Goal: Transaction & Acquisition: Purchase product/service

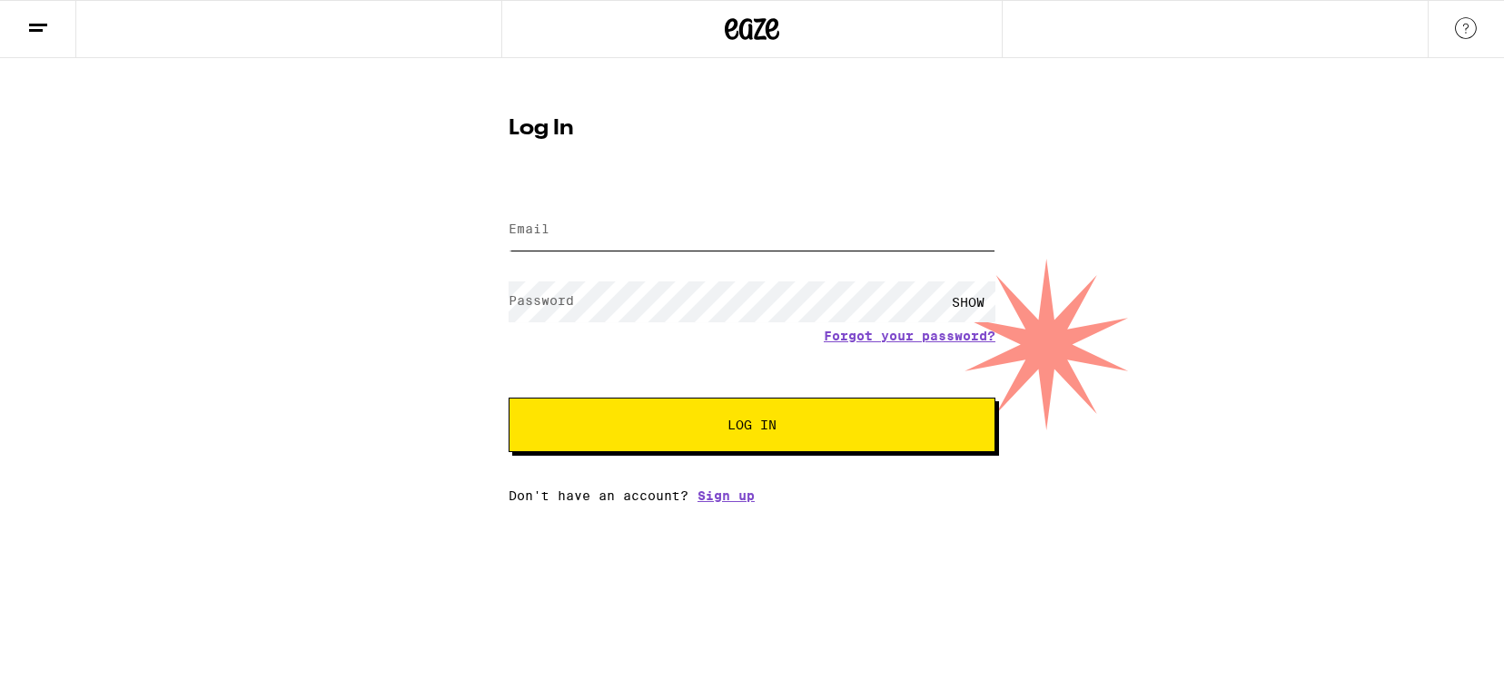
click at [740, 226] on input "Email" at bounding box center [752, 230] width 487 height 41
type input "[EMAIL_ADDRESS][DOMAIN_NAME]"
click at [737, 229] on input "[EMAIL_ADDRESS][DOMAIN_NAME]" at bounding box center [752, 230] width 487 height 41
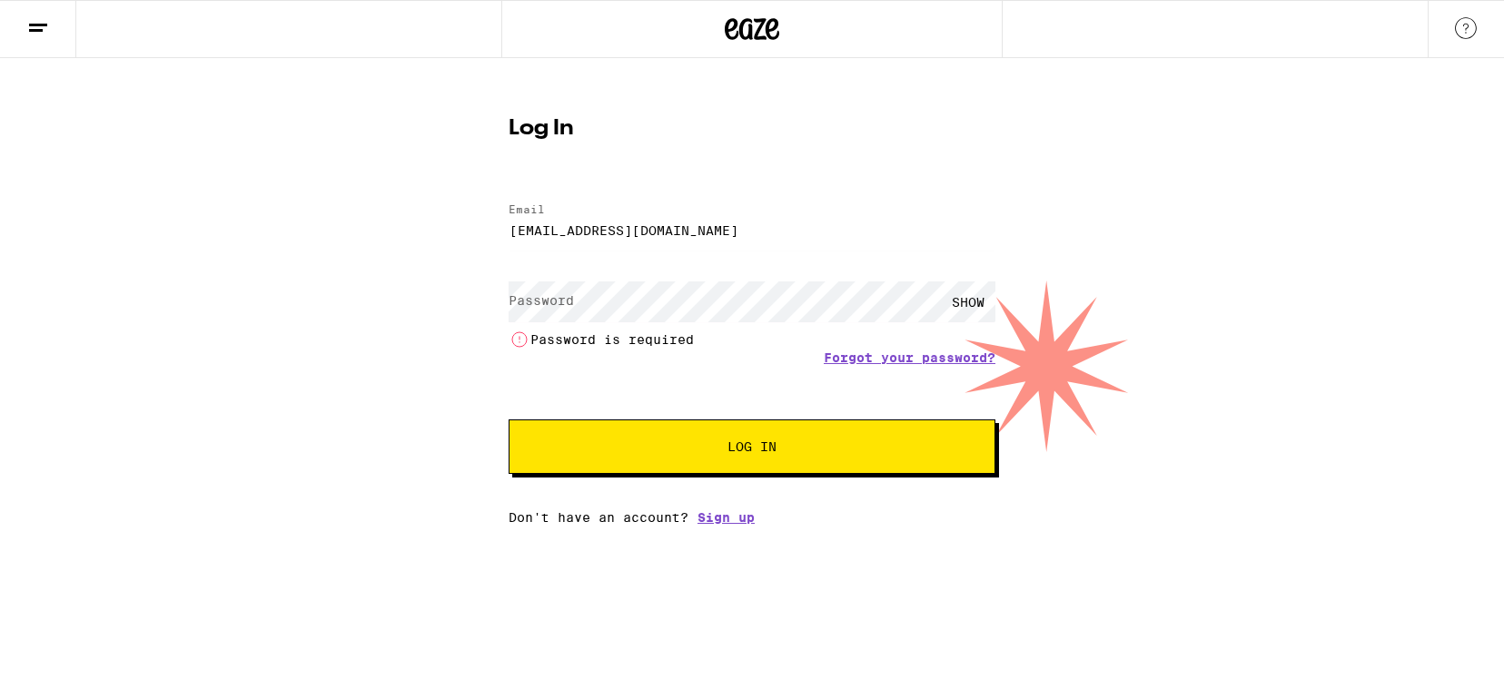
click at [879, 142] on div "Log In Email Email [EMAIL_ADDRESS][DOMAIN_NAME] Password Password SHOW Password…" at bounding box center [751, 314] width 523 height 421
click at [554, 304] on label "Password" at bounding box center [541, 300] width 65 height 15
click at [554, 303] on label "Password" at bounding box center [541, 300] width 65 height 15
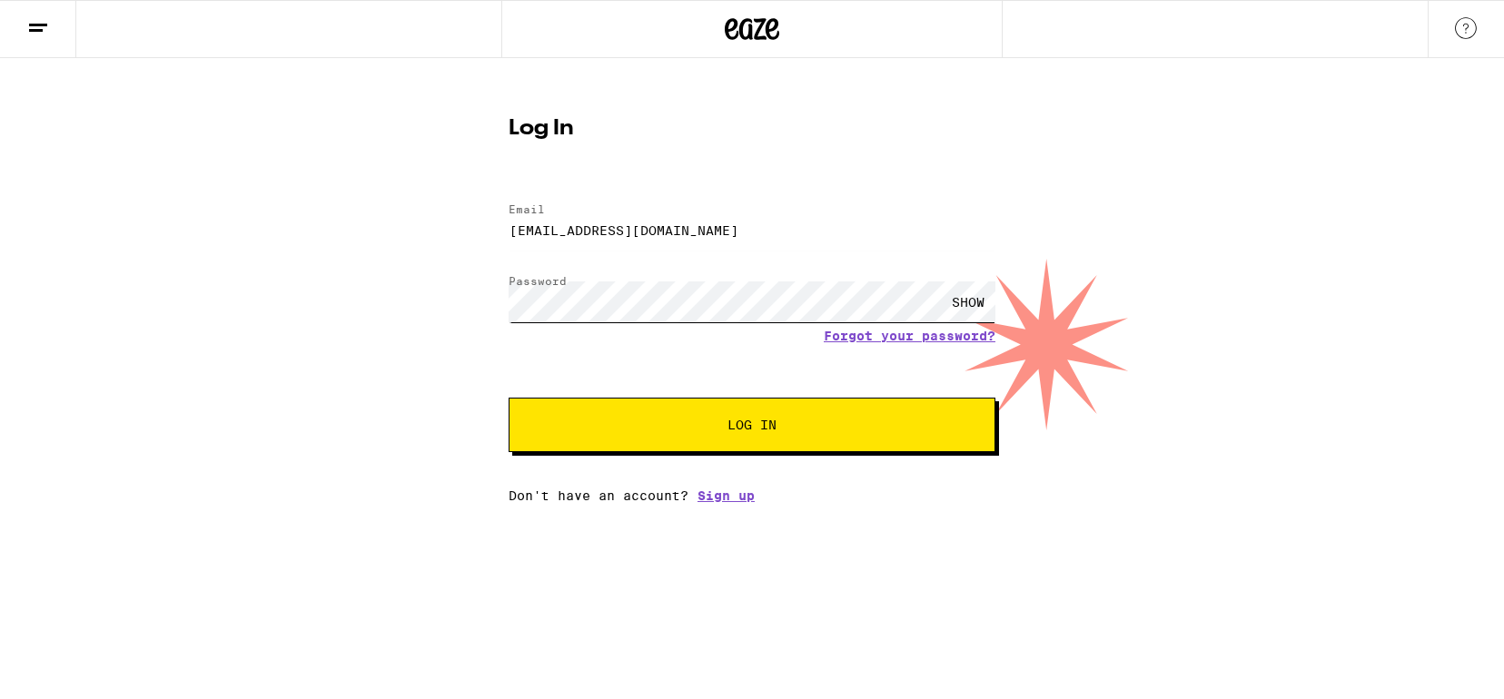
click at [509, 398] on button "Log In" at bounding box center [752, 425] width 487 height 54
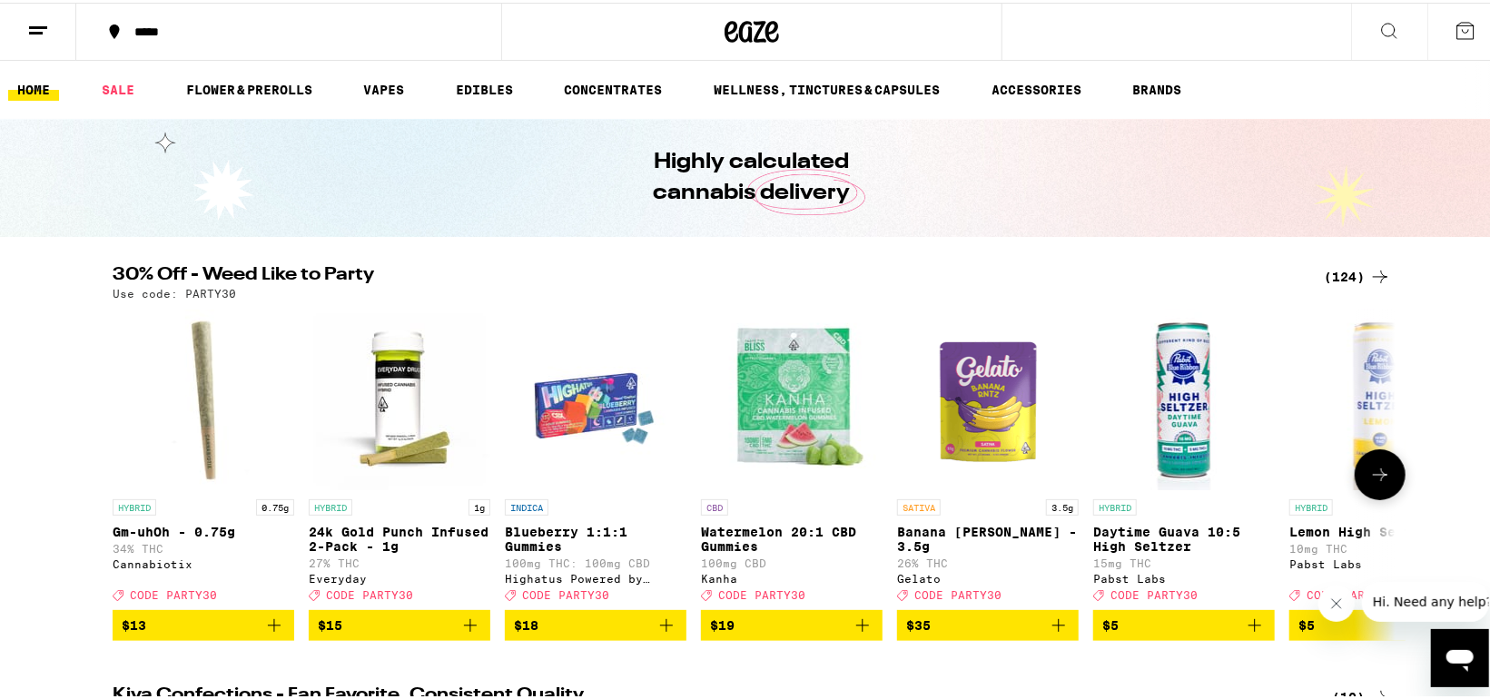
scroll to position [151, 0]
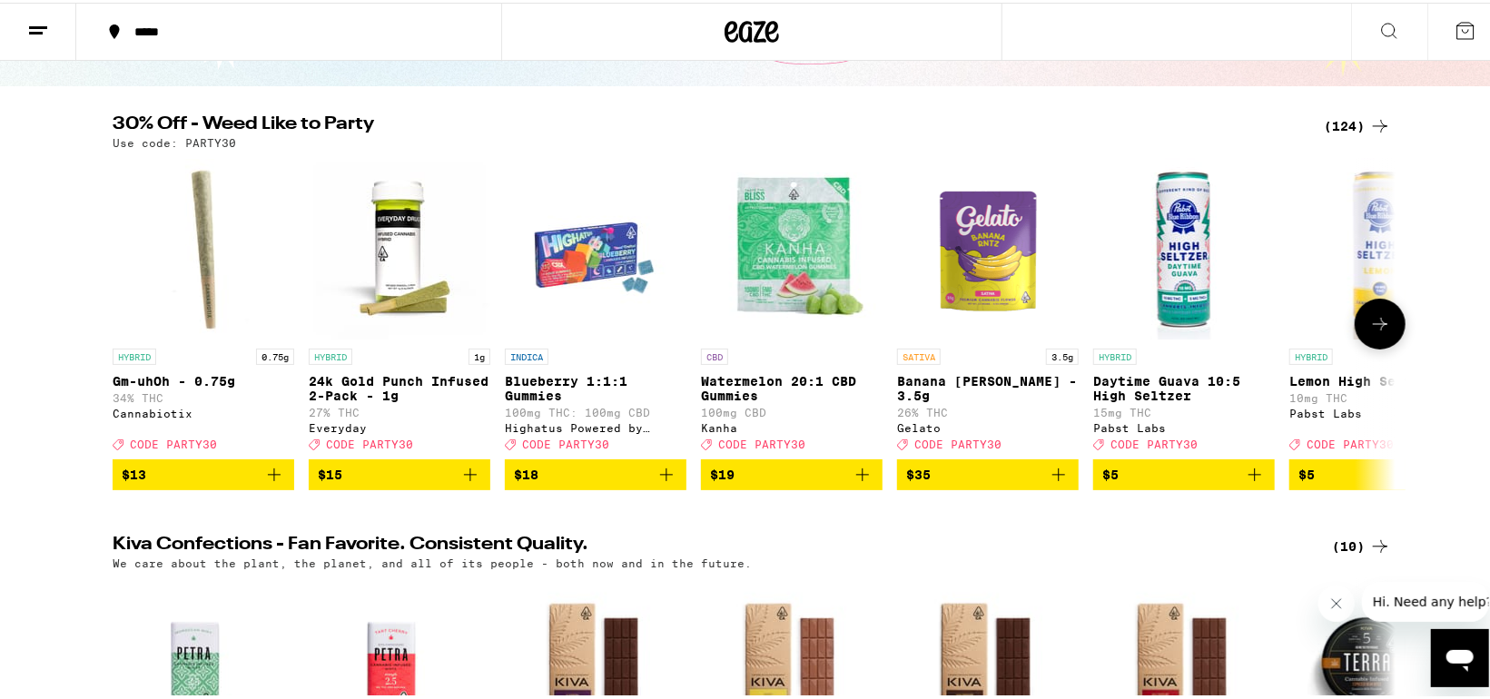
click at [1375, 326] on icon at bounding box center [1380, 321] width 15 height 13
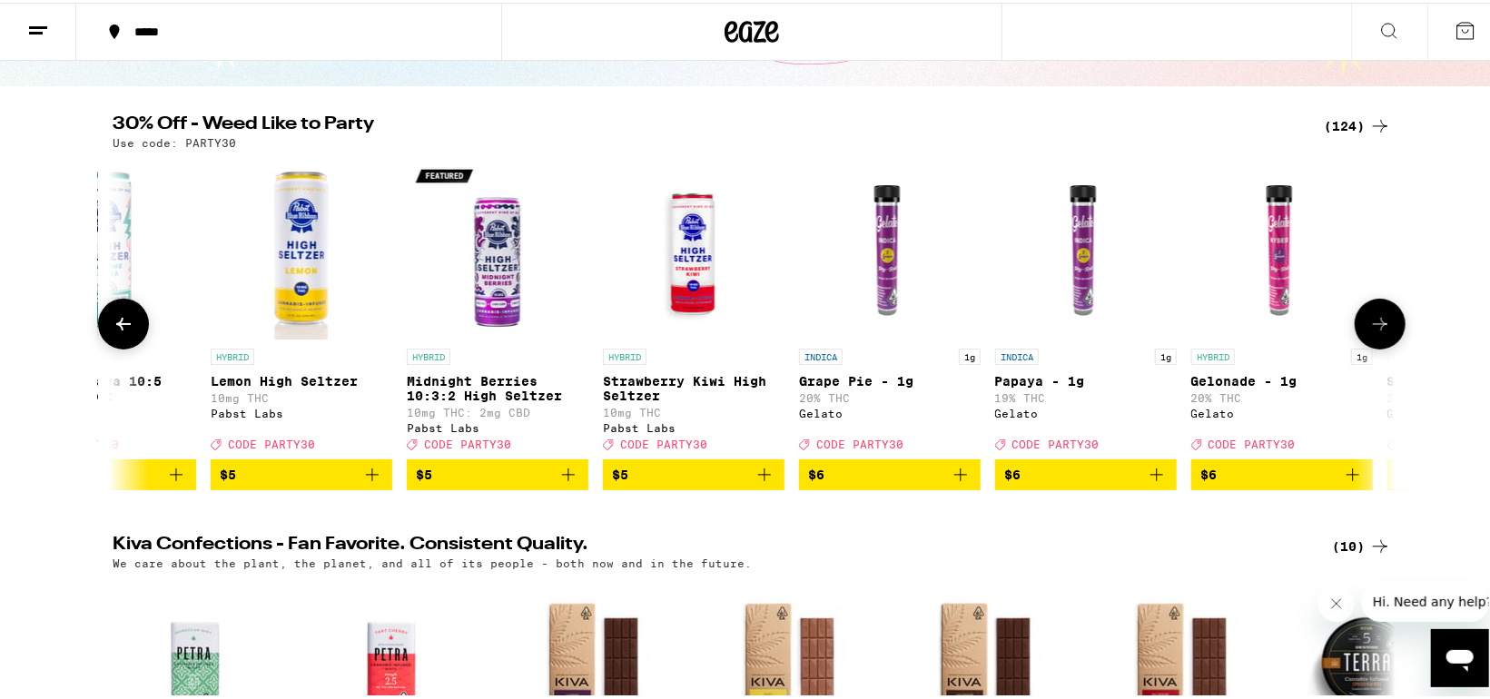
scroll to position [0, 1080]
click at [1376, 327] on icon at bounding box center [1380, 321] width 15 height 13
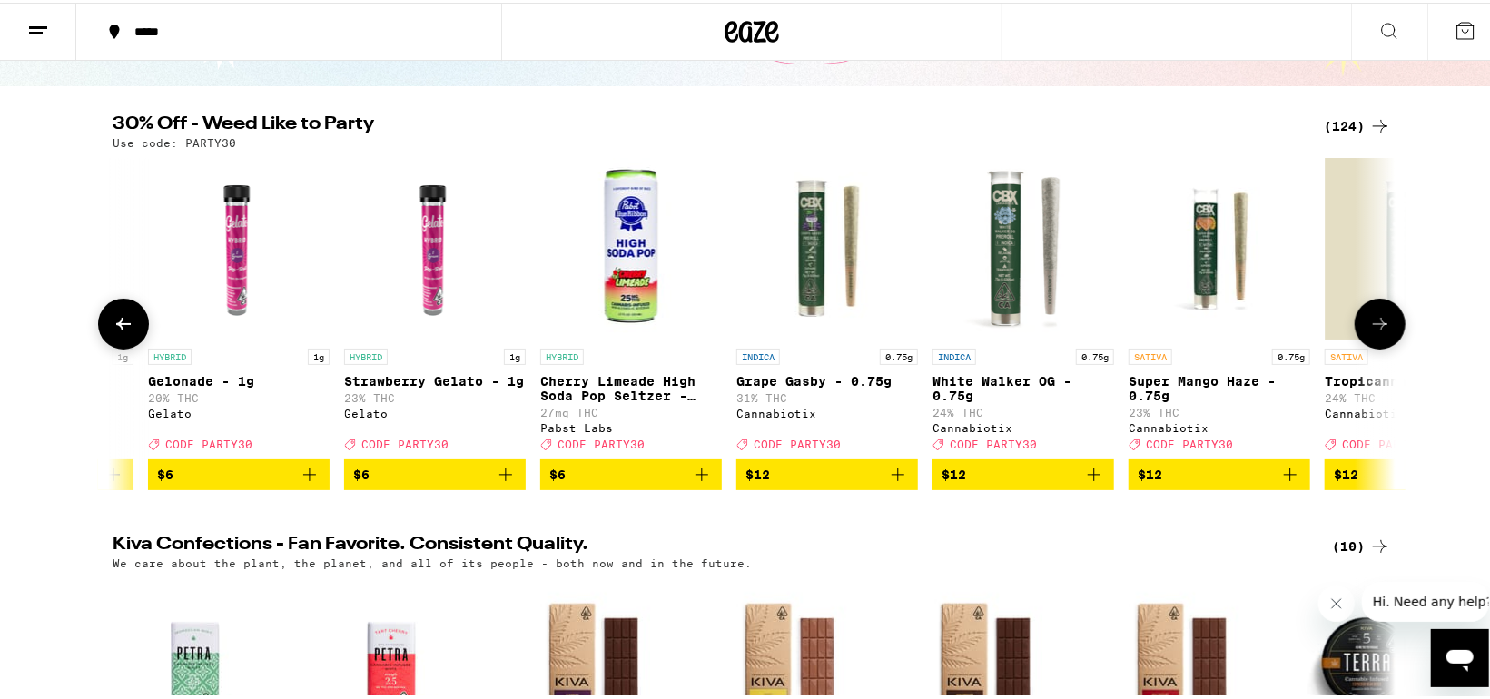
scroll to position [0, 2160]
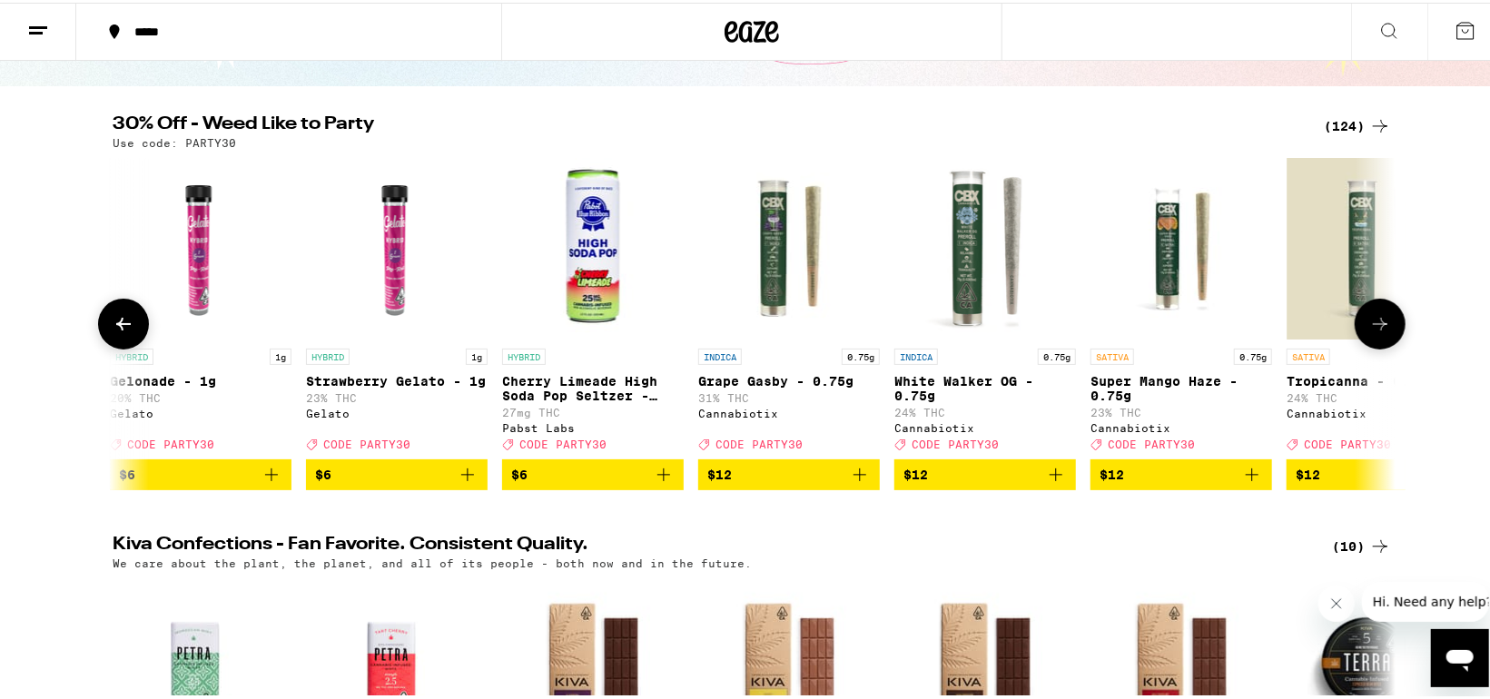
click at [1369, 326] on icon at bounding box center [1380, 322] width 22 height 22
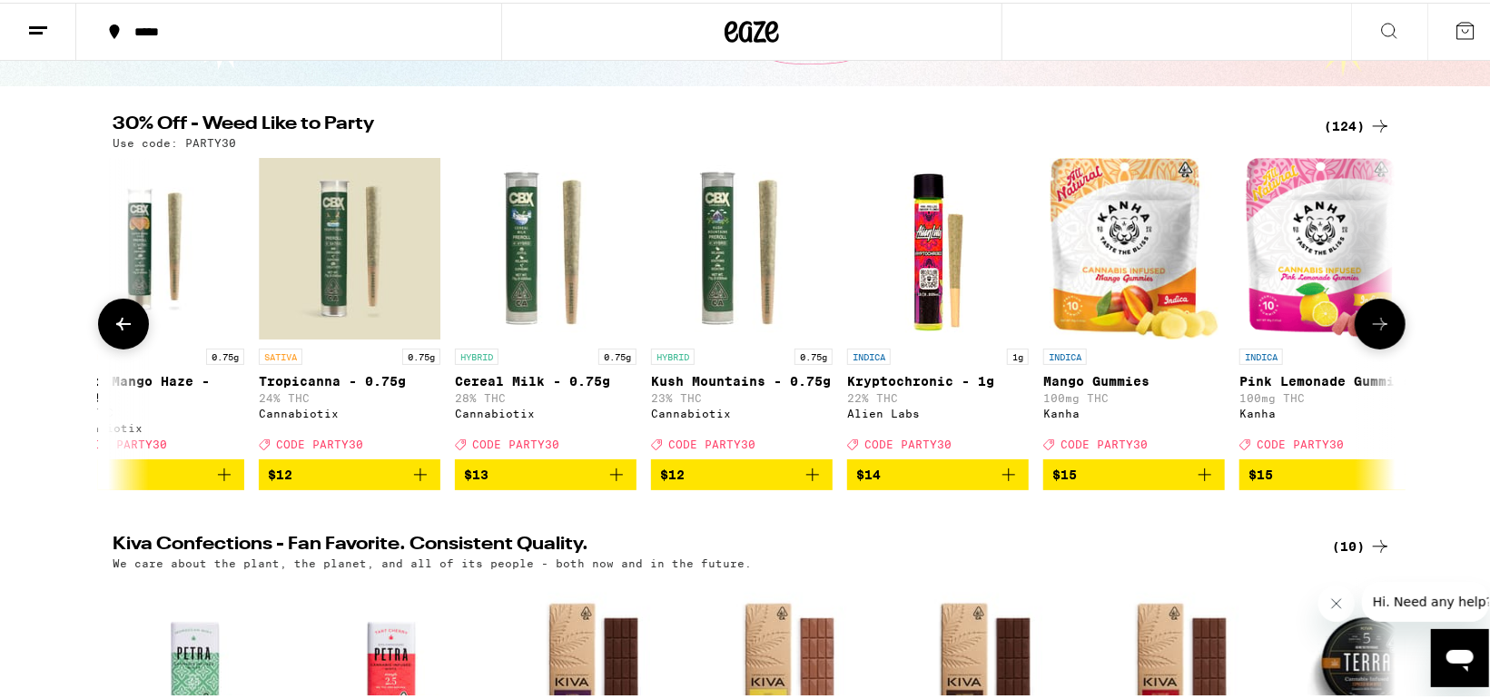
scroll to position [0, 3240]
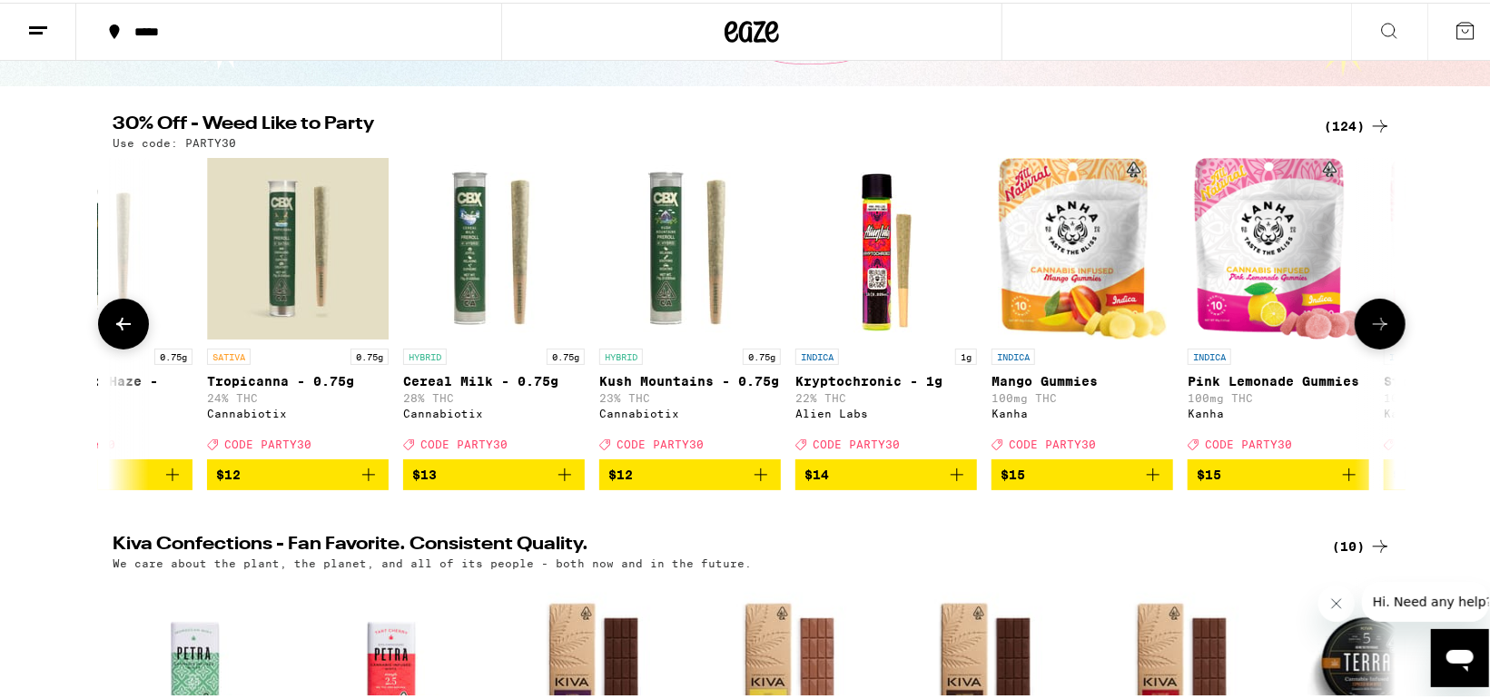
click at [1369, 326] on icon at bounding box center [1380, 322] width 22 height 22
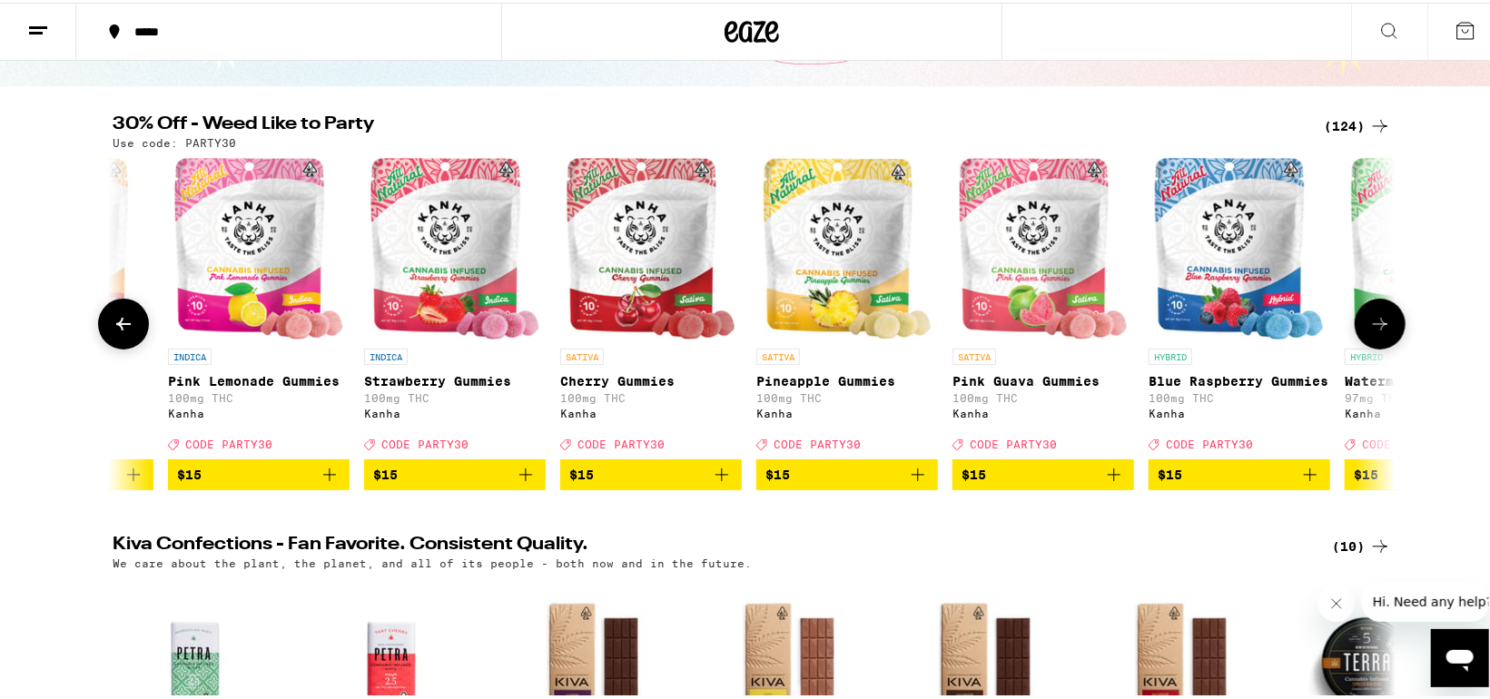
scroll to position [0, 4320]
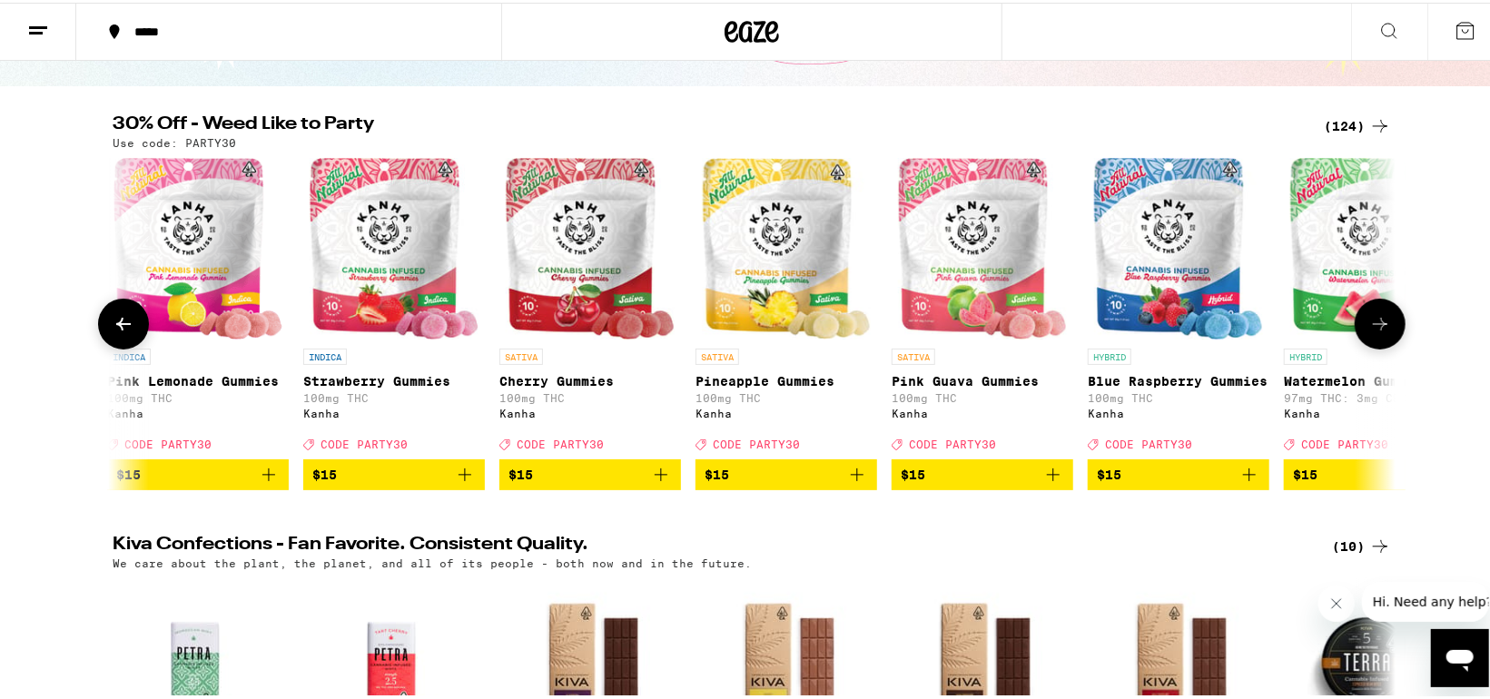
click at [364, 474] on span "$15" at bounding box center [393, 472] width 163 height 22
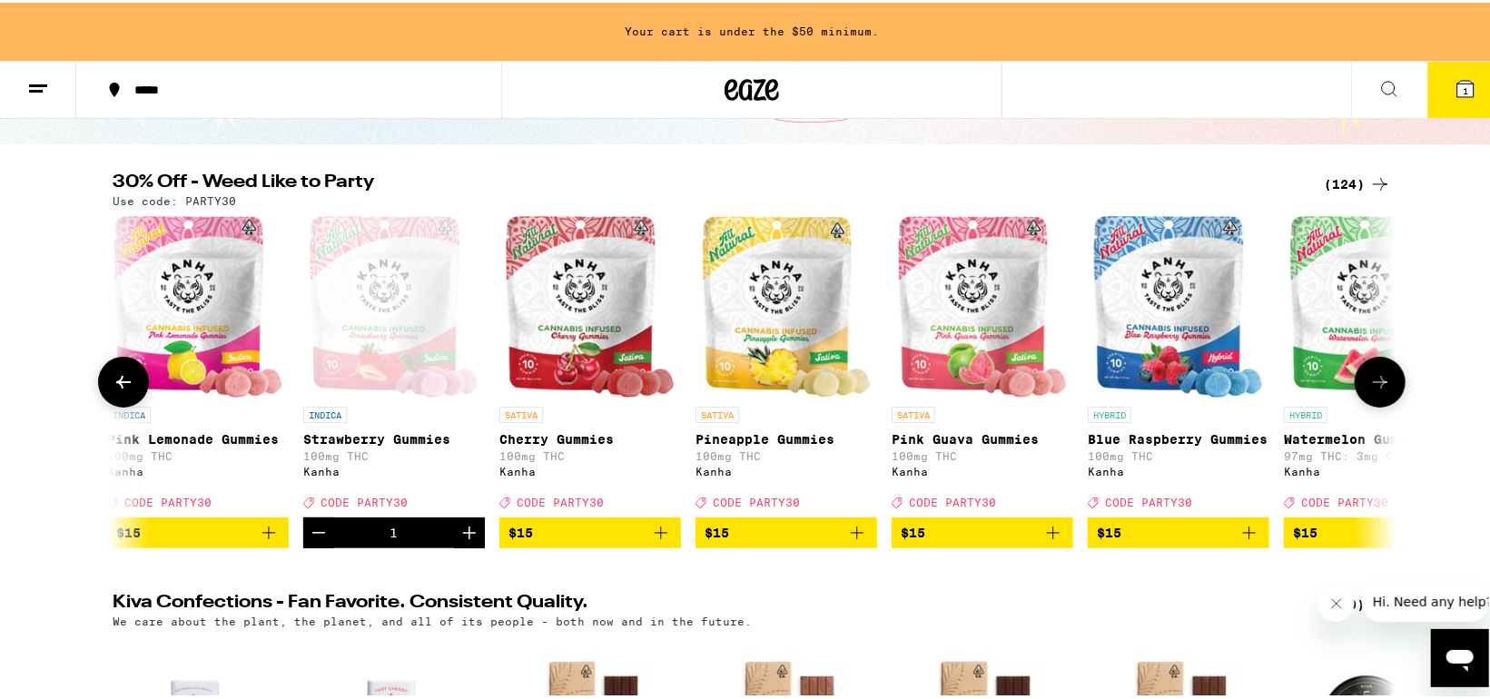
scroll to position [209, 0]
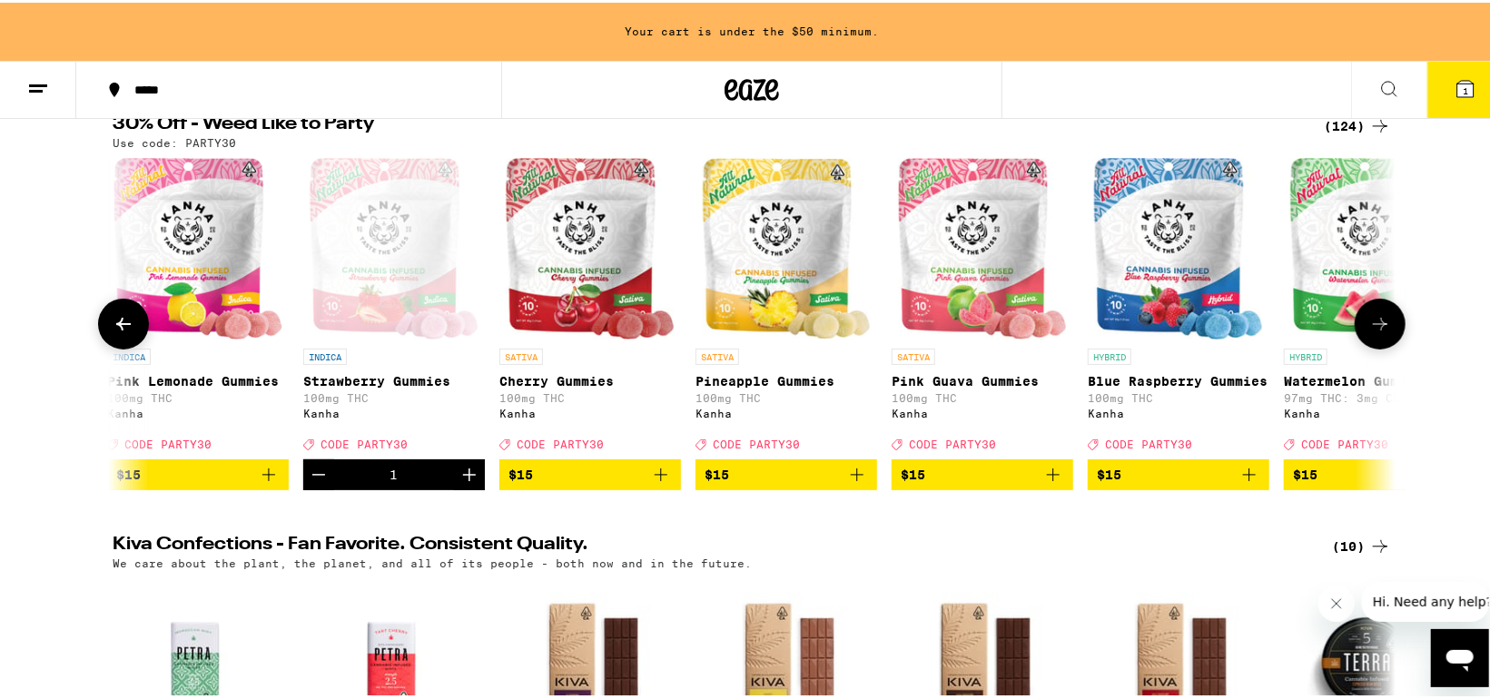
click at [1375, 322] on icon at bounding box center [1380, 322] width 22 height 22
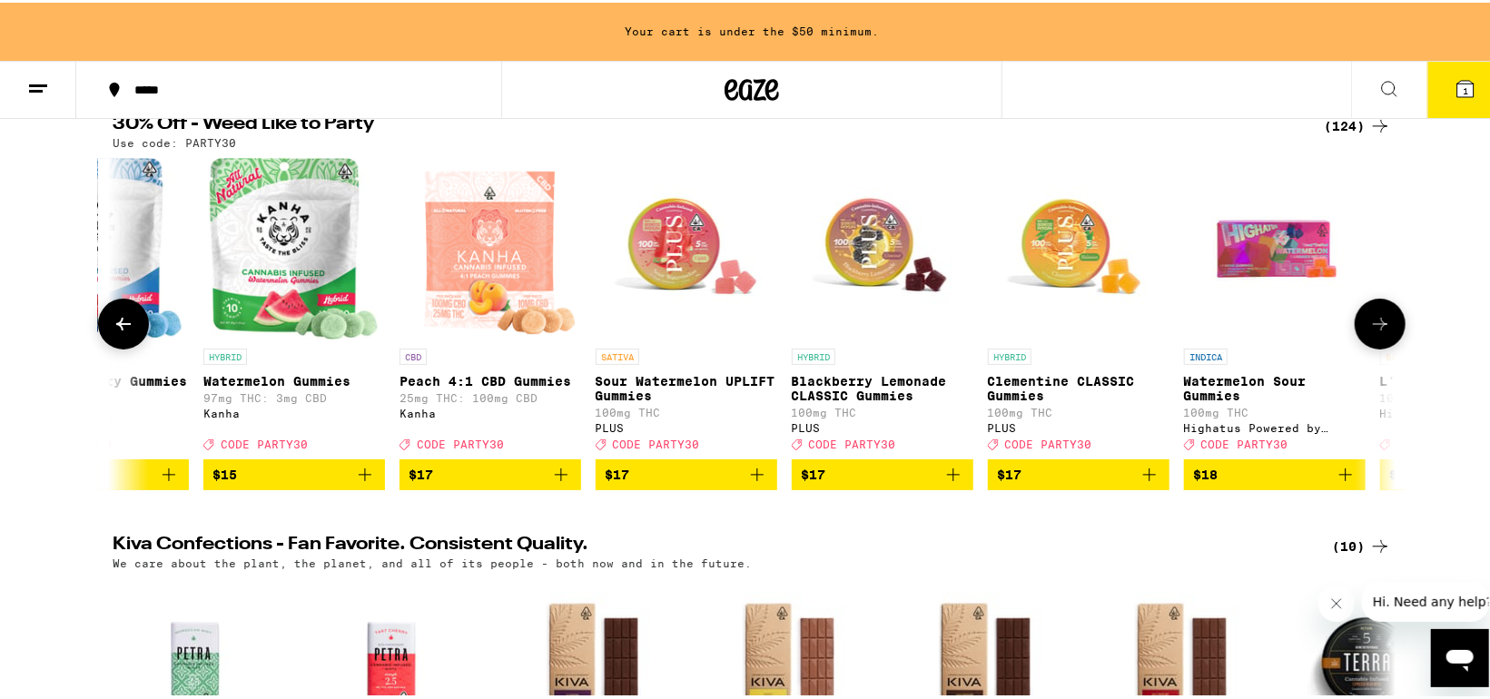
click at [1373, 327] on icon at bounding box center [1380, 322] width 22 height 22
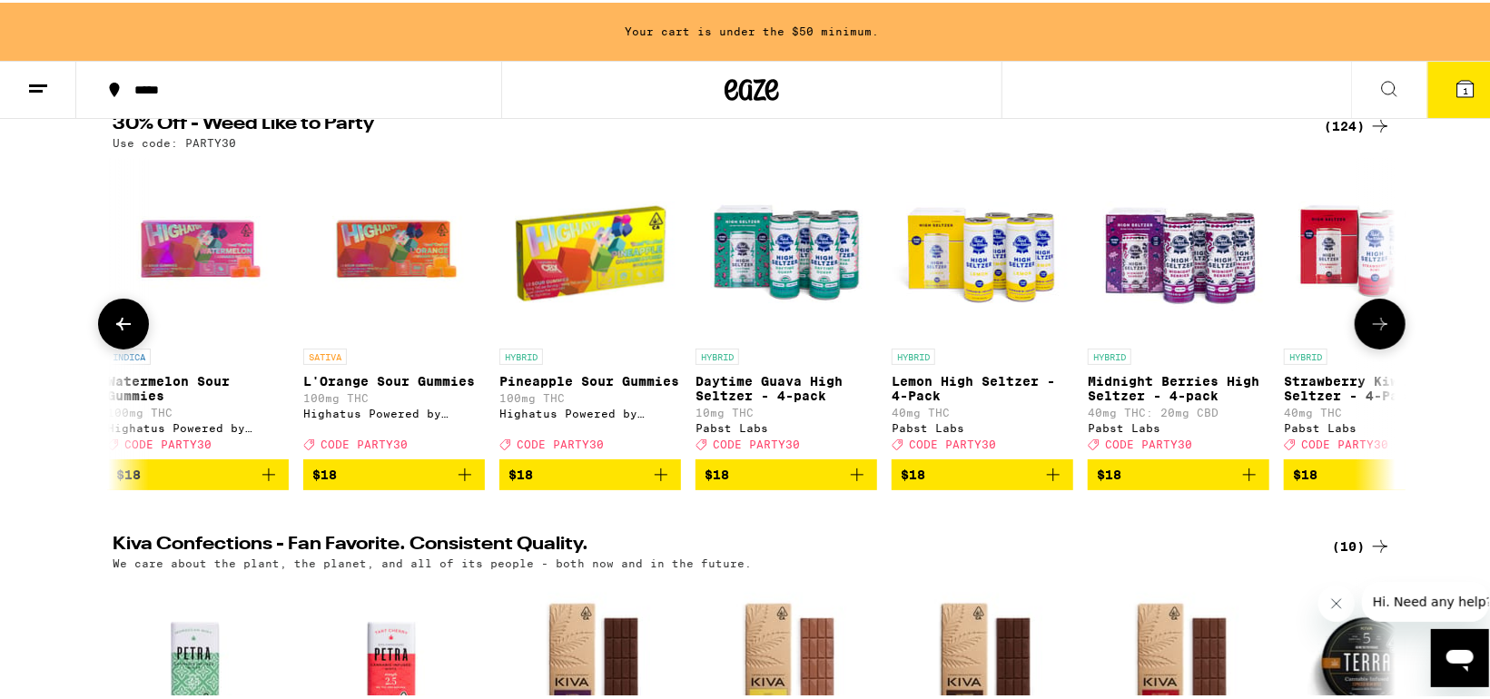
scroll to position [0, 6481]
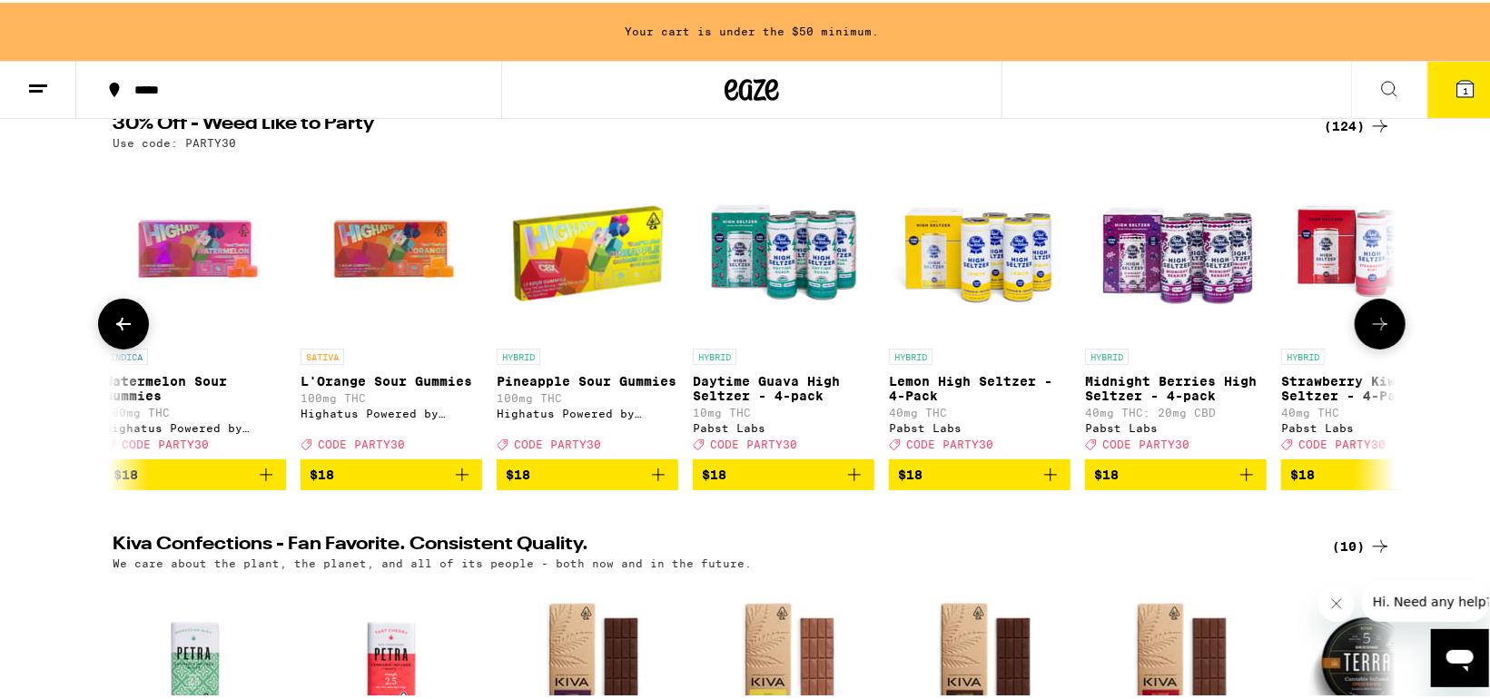
click at [1373, 328] on icon at bounding box center [1380, 322] width 22 height 22
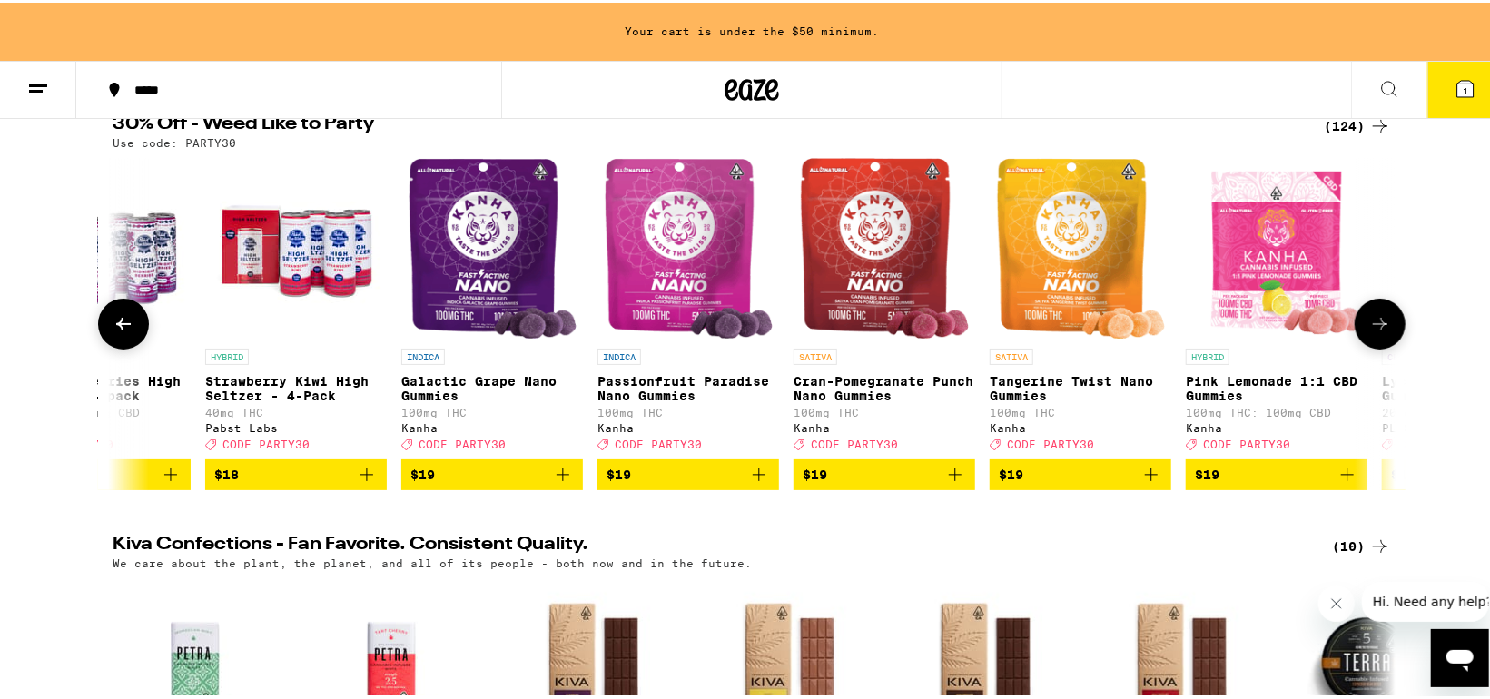
scroll to position [0, 7561]
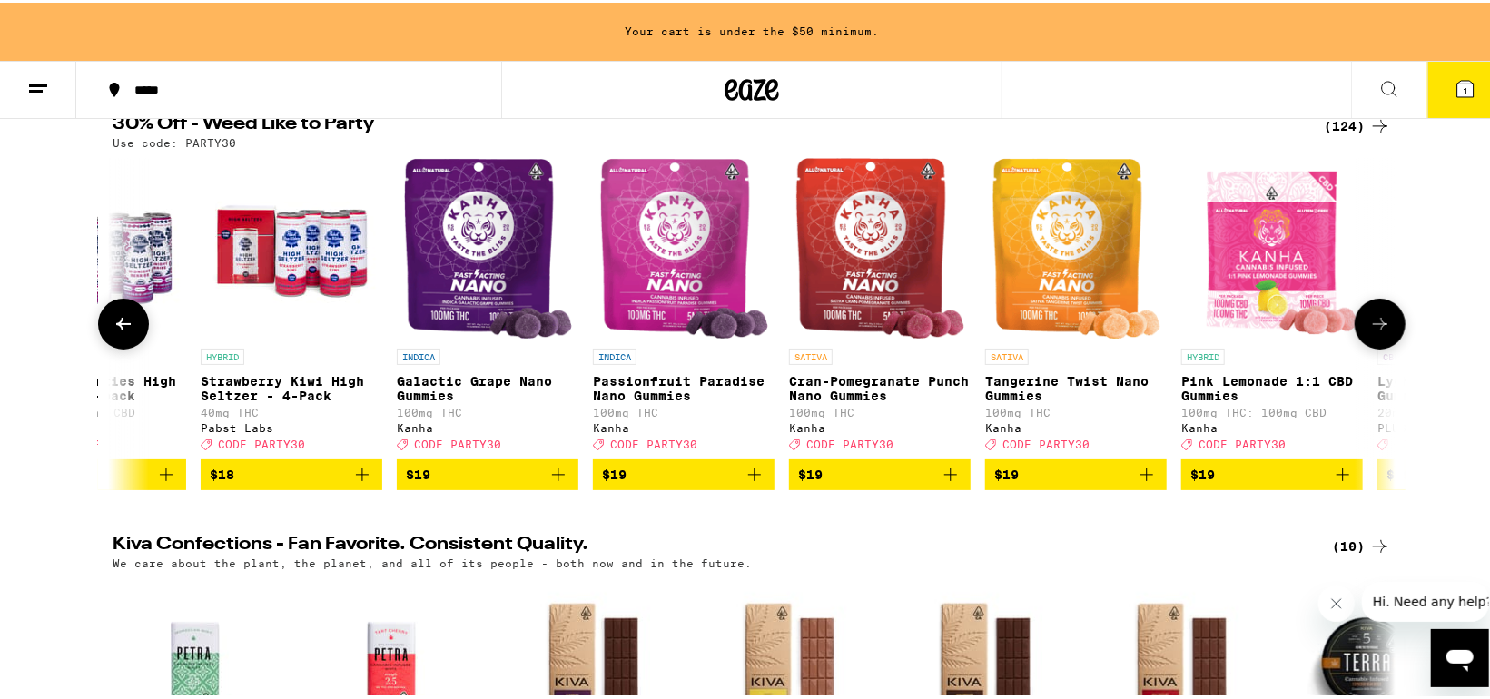
click at [1373, 328] on icon at bounding box center [1380, 322] width 22 height 22
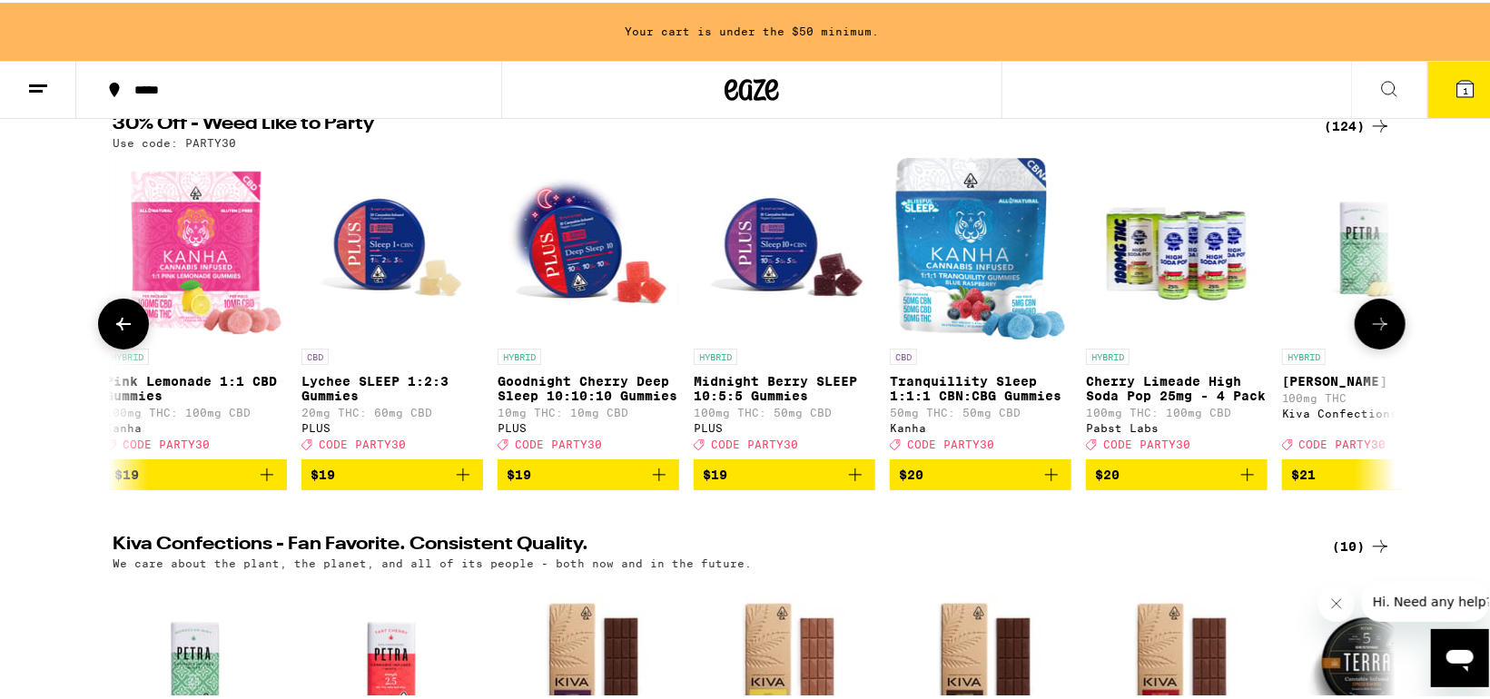
scroll to position [0, 8642]
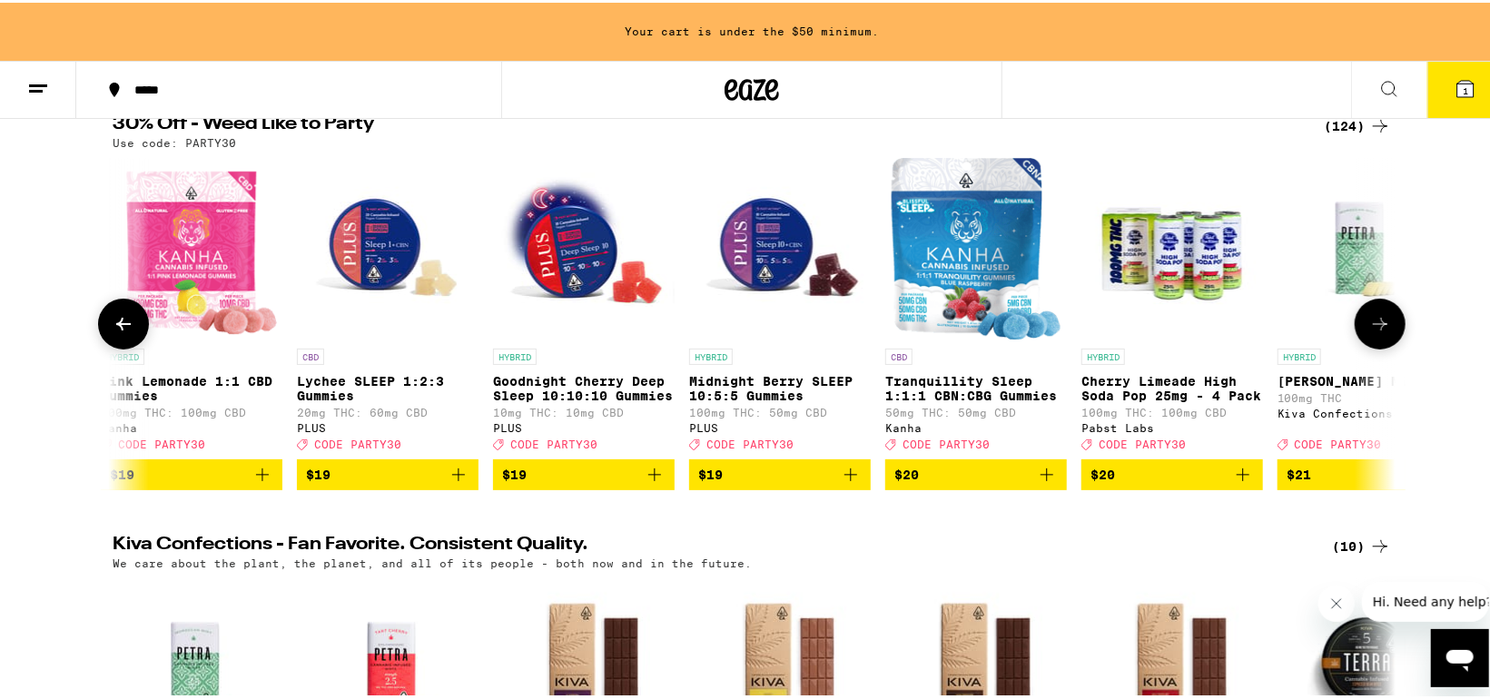
click at [113, 321] on icon at bounding box center [124, 322] width 22 height 22
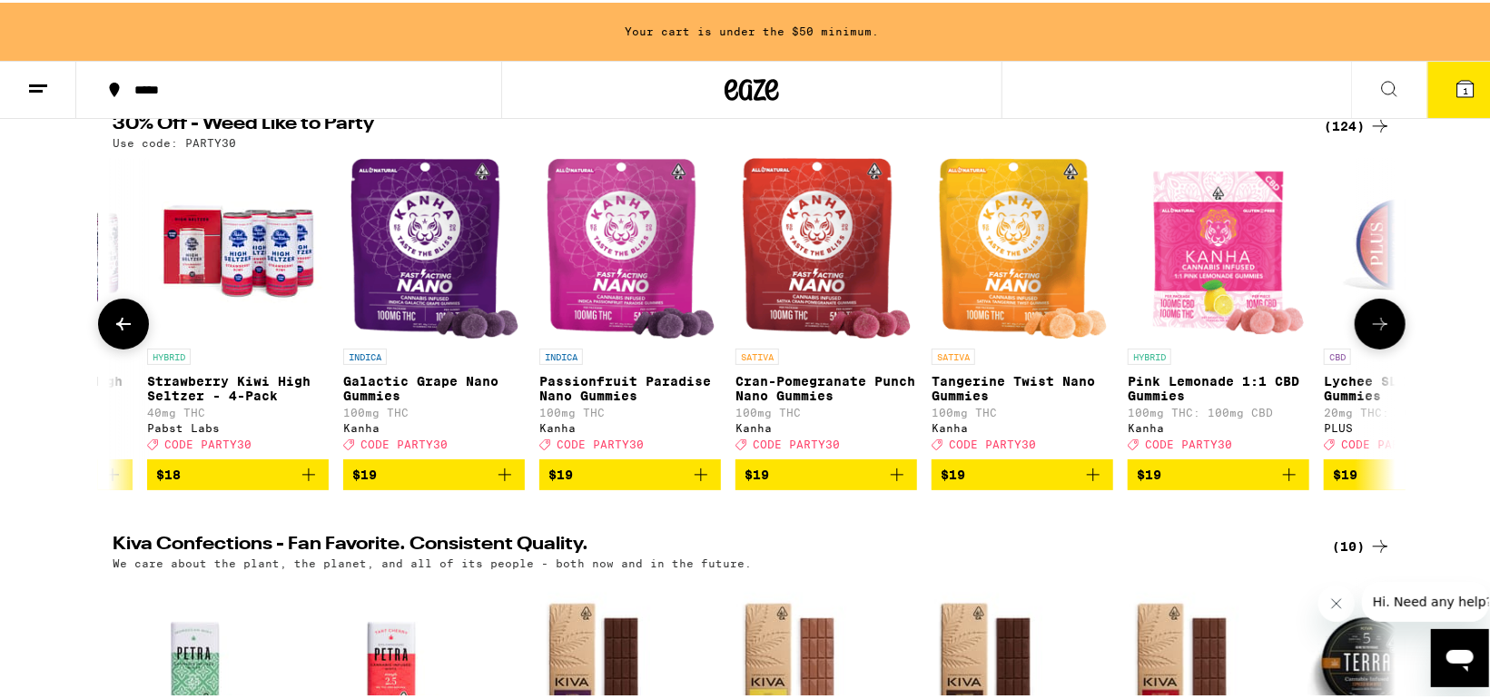
scroll to position [0, 7561]
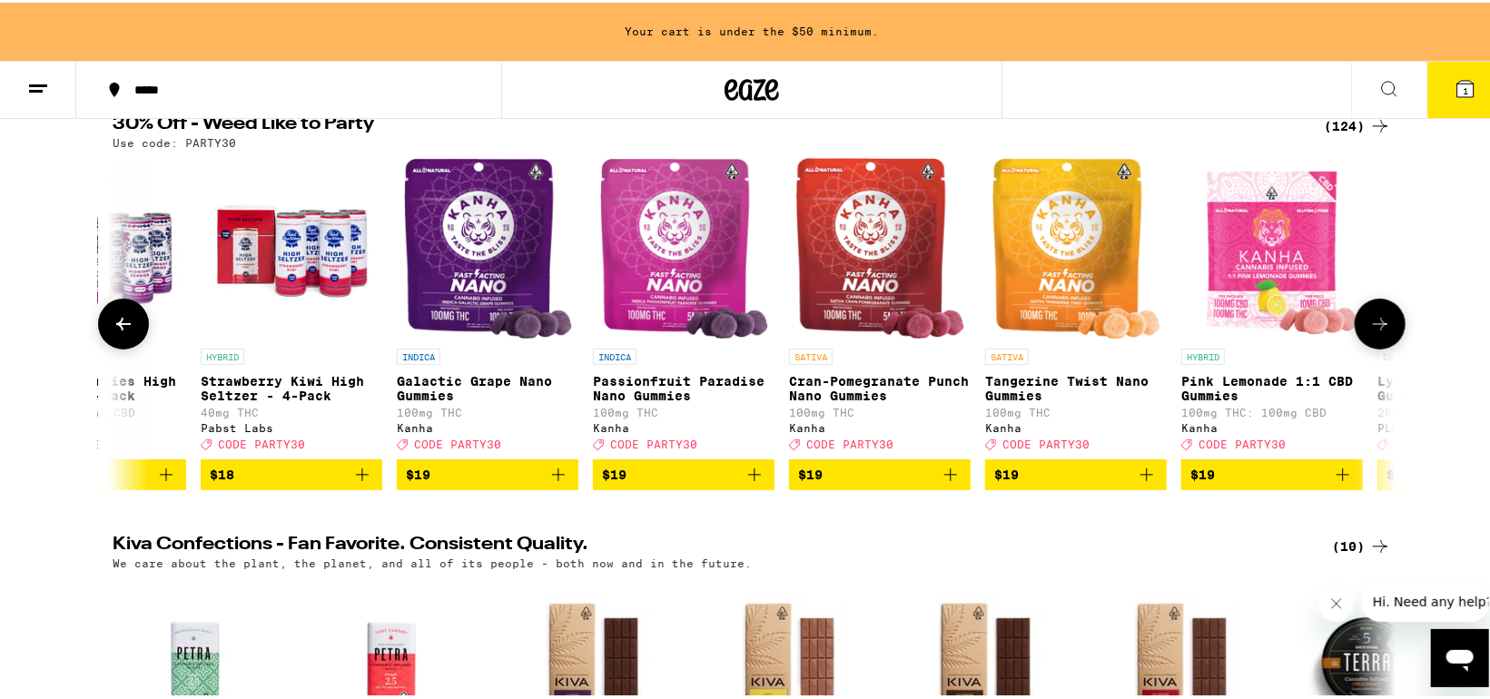
click at [113, 321] on icon at bounding box center [124, 322] width 22 height 22
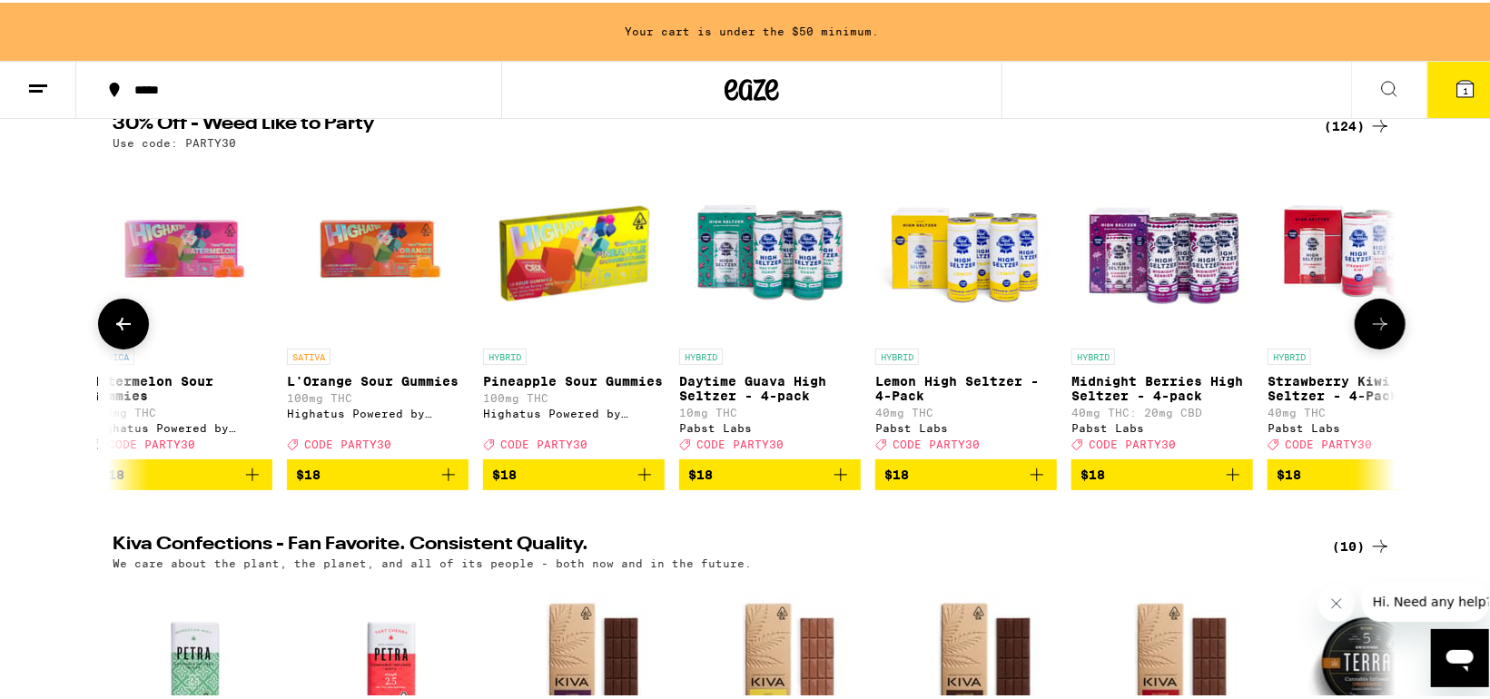
scroll to position [0, 6481]
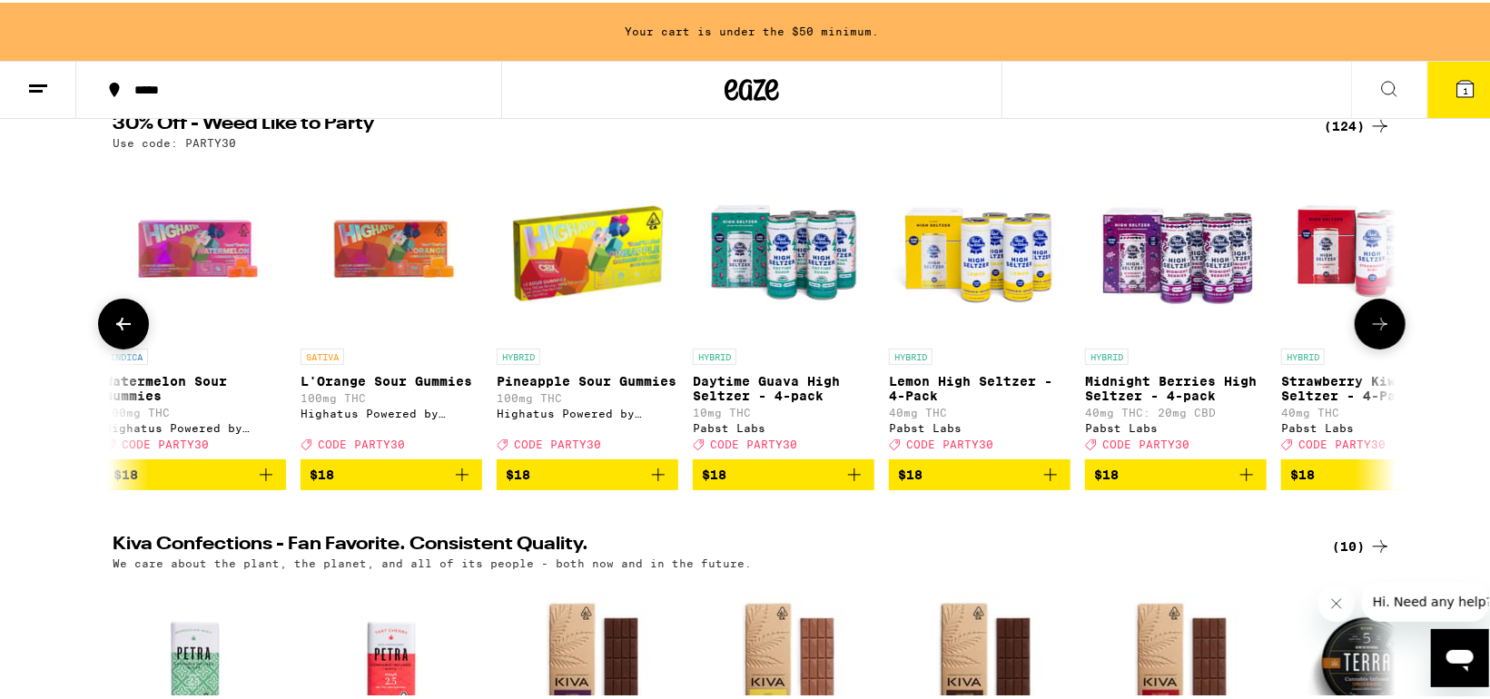
click at [1372, 321] on icon at bounding box center [1380, 322] width 22 height 22
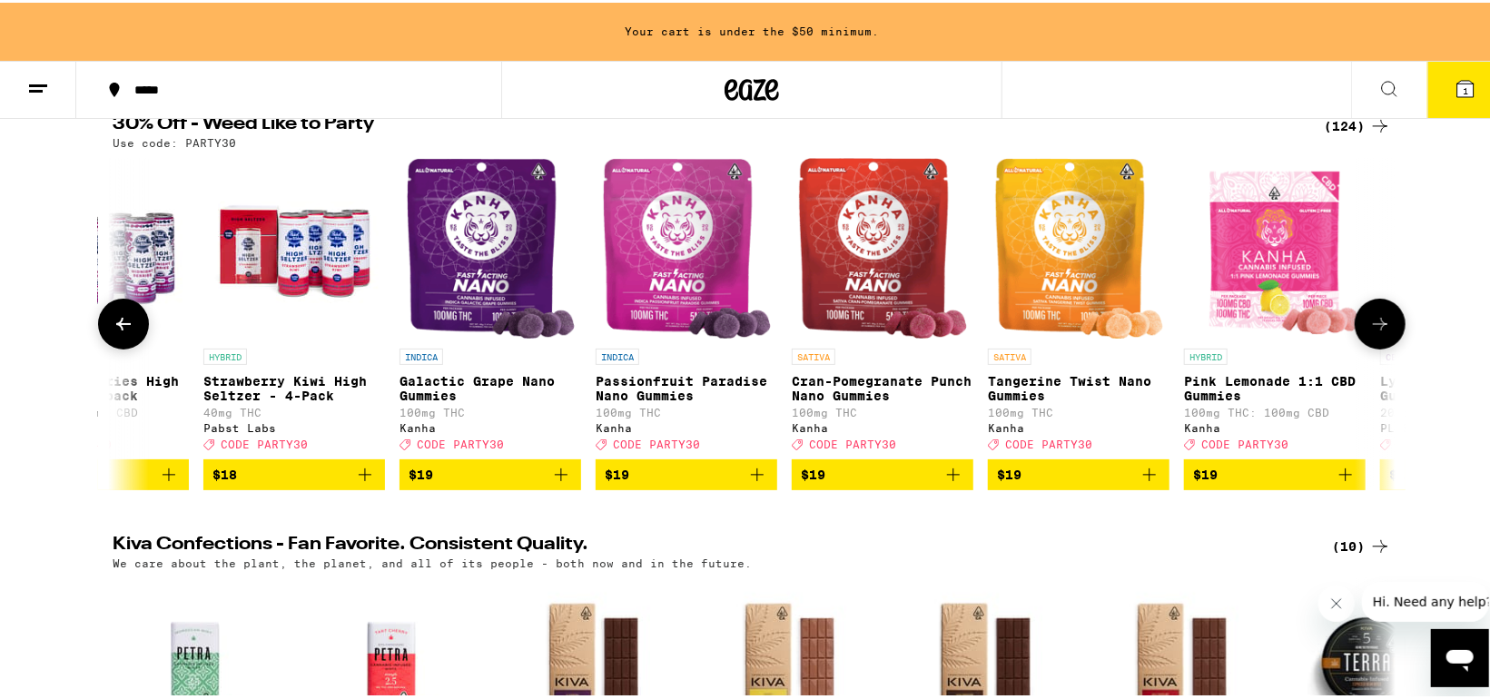
scroll to position [0, 7561]
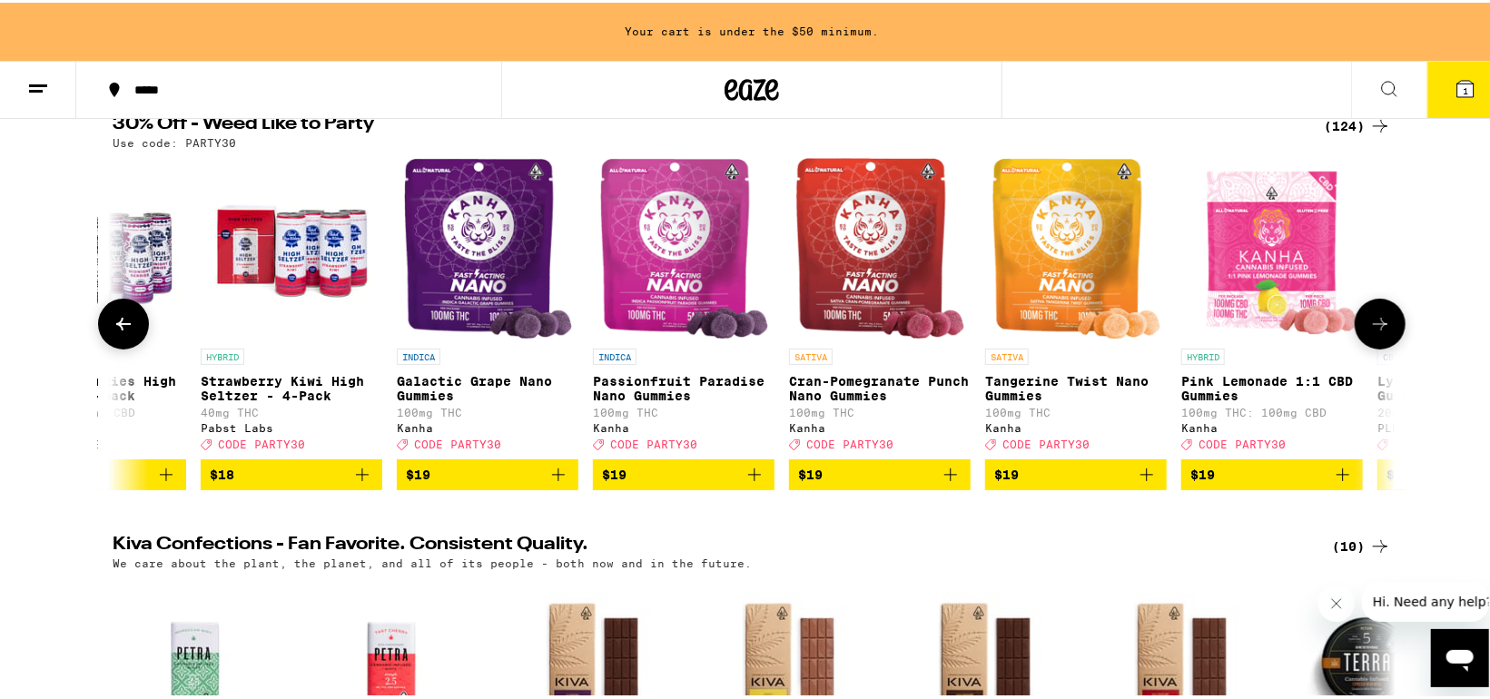
click at [266, 378] on p "Strawberry Kiwi High Seltzer - 4-Pack" at bounding box center [292, 385] width 182 height 29
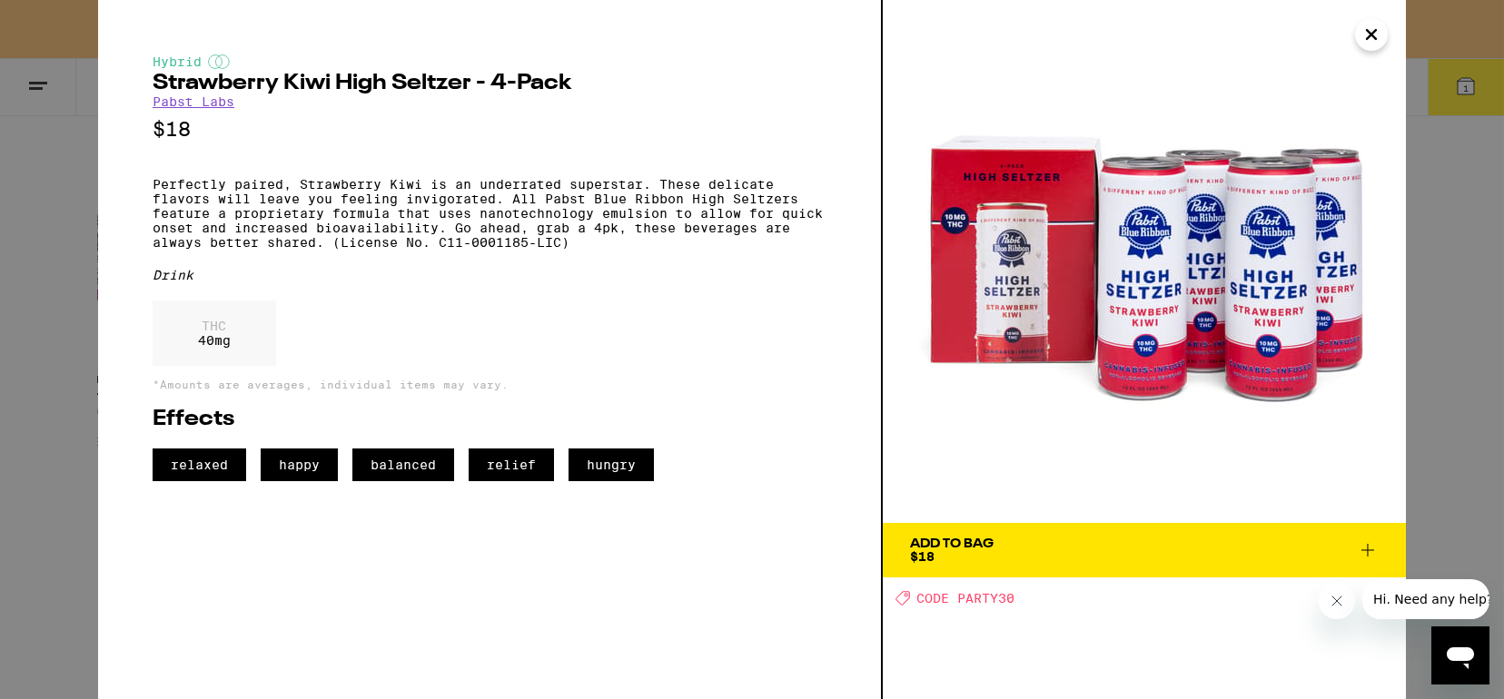
click at [1371, 35] on icon "Close" at bounding box center [1371, 34] width 9 height 9
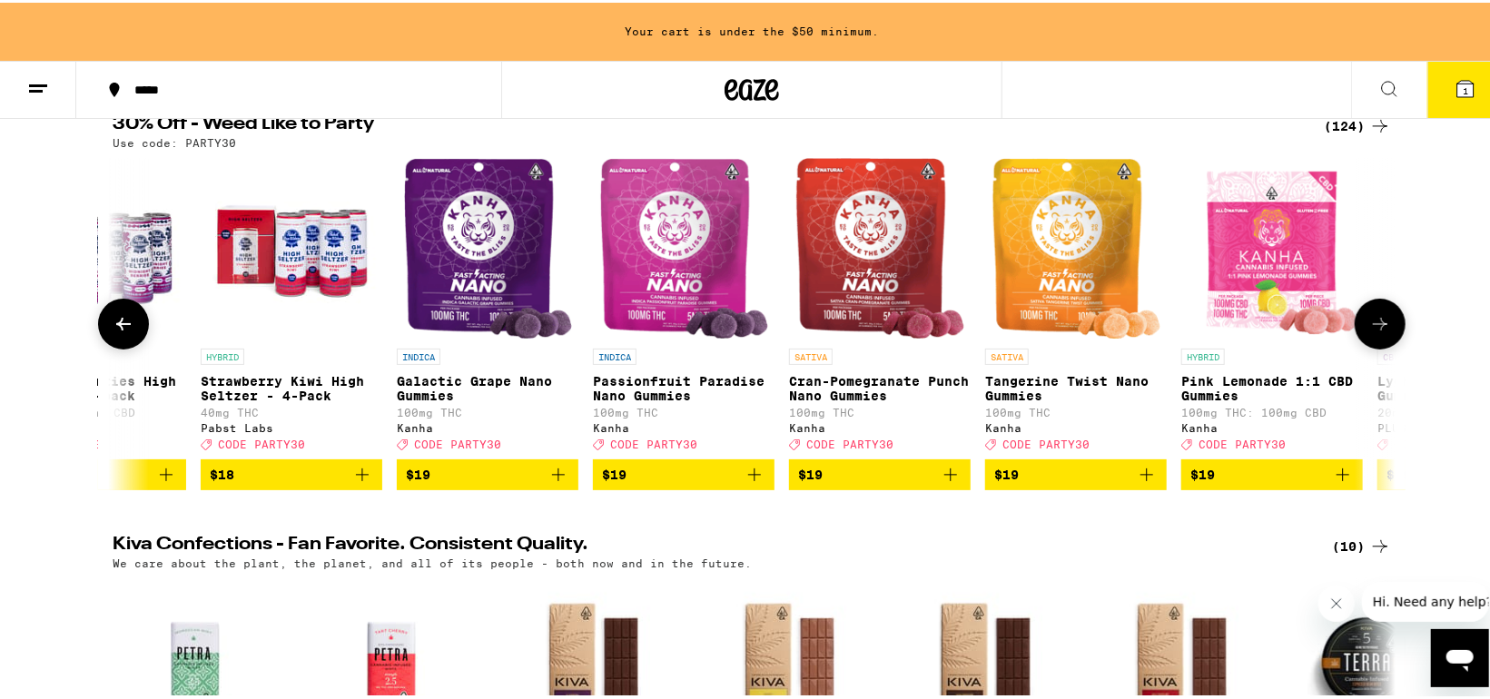
click at [1378, 321] on icon at bounding box center [1380, 322] width 22 height 22
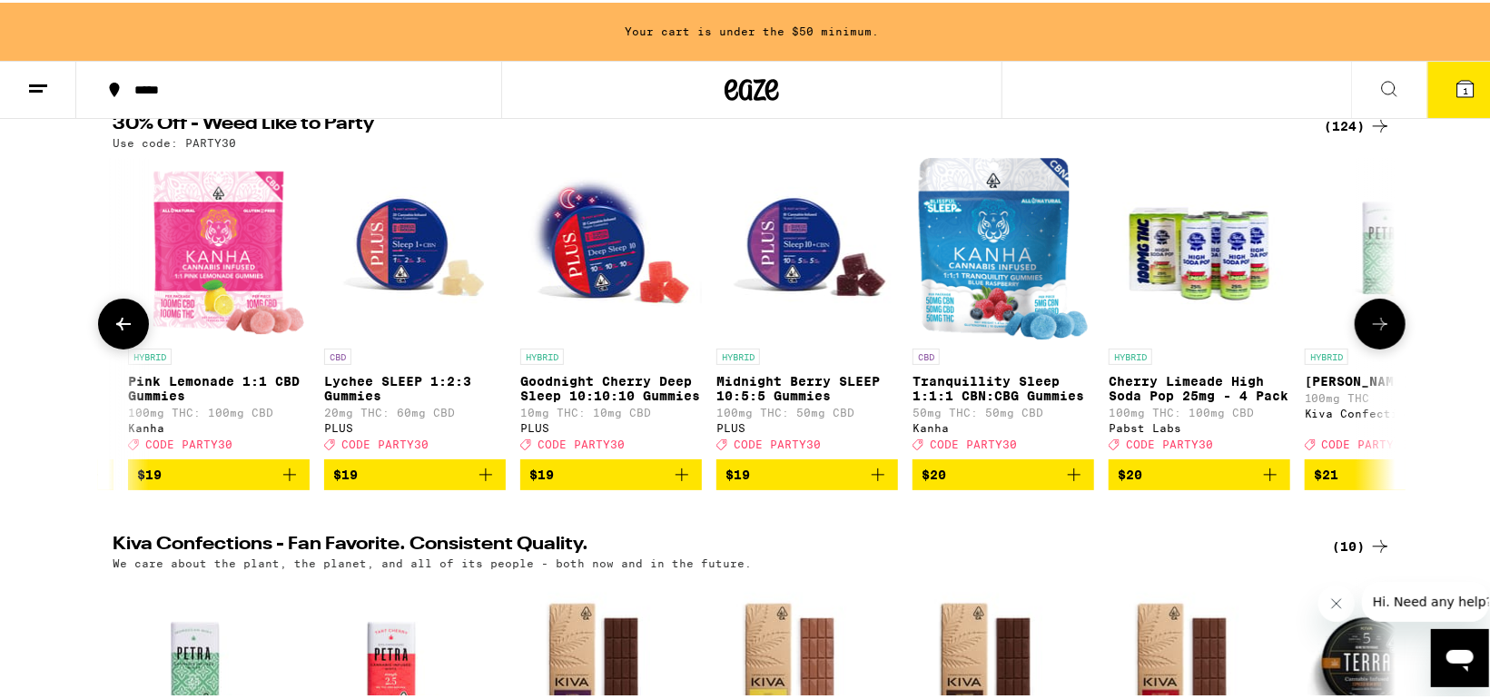
scroll to position [0, 8642]
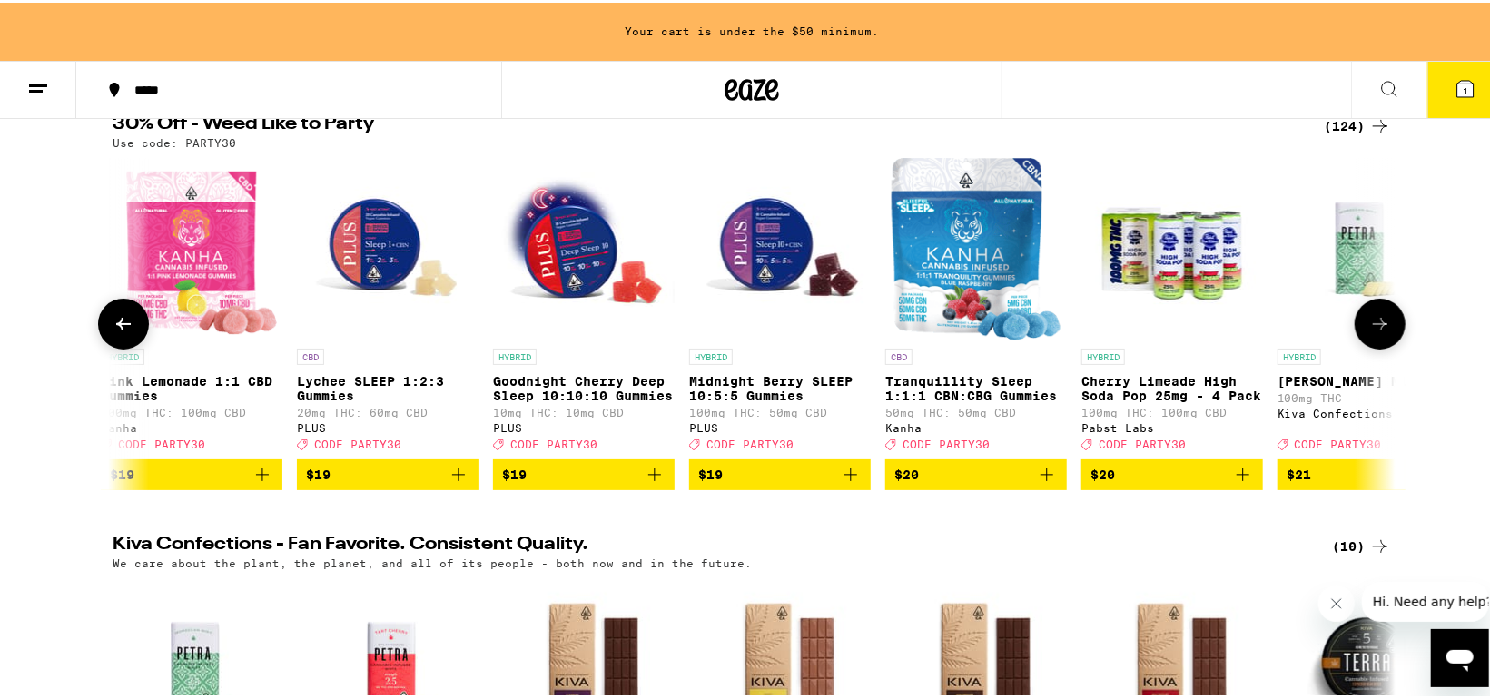
click at [121, 321] on icon at bounding box center [124, 322] width 22 height 22
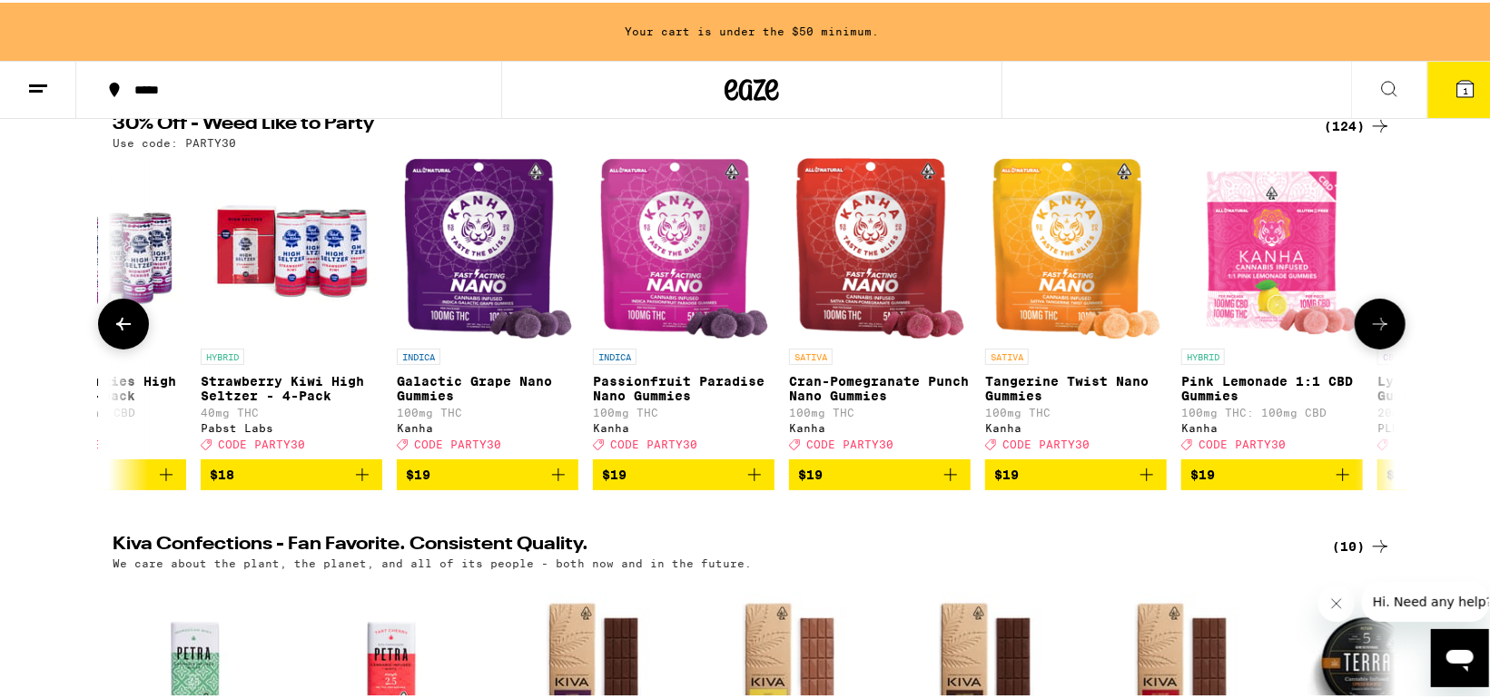
click at [121, 321] on icon at bounding box center [124, 322] width 22 height 22
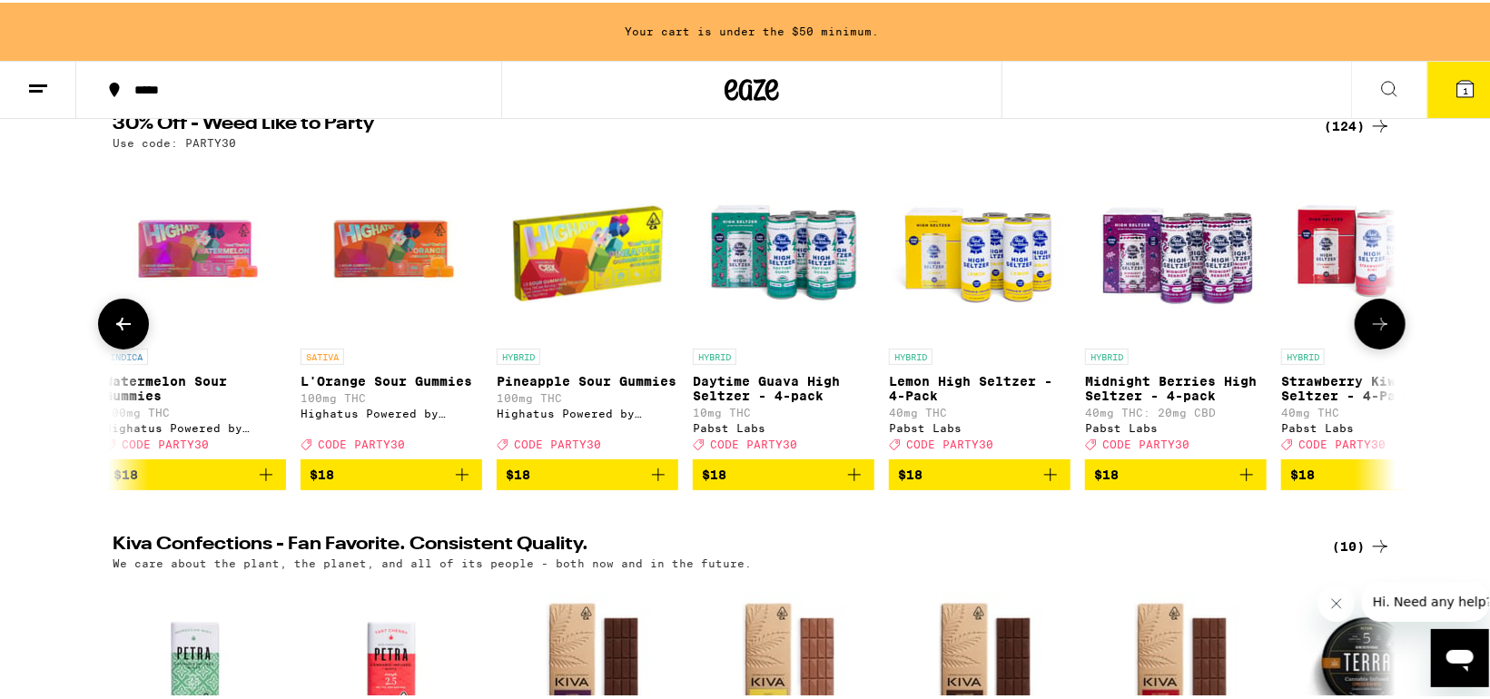
click at [121, 321] on icon at bounding box center [124, 322] width 22 height 22
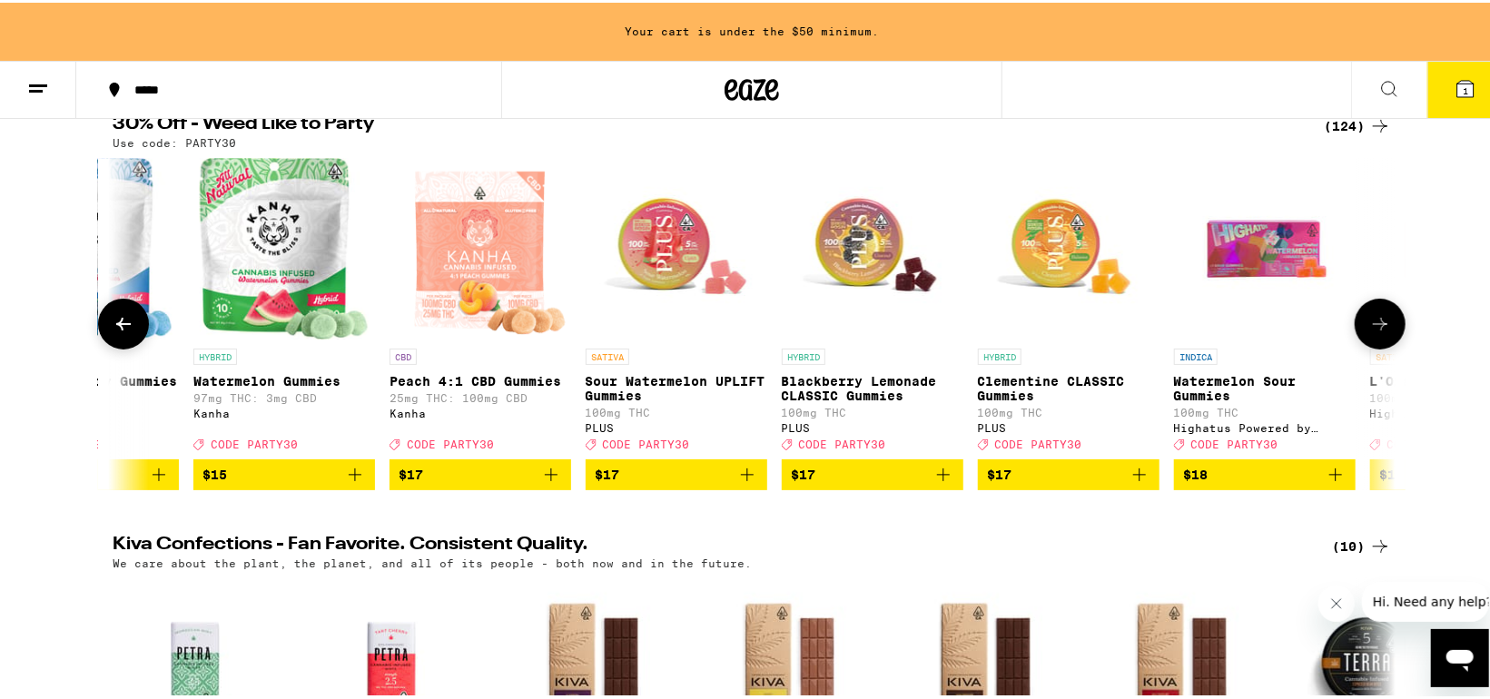
scroll to position [0, 5401]
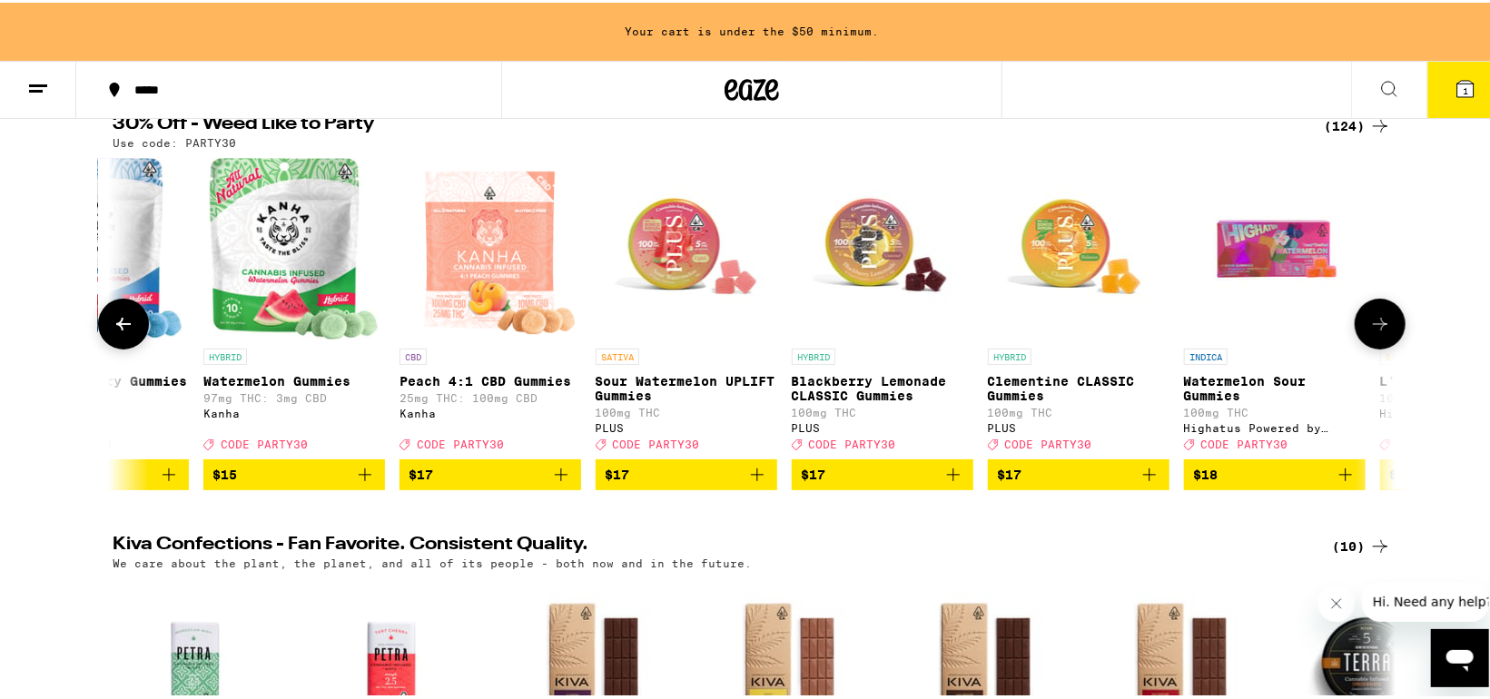
click at [121, 320] on icon at bounding box center [124, 322] width 22 height 22
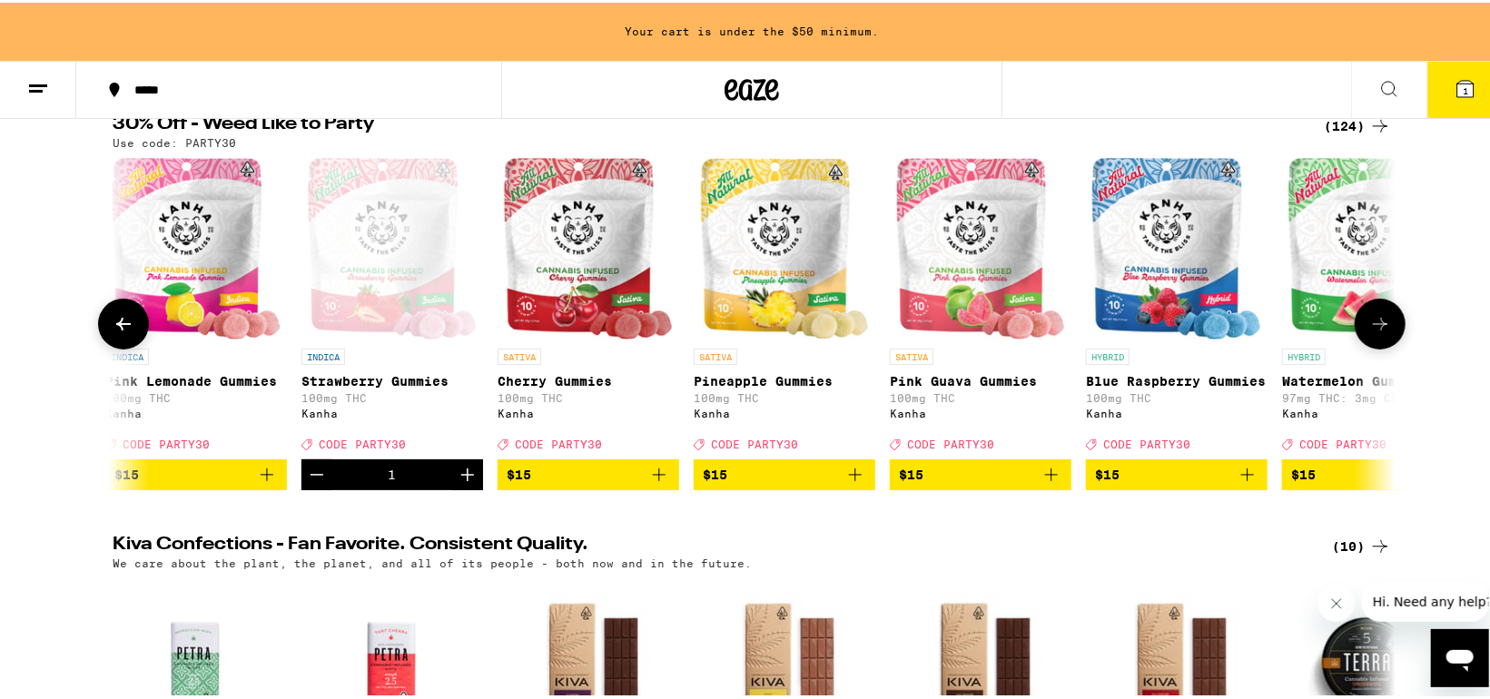
scroll to position [0, 4320]
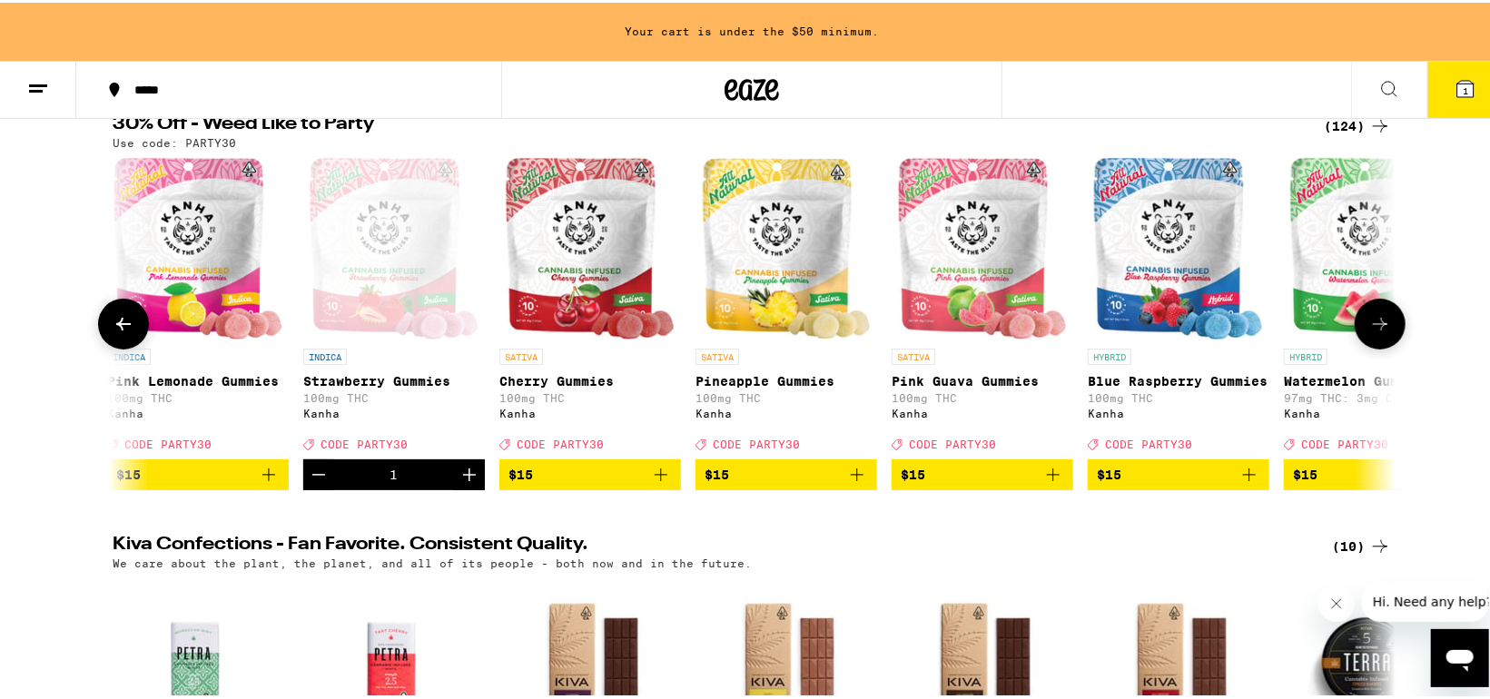
click at [1369, 323] on icon at bounding box center [1380, 322] width 22 height 22
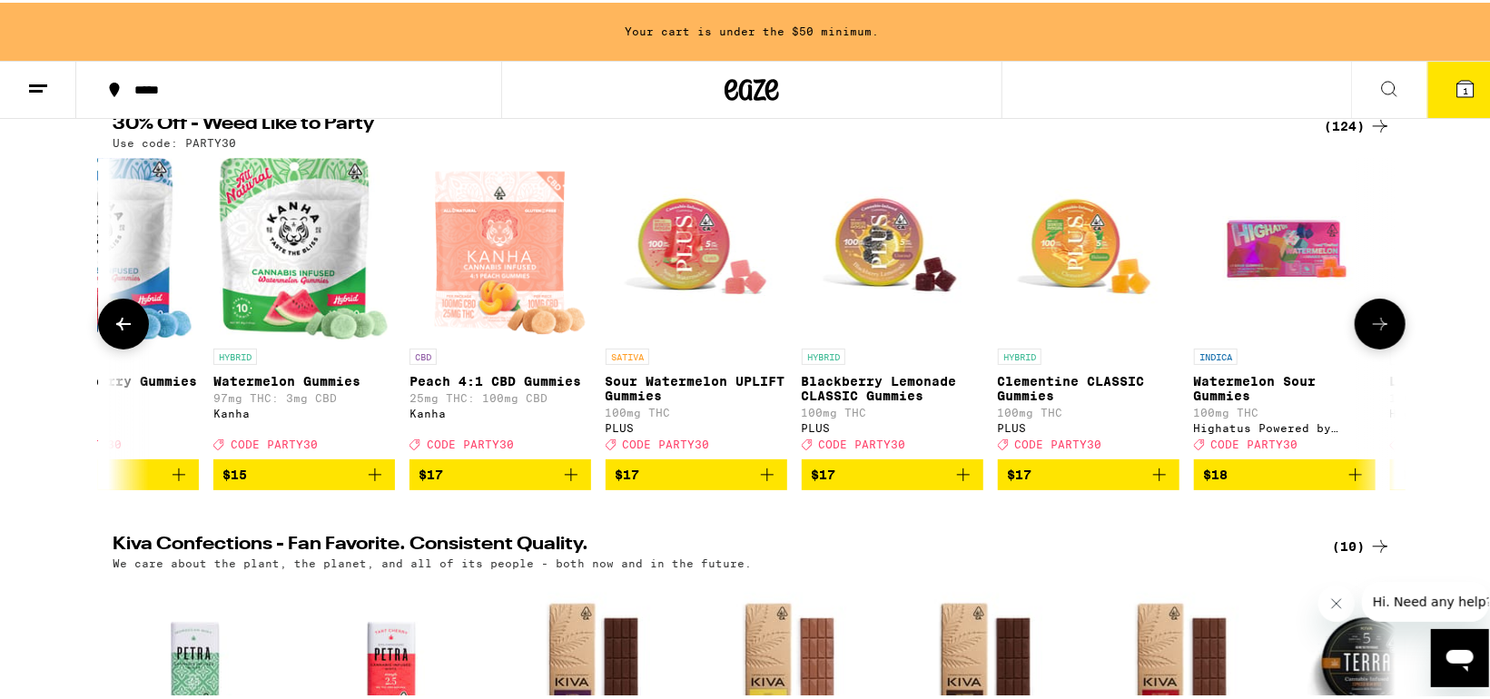
scroll to position [0, 5401]
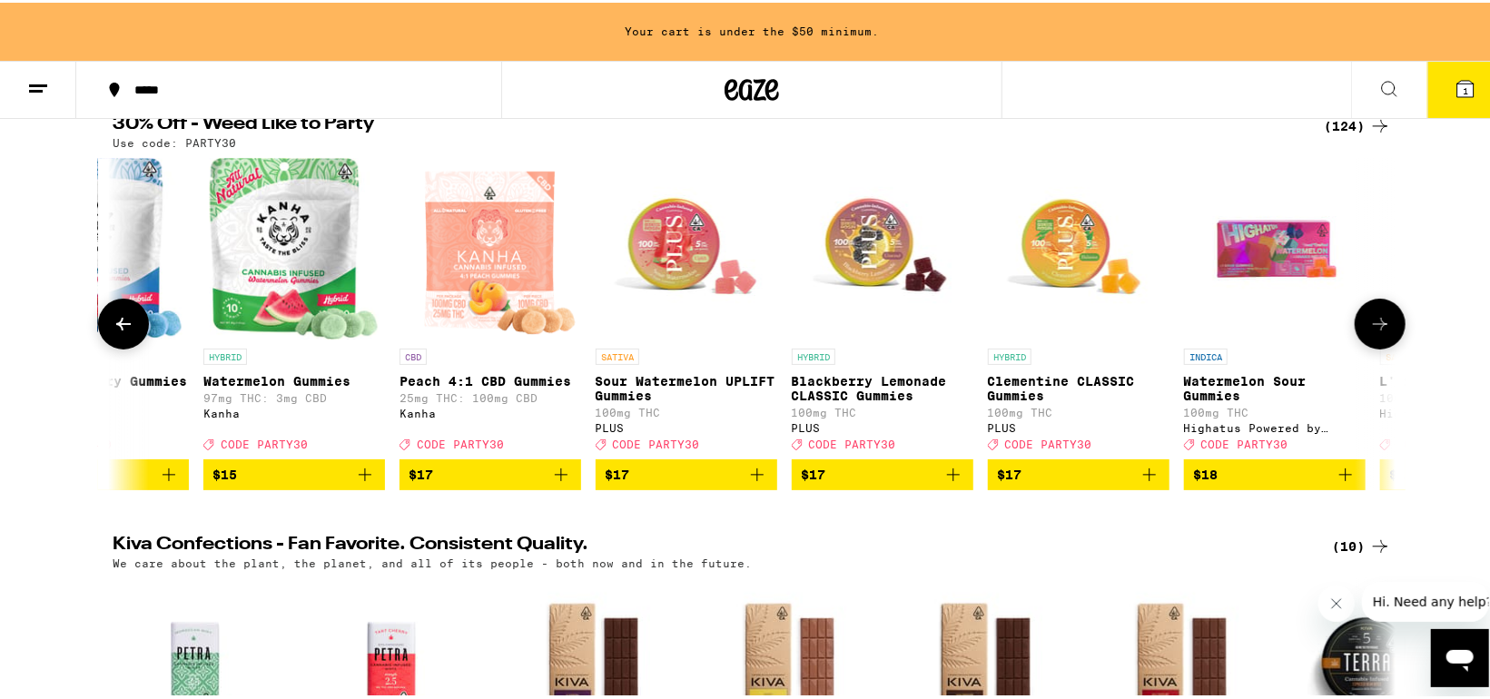
click at [1378, 323] on icon at bounding box center [1380, 322] width 22 height 22
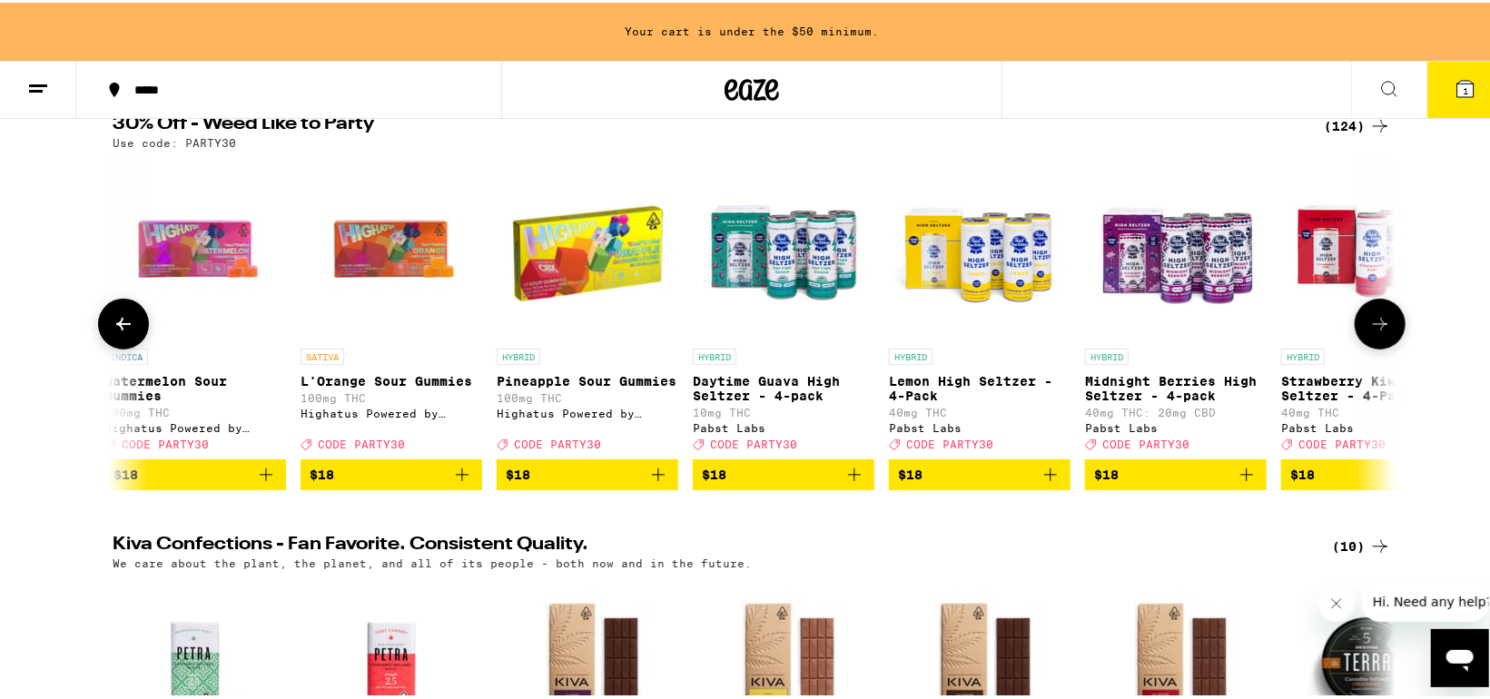
scroll to position [0, 6481]
click at [102, 320] on button at bounding box center [123, 321] width 51 height 51
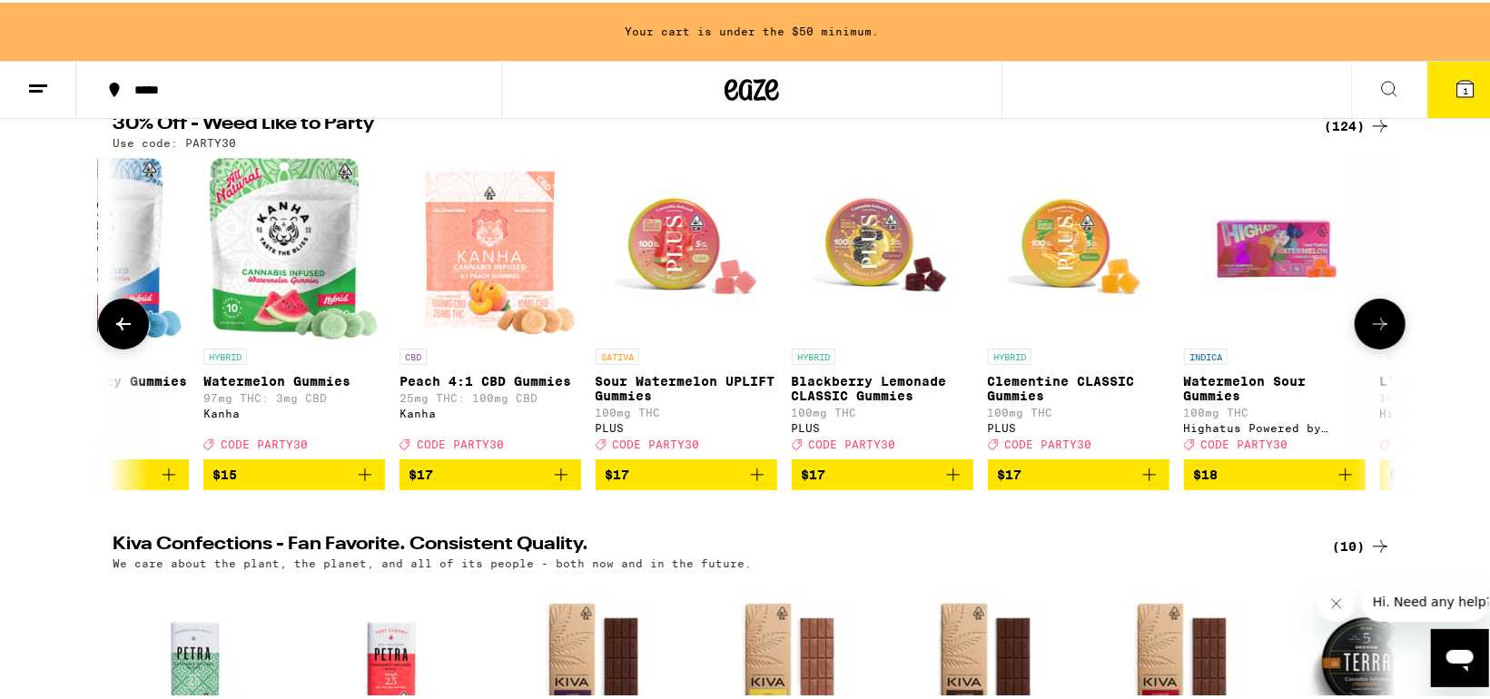
click at [104, 321] on button at bounding box center [123, 321] width 51 height 51
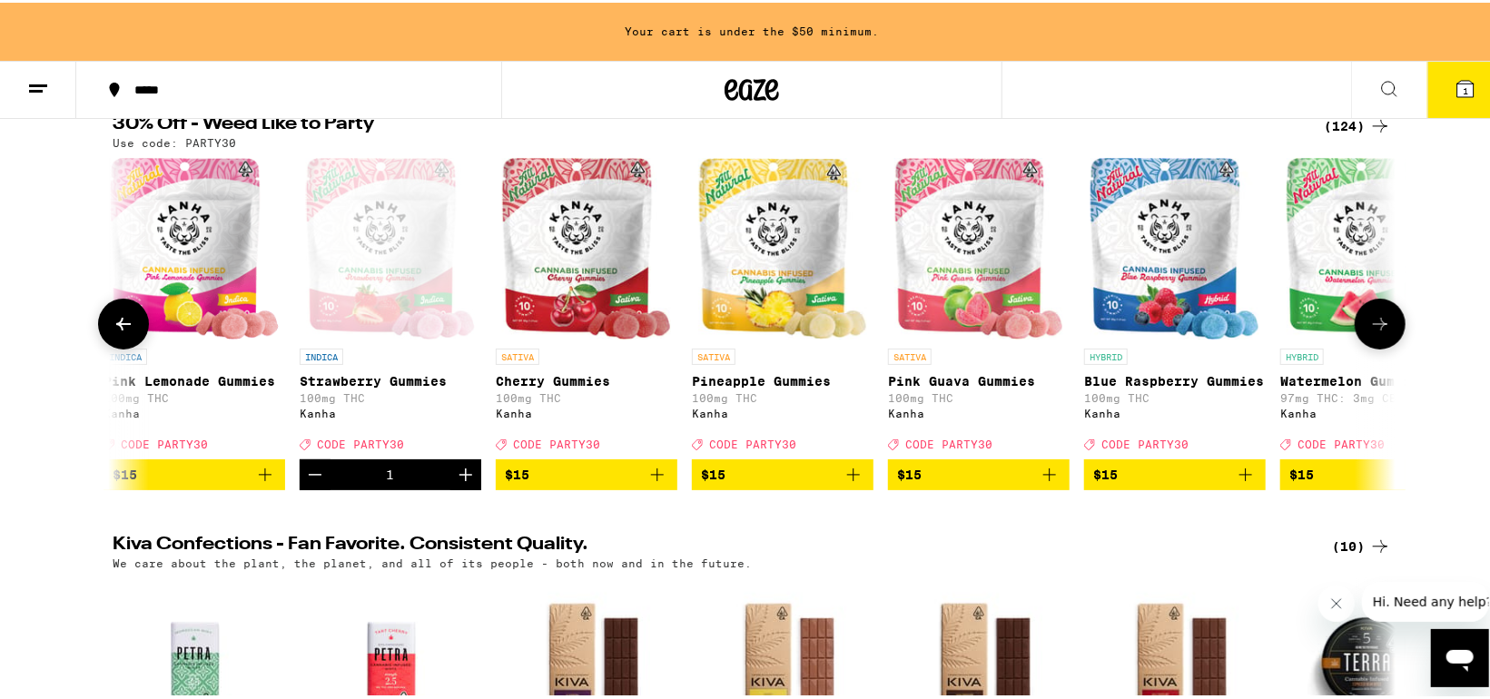
scroll to position [0, 4320]
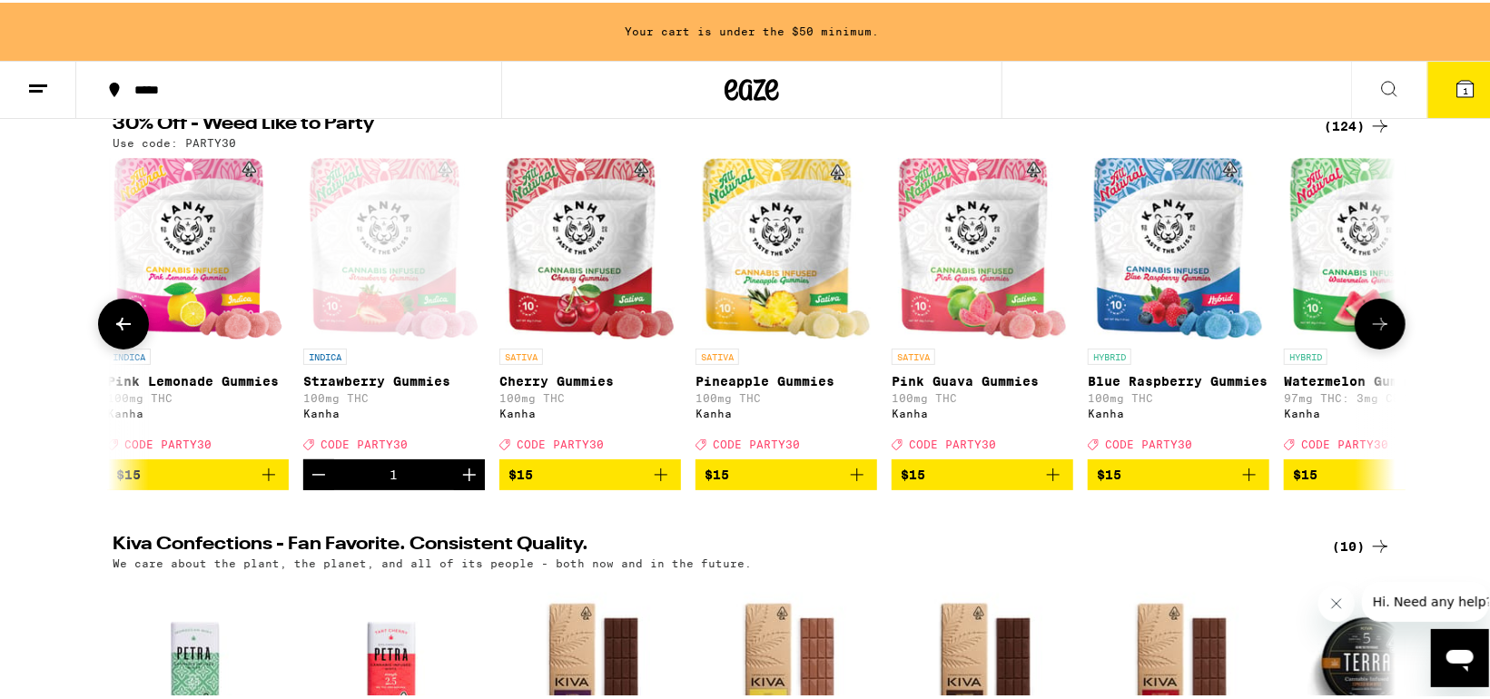
click at [945, 374] on p "Pink Guava Gummies" at bounding box center [983, 378] width 182 height 15
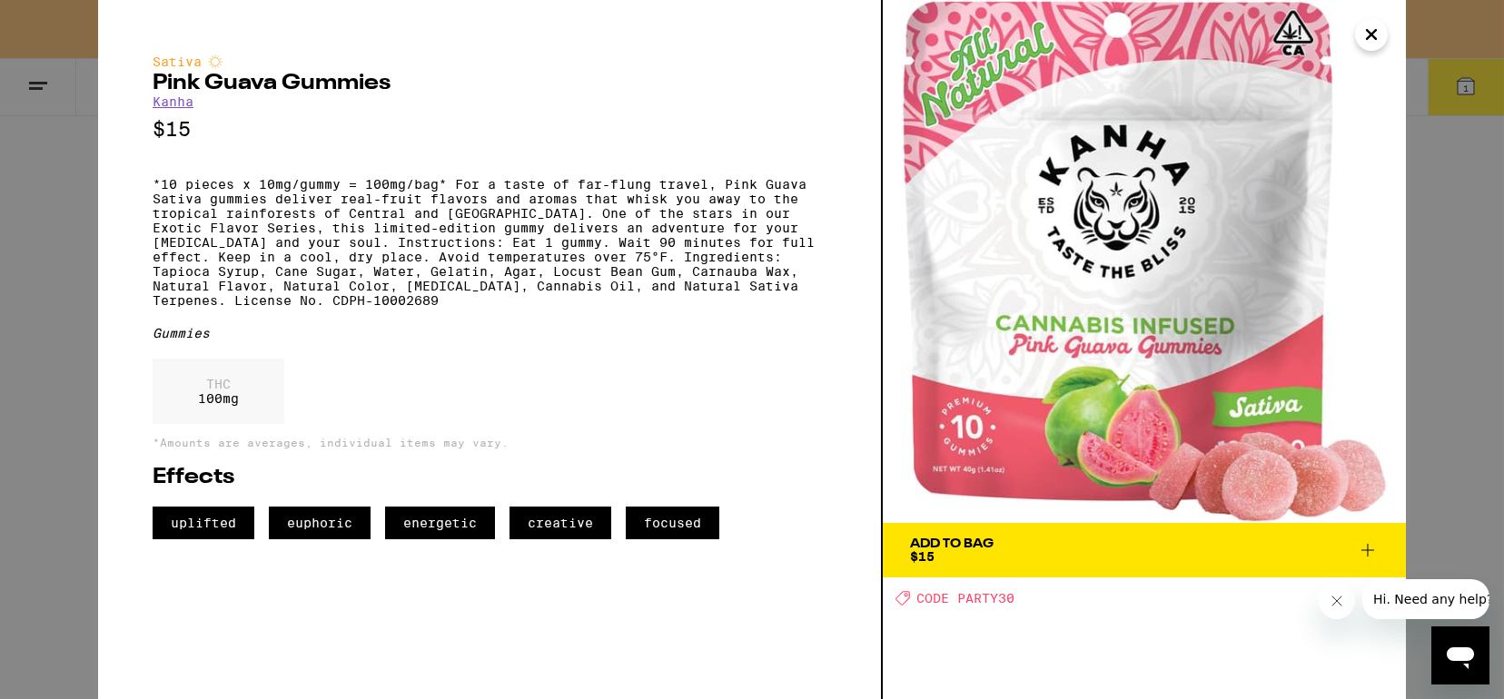
click at [1044, 548] on span "Add To Bag $15" at bounding box center [1144, 550] width 469 height 25
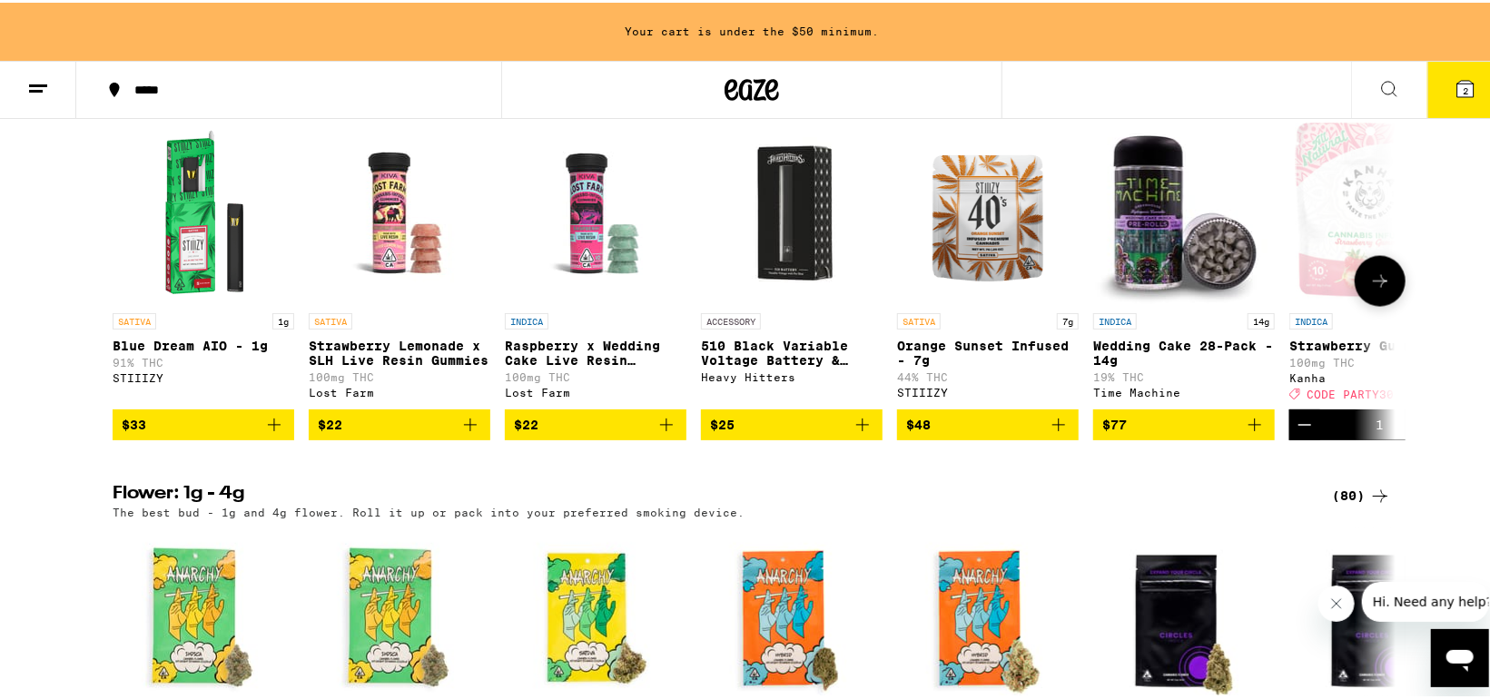
scroll to position [1419, 0]
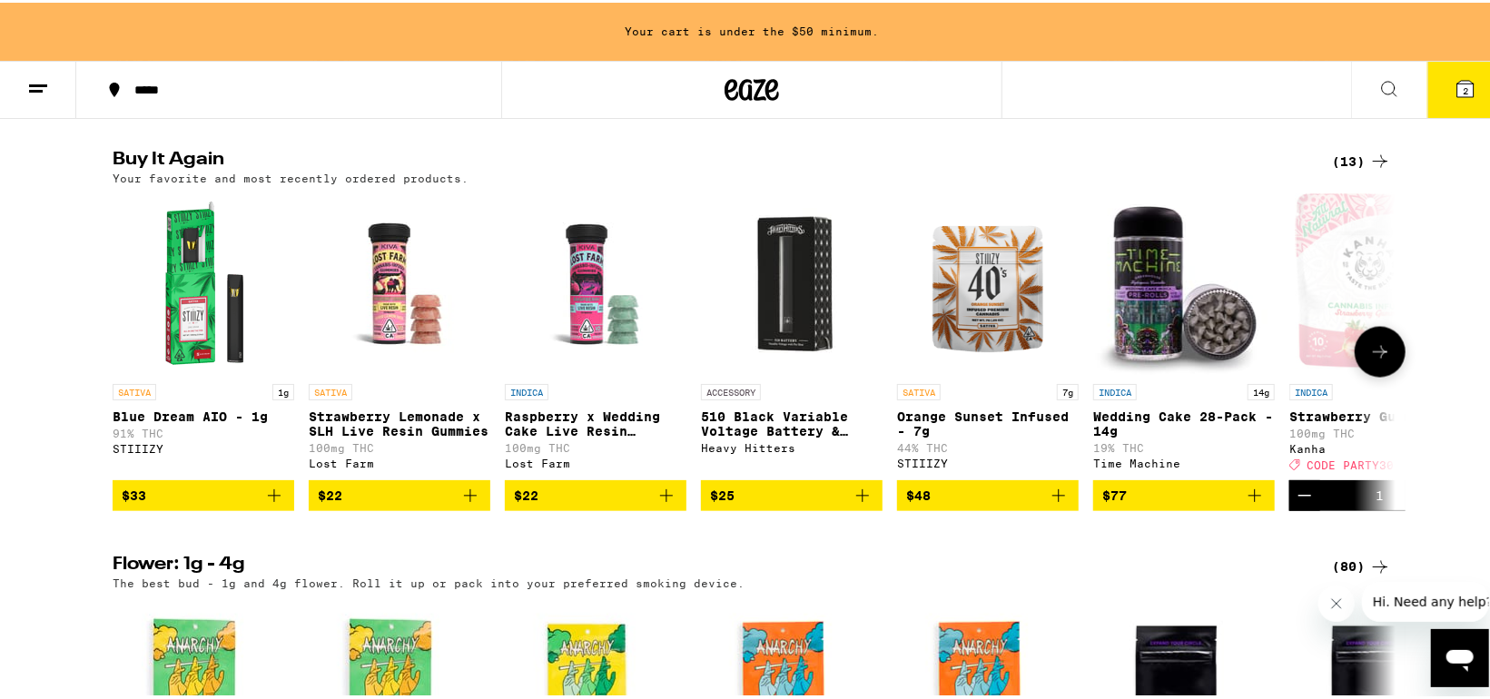
click at [148, 504] on span "$33" at bounding box center [203, 493] width 163 height 22
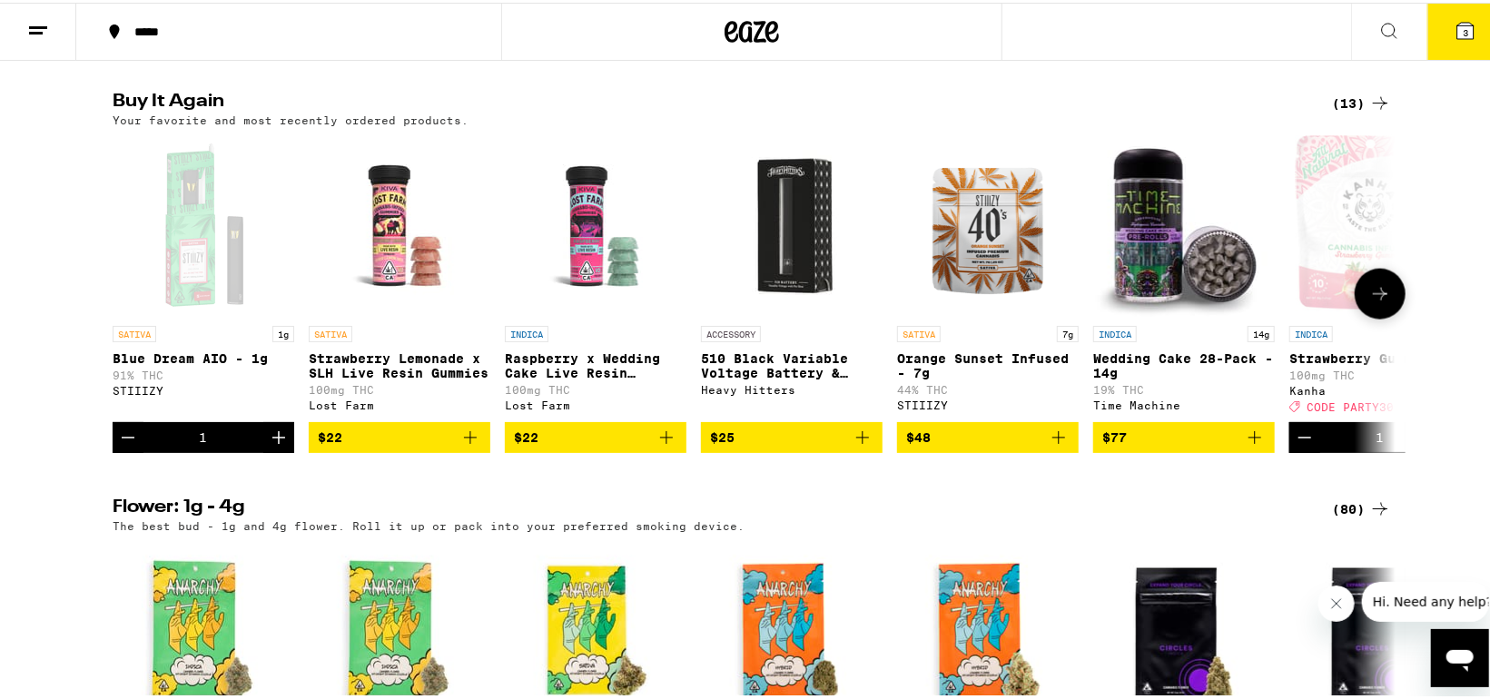
scroll to position [1362, 0]
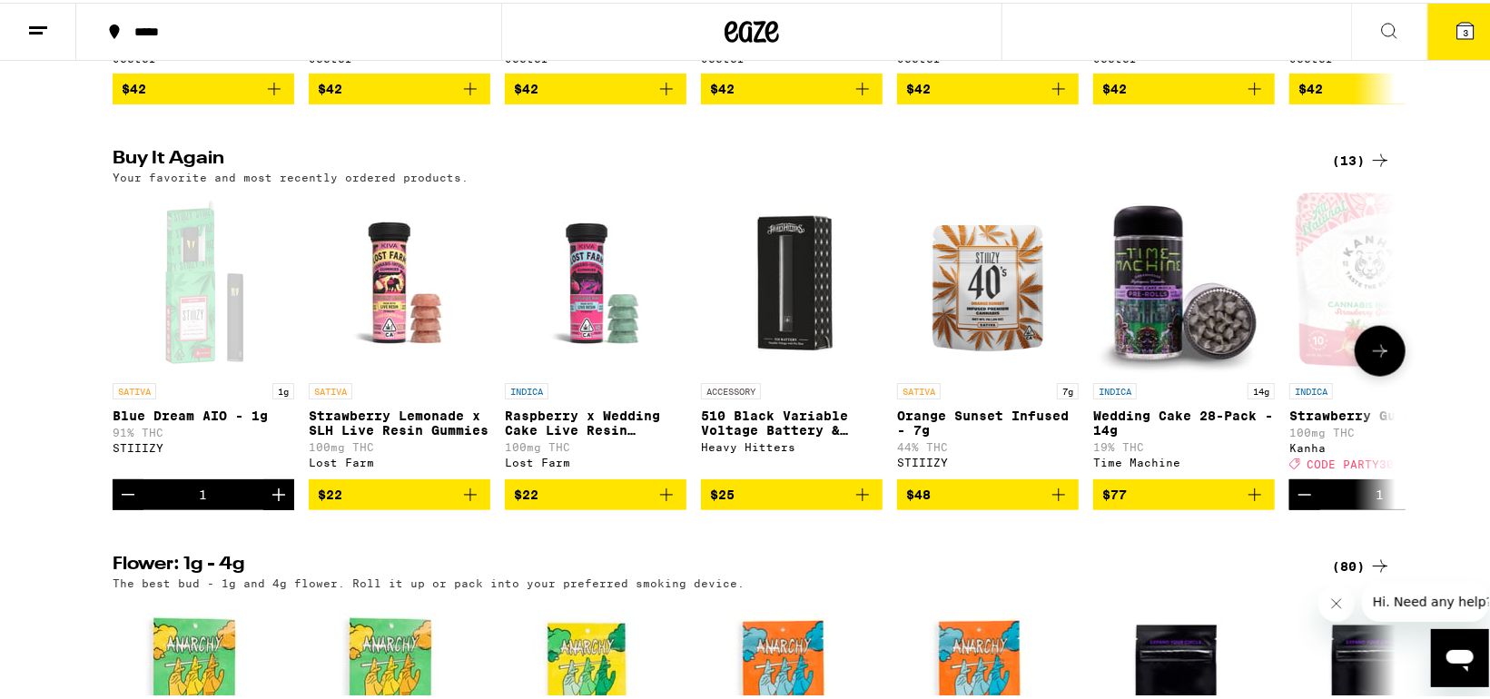
click at [1370, 360] on icon at bounding box center [1380, 349] width 22 height 22
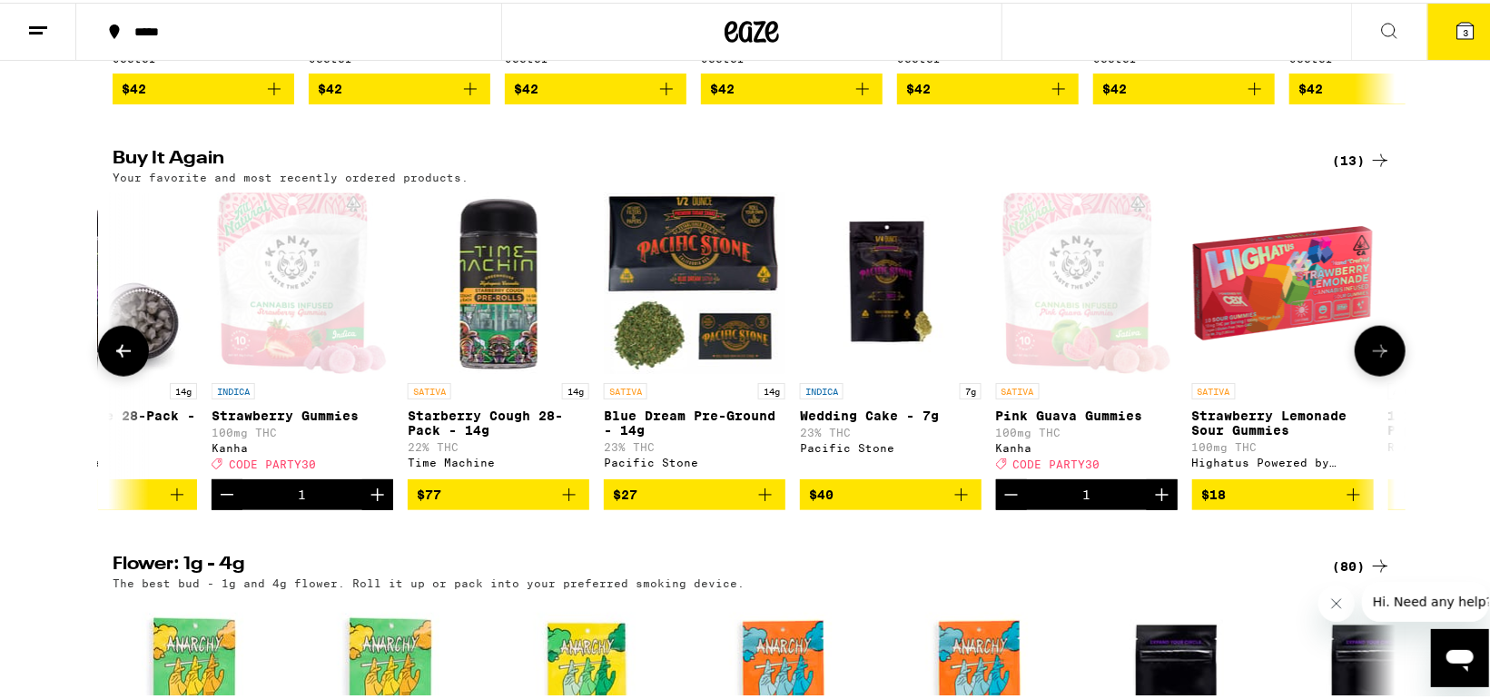
scroll to position [0, 1080]
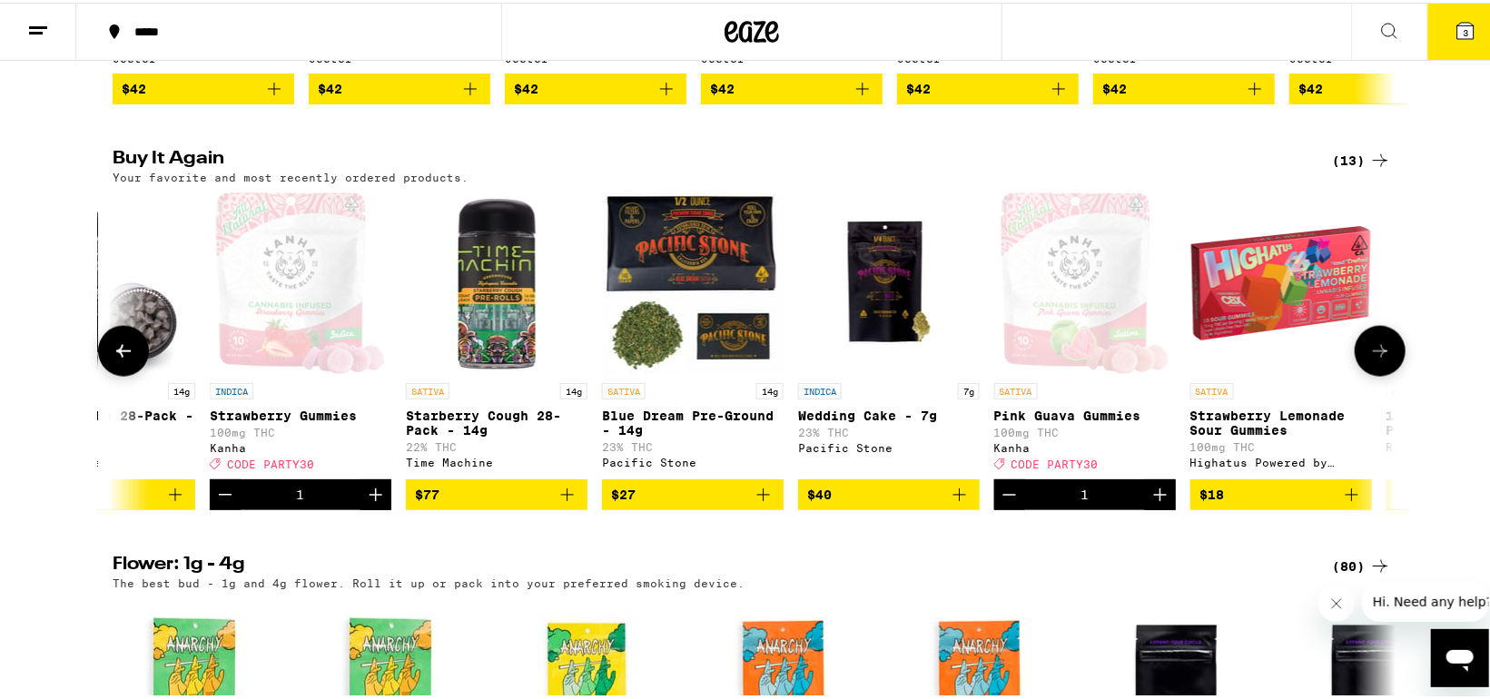
click at [120, 360] on icon at bounding box center [124, 349] width 22 height 22
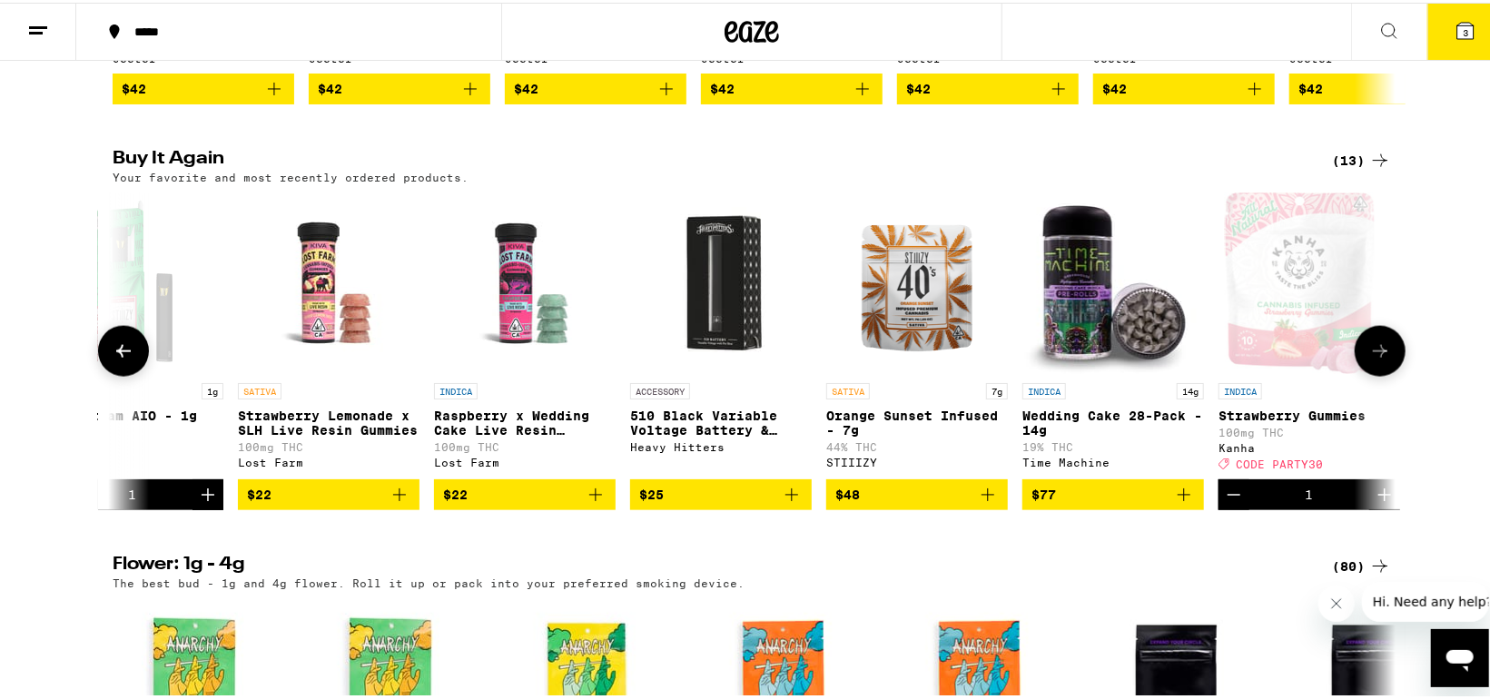
scroll to position [0, 0]
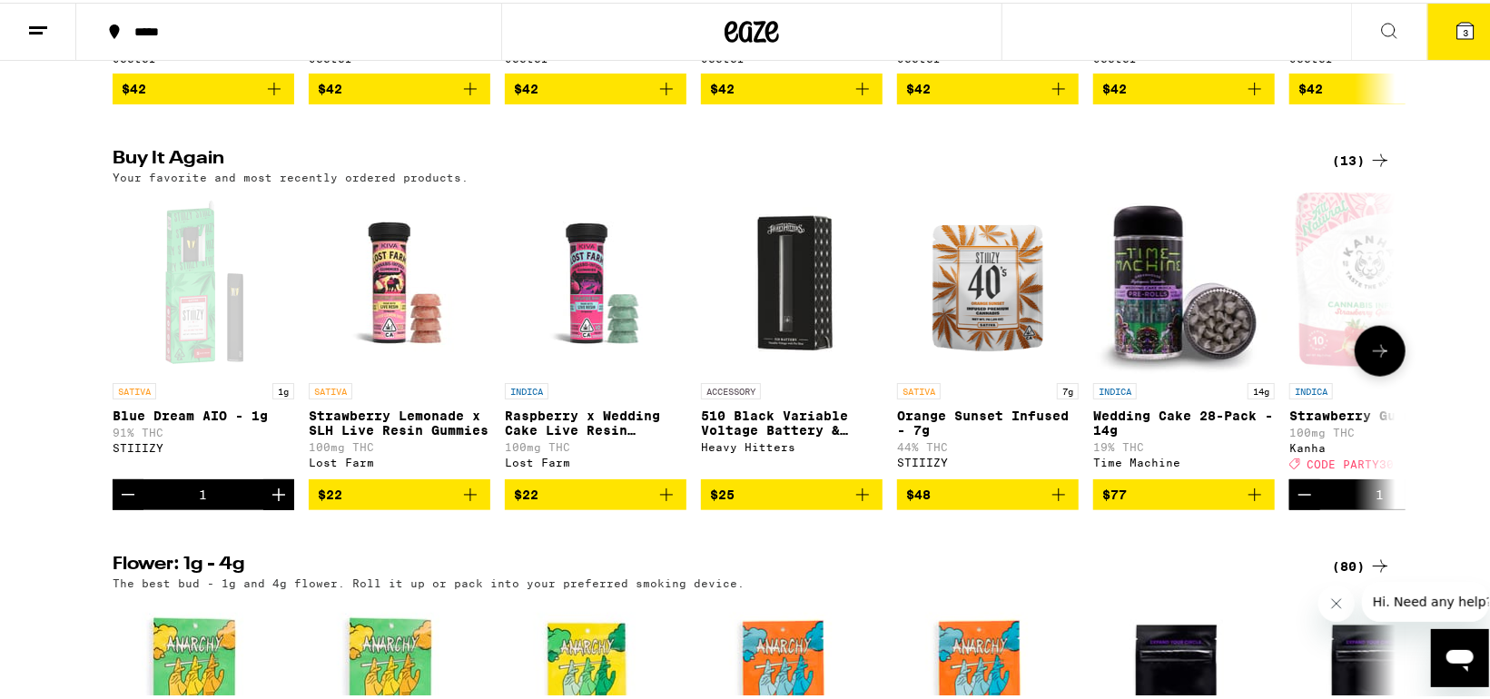
click at [992, 503] on span "$48" at bounding box center [987, 492] width 163 height 22
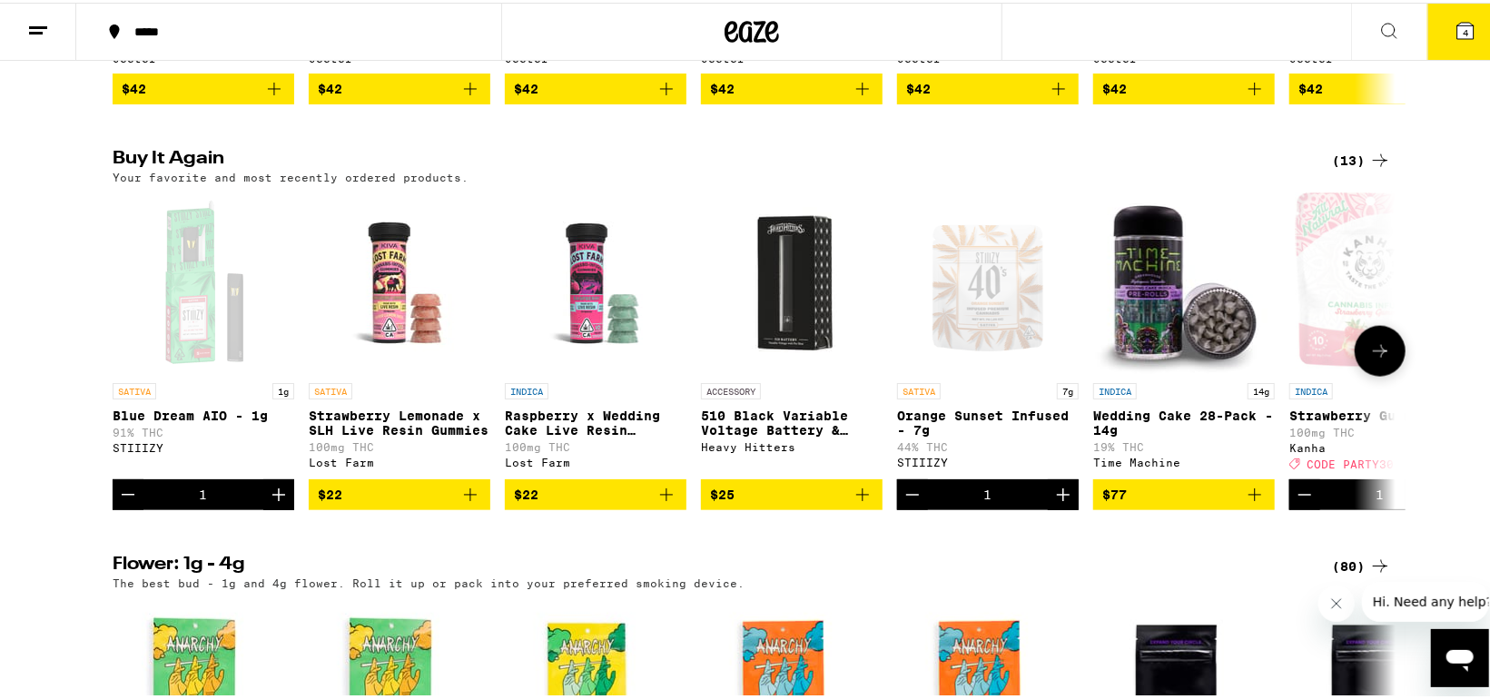
drag, startPoint x: 1376, startPoint y: 387, endPoint x: 1072, endPoint y: 436, distance: 307.2
click at [1072, 436] on div "SATIVA 1g Blue Dream AIO - 1g 91% THC STIIIZY 1 SATIVA Strawberry Lemonade x SL…" at bounding box center [752, 349] width 1308 height 318
click at [1373, 374] on button at bounding box center [1380, 348] width 51 height 51
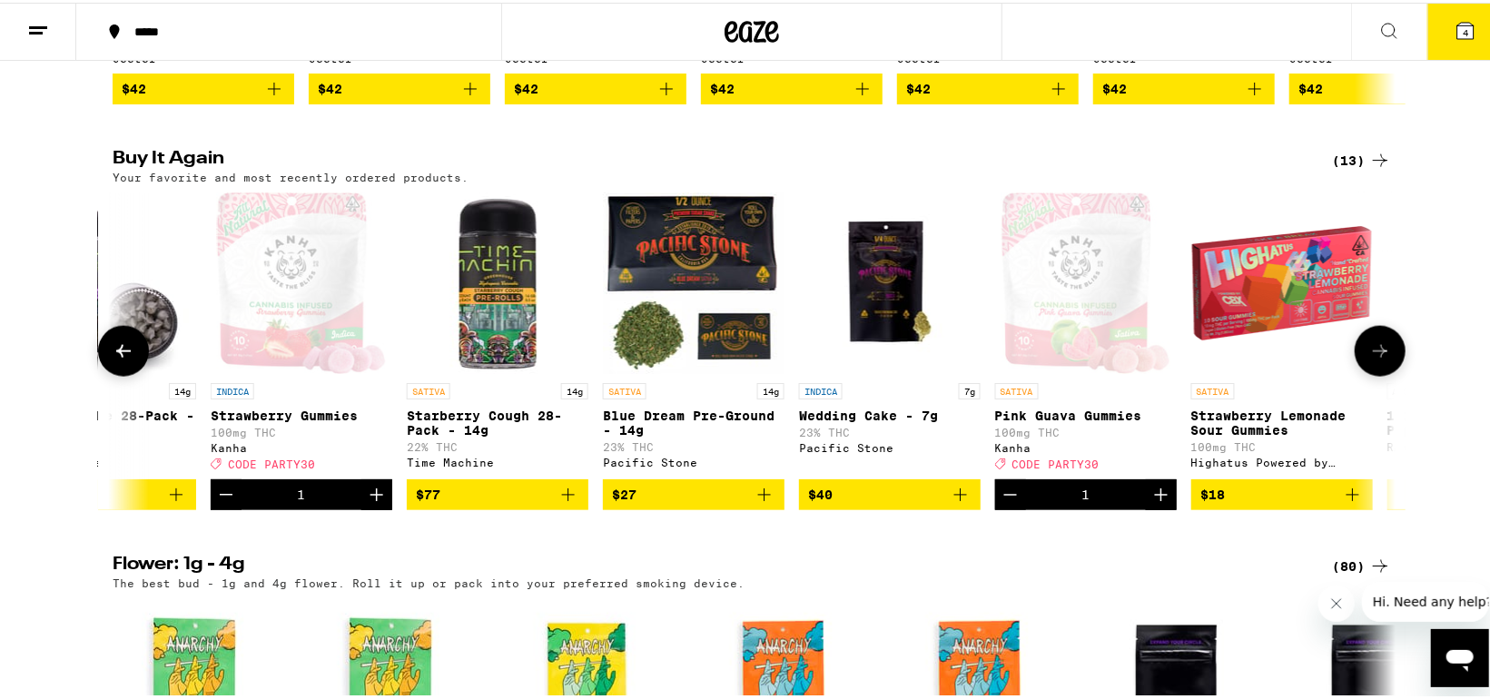
scroll to position [0, 1080]
click at [1372, 374] on button at bounding box center [1380, 348] width 51 height 51
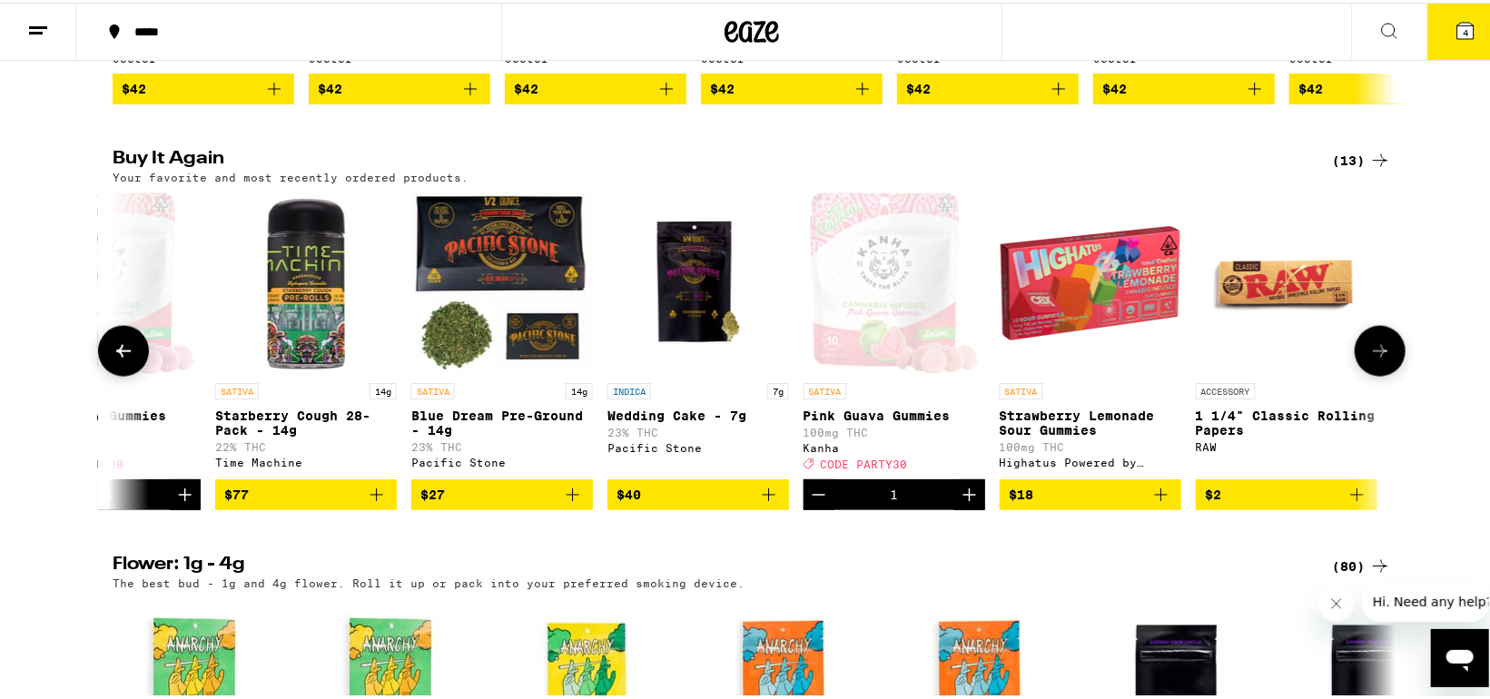
scroll to position [0, 1271]
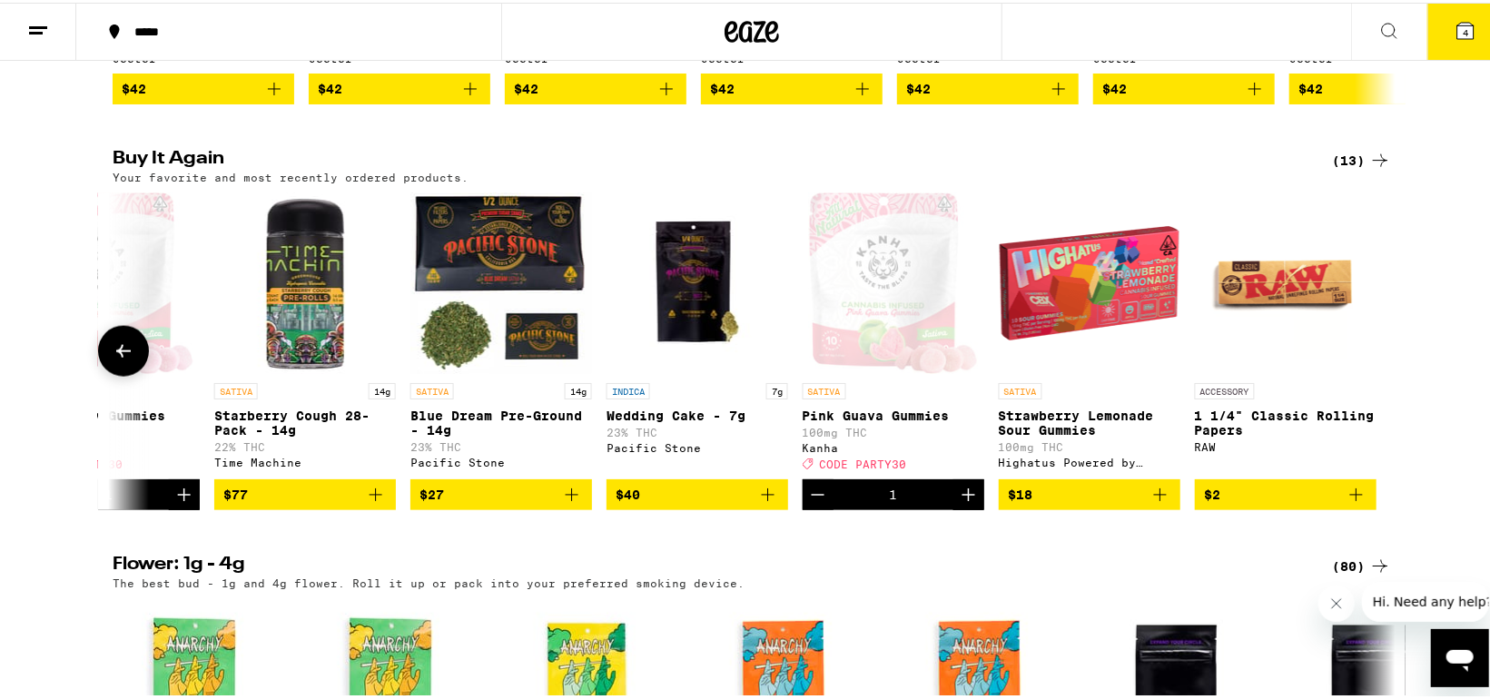
click at [124, 360] on icon at bounding box center [124, 349] width 22 height 22
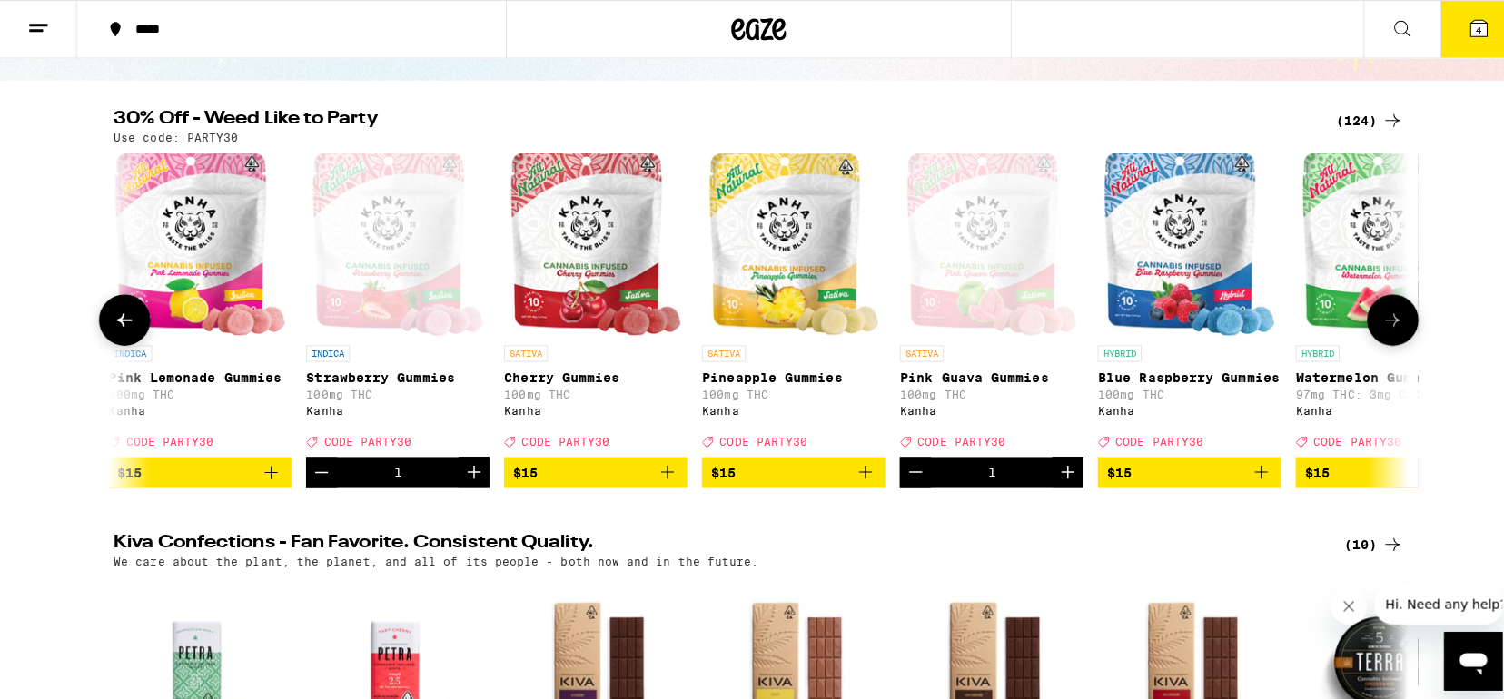
scroll to position [0, 0]
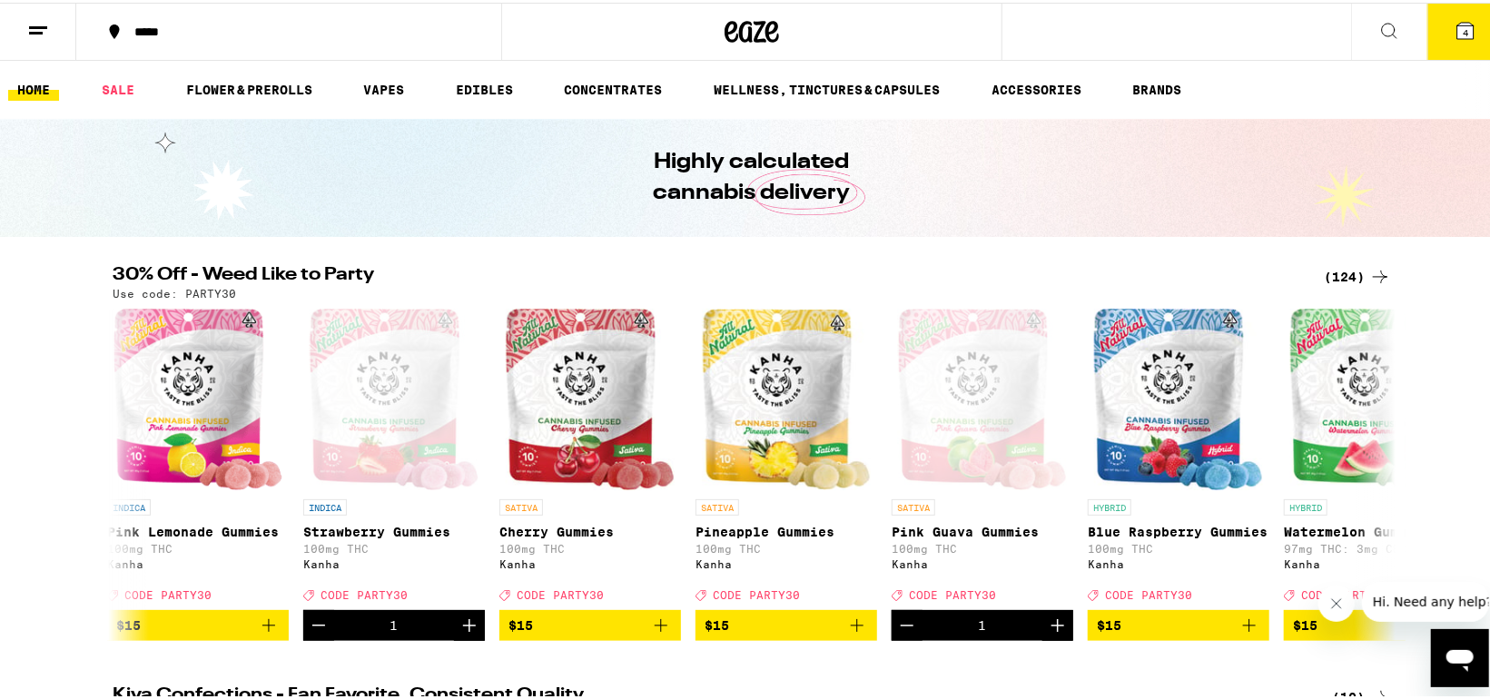
click at [1458, 20] on icon at bounding box center [1466, 28] width 22 height 22
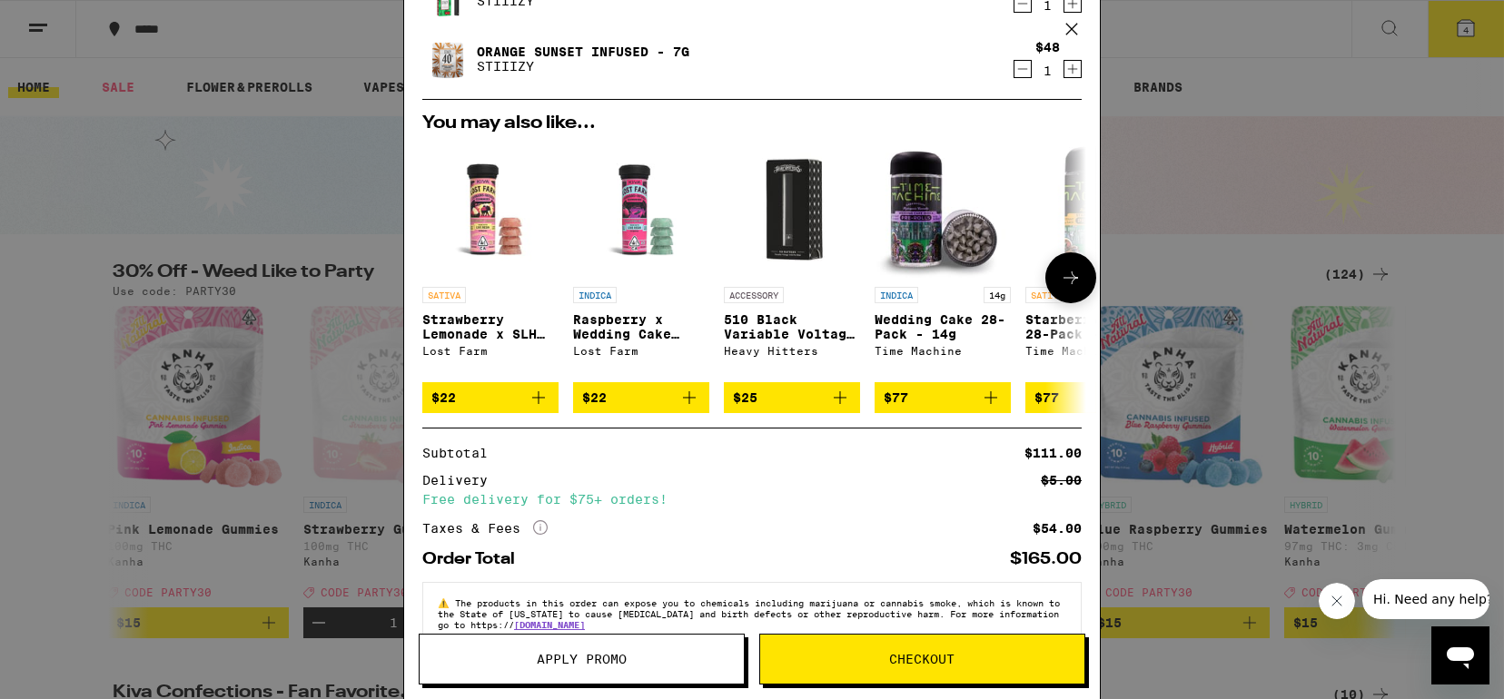
scroll to position [269, 0]
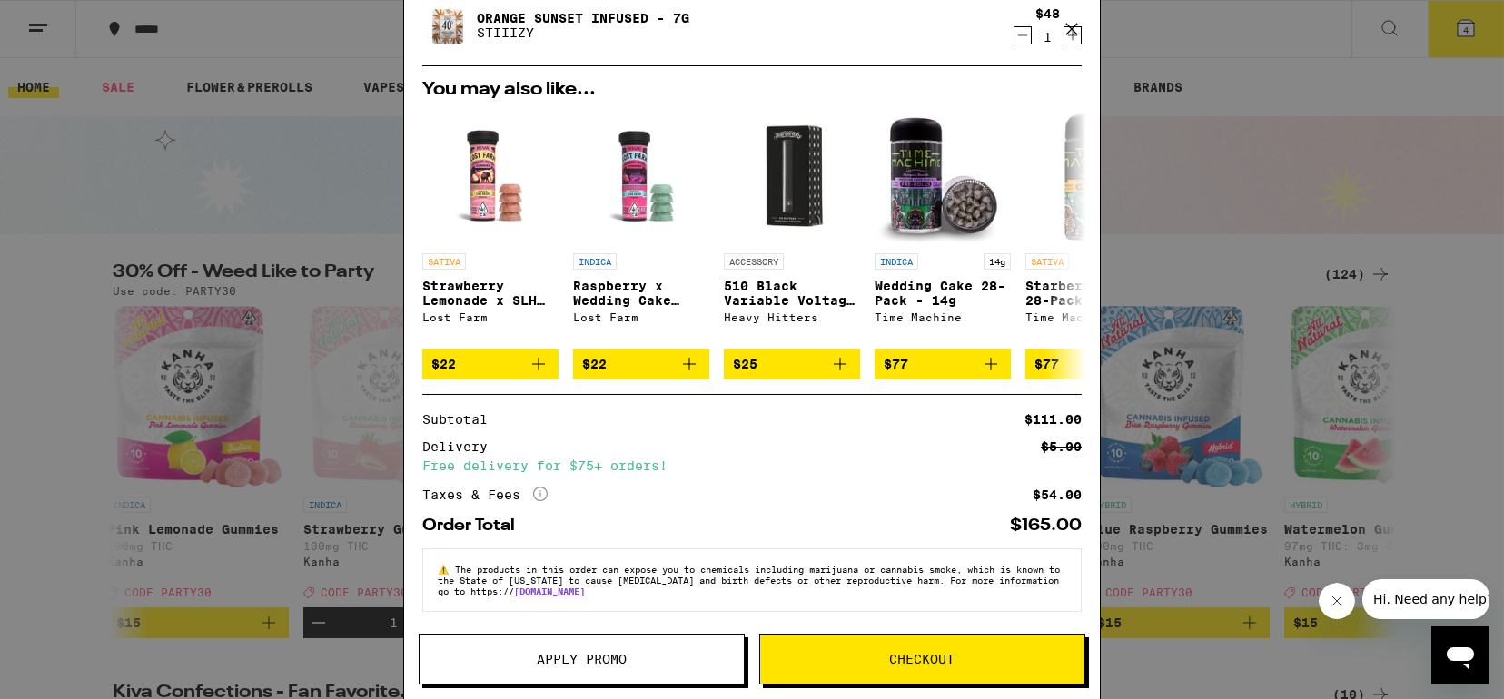
click at [554, 660] on span "Apply Promo" at bounding box center [582, 659] width 90 height 13
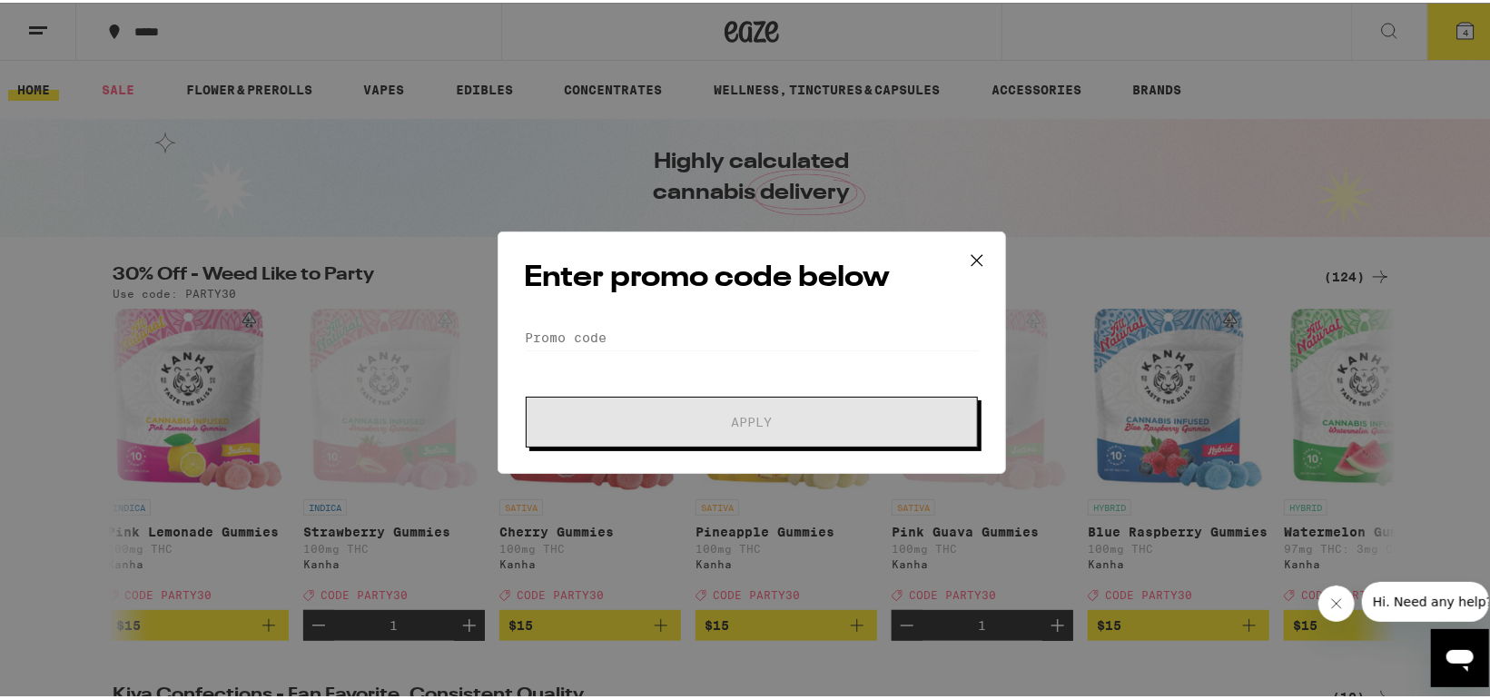
click at [540, 362] on form "Promo Code Apply" at bounding box center [752, 382] width 456 height 123
click at [609, 321] on input "Promo Code" at bounding box center [752, 334] width 456 height 27
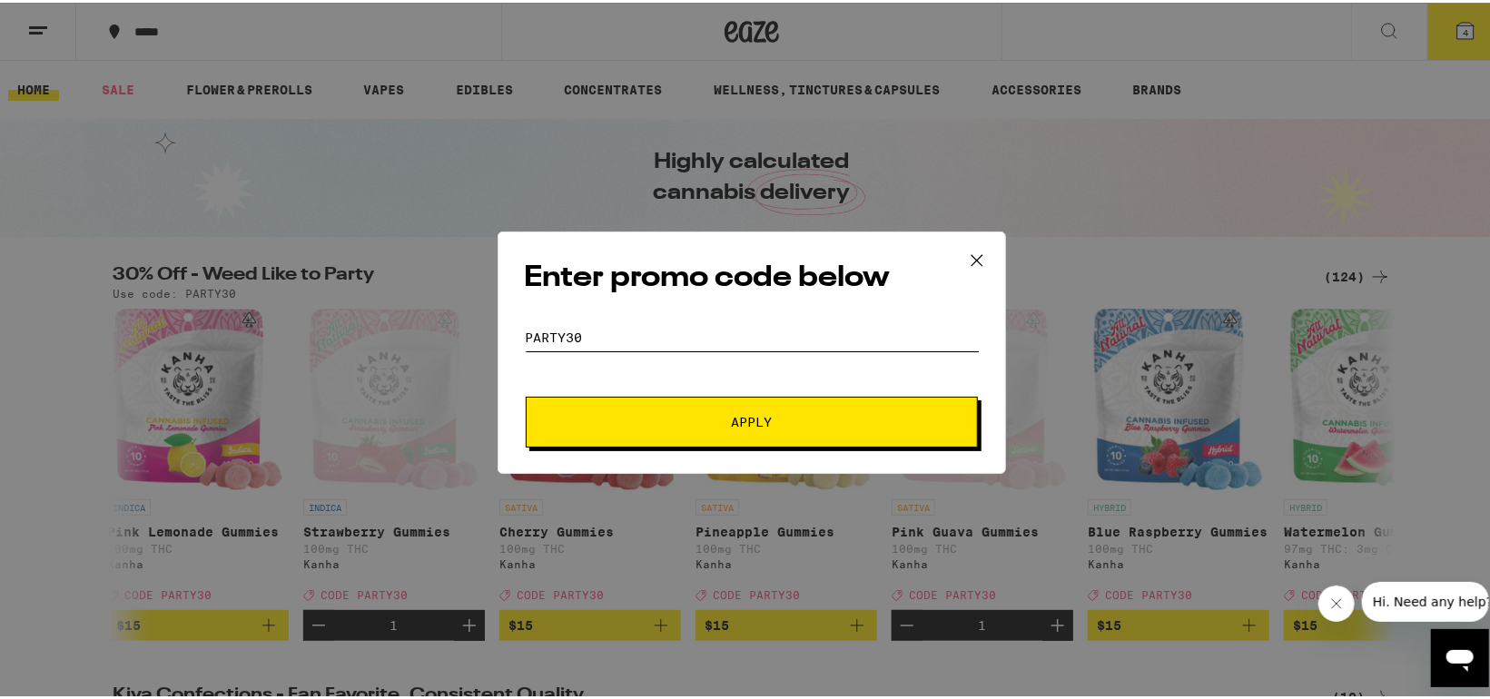
type input "party30"
click at [526, 394] on button "Apply" at bounding box center [752, 419] width 452 height 51
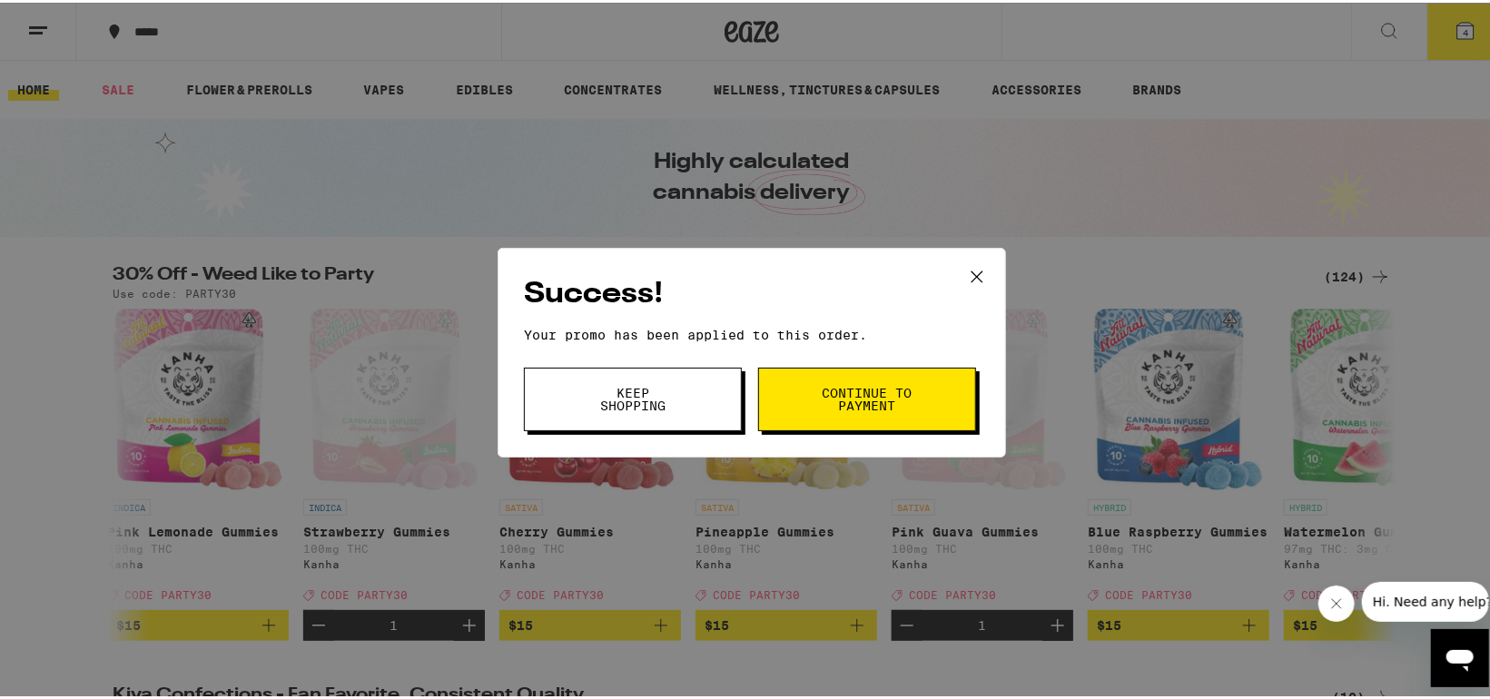
click at [854, 395] on span "Continue to payment" at bounding box center [867, 396] width 93 height 25
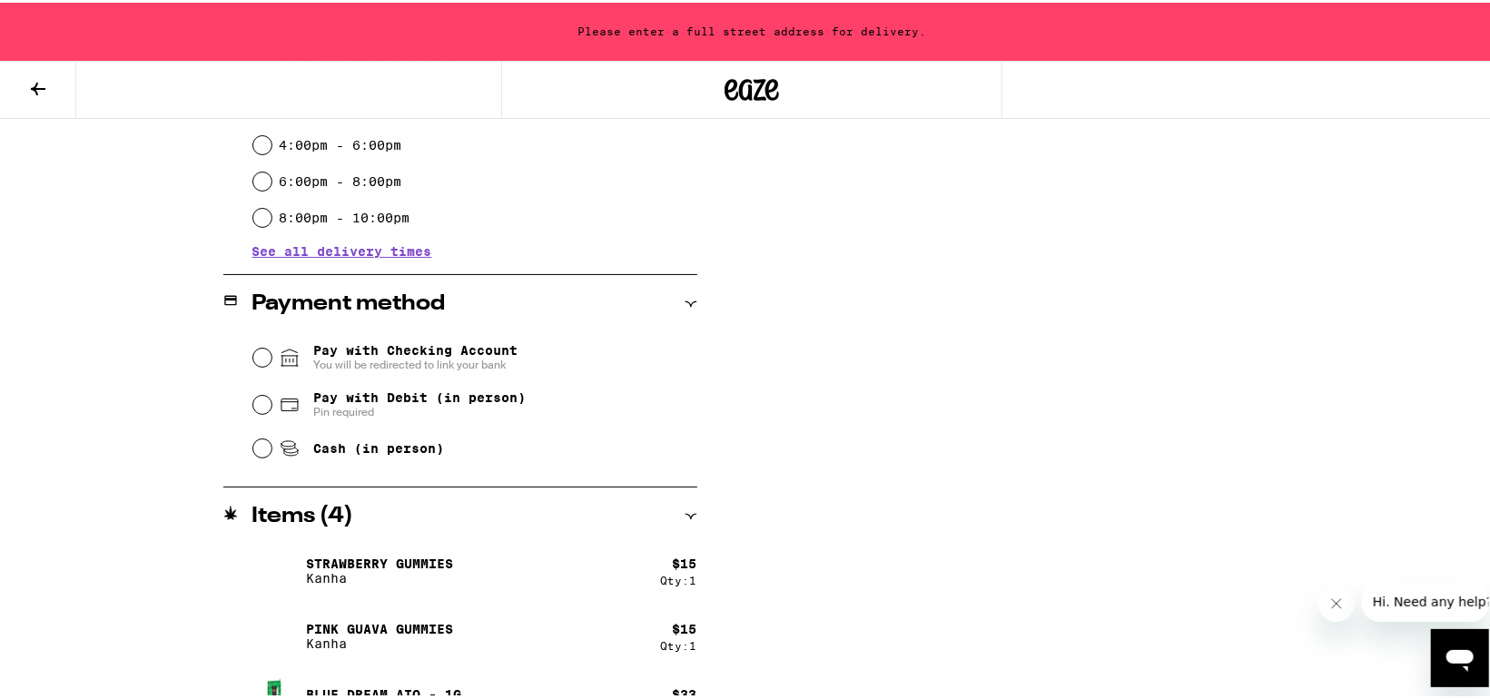
scroll to position [705, 0]
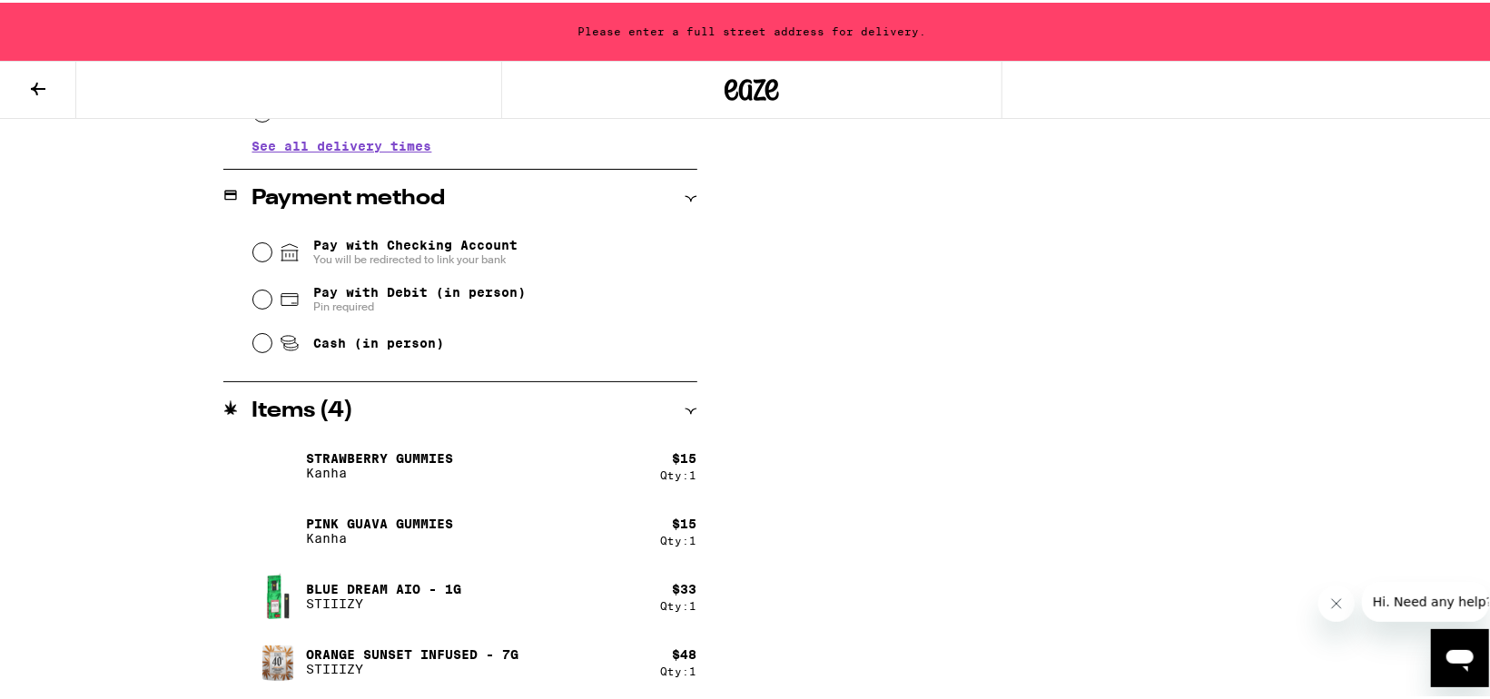
click at [686, 399] on div "Items ( 4 )" at bounding box center [460, 409] width 474 height 22
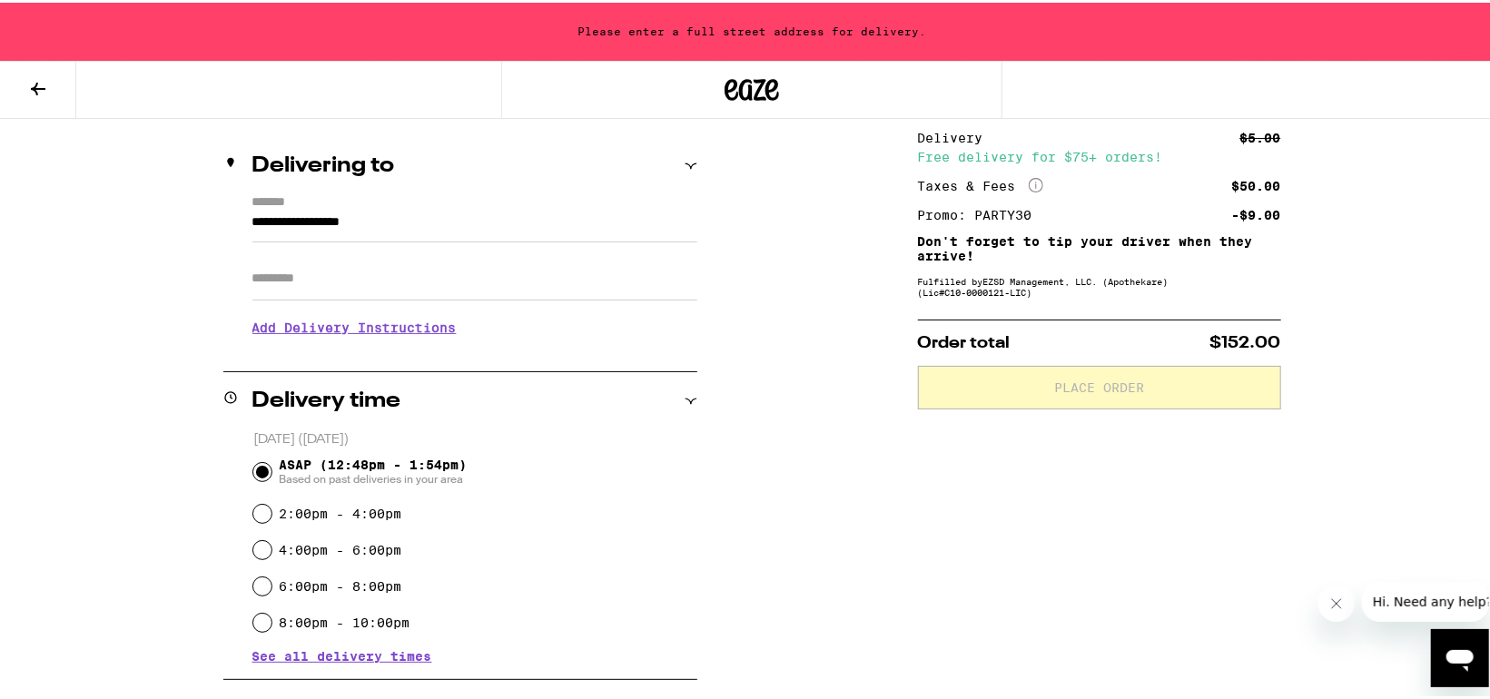
scroll to position [0, 0]
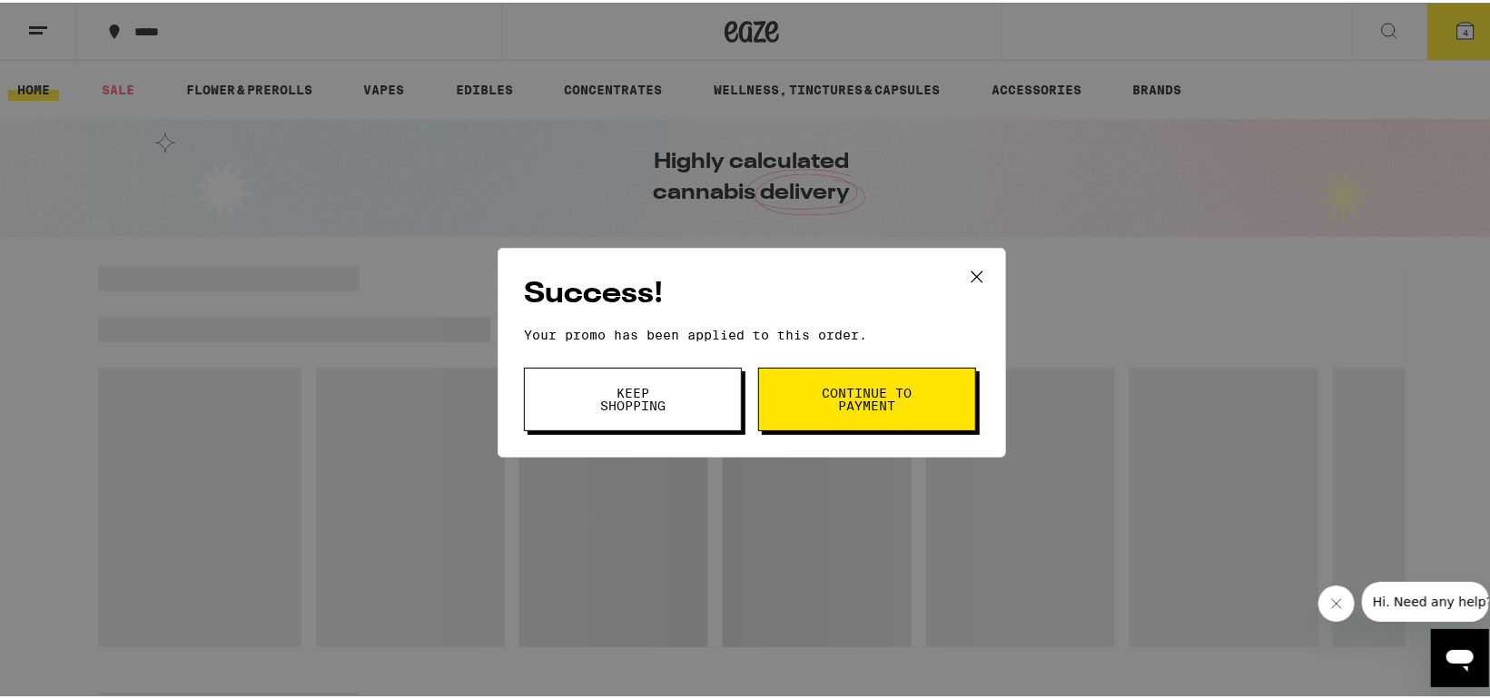
click at [630, 398] on span "Keep Shopping" at bounding box center [633, 396] width 93 height 25
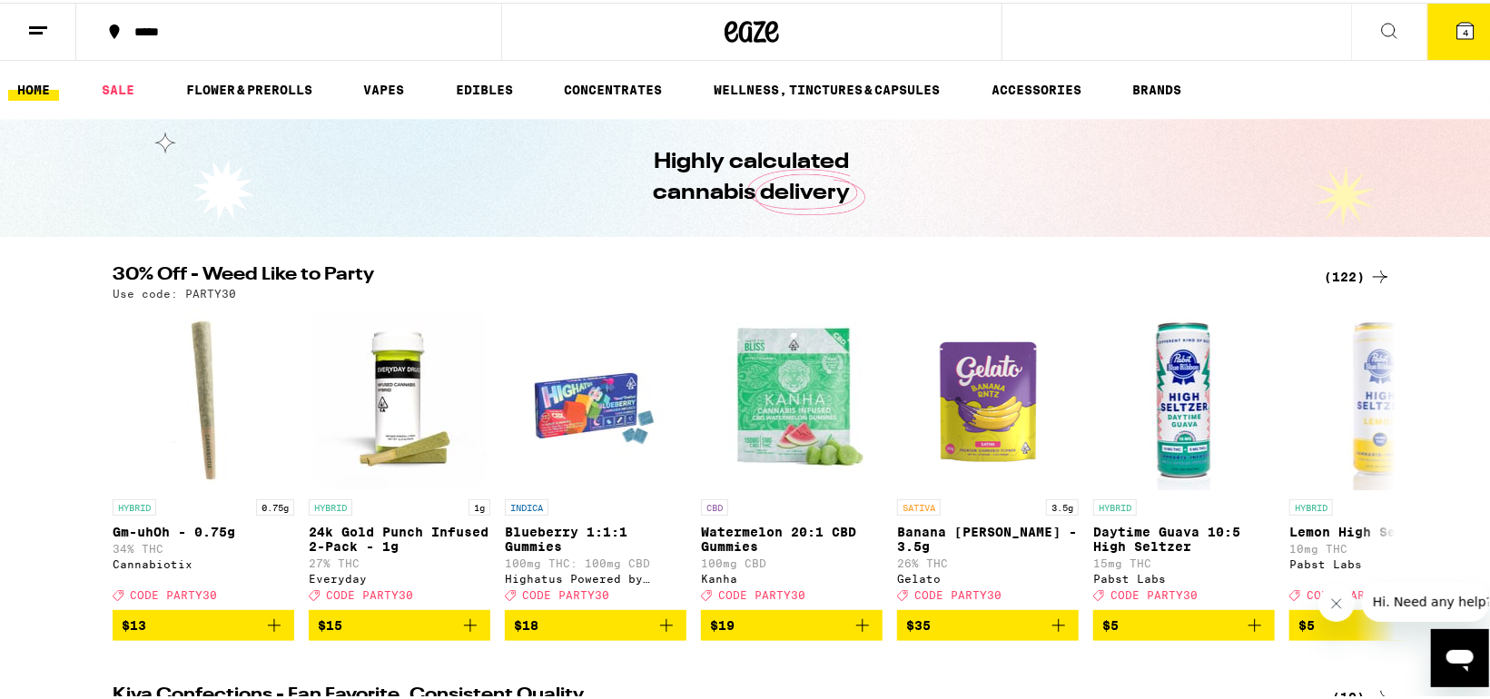
click at [1459, 22] on icon at bounding box center [1465, 28] width 16 height 16
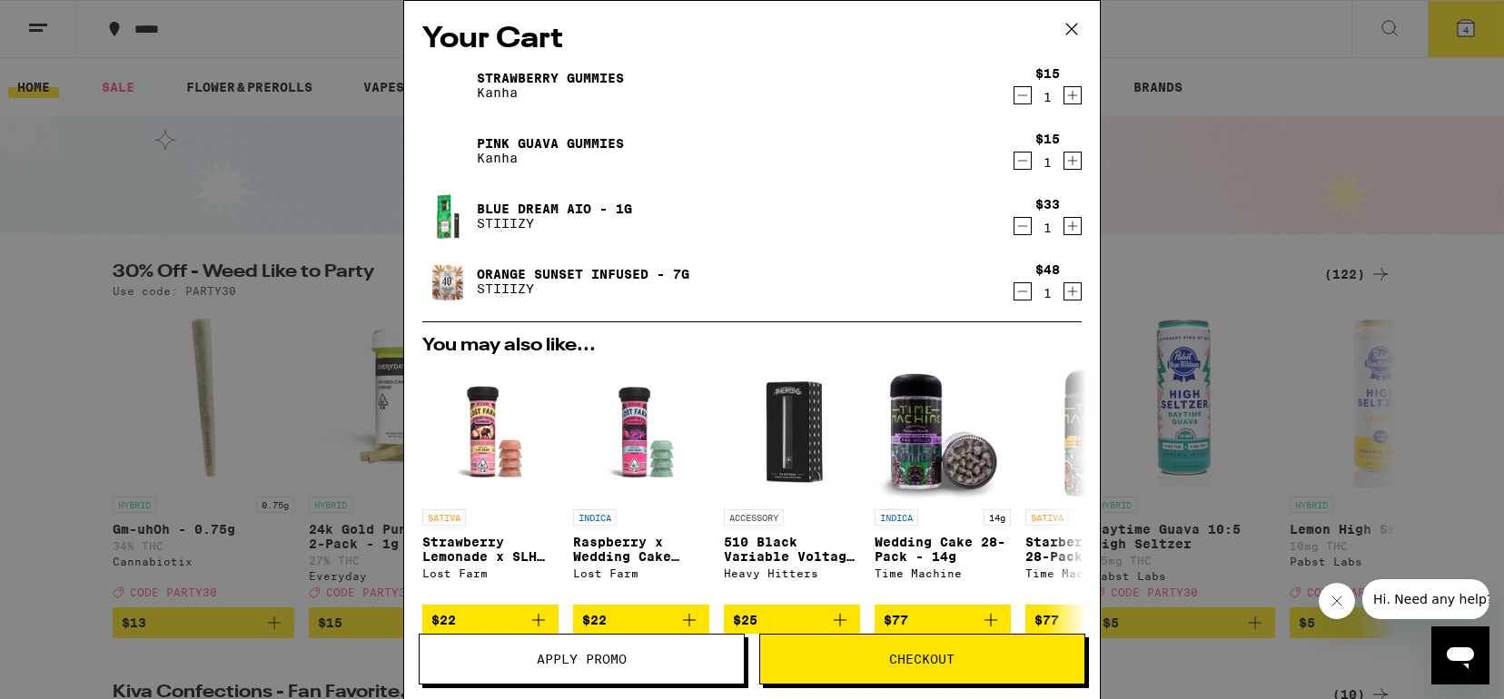
click at [1014, 224] on icon "Decrement" at bounding box center [1022, 226] width 16 height 22
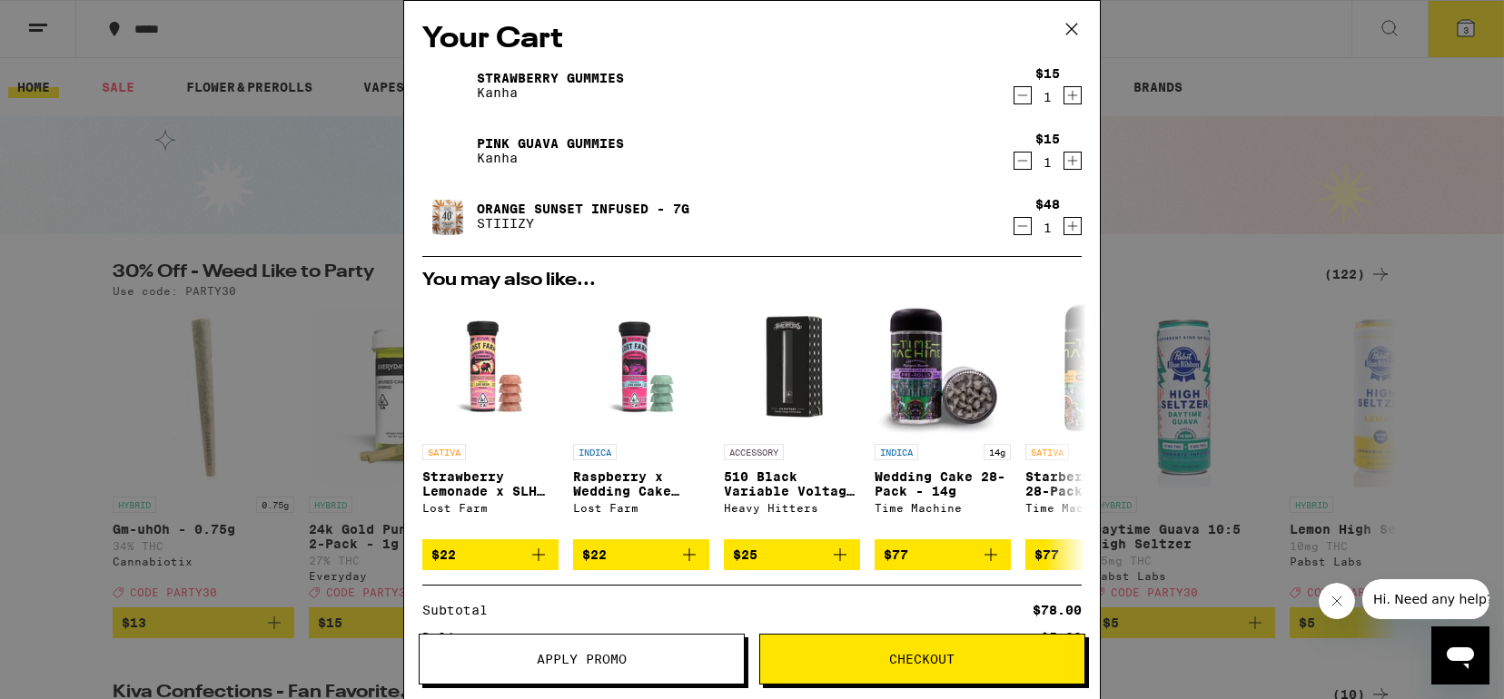
click at [927, 660] on span "Checkout" at bounding box center [922, 659] width 65 height 13
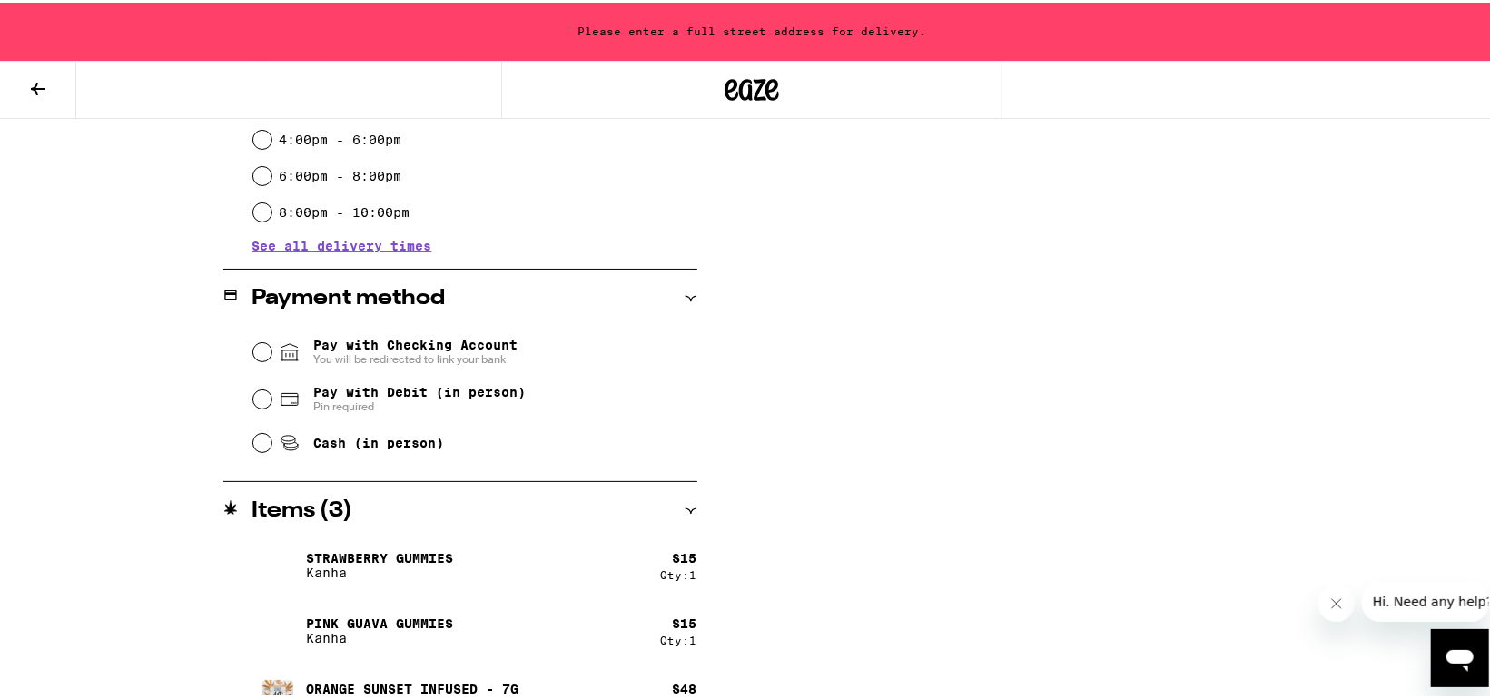
scroll to position [639, 0]
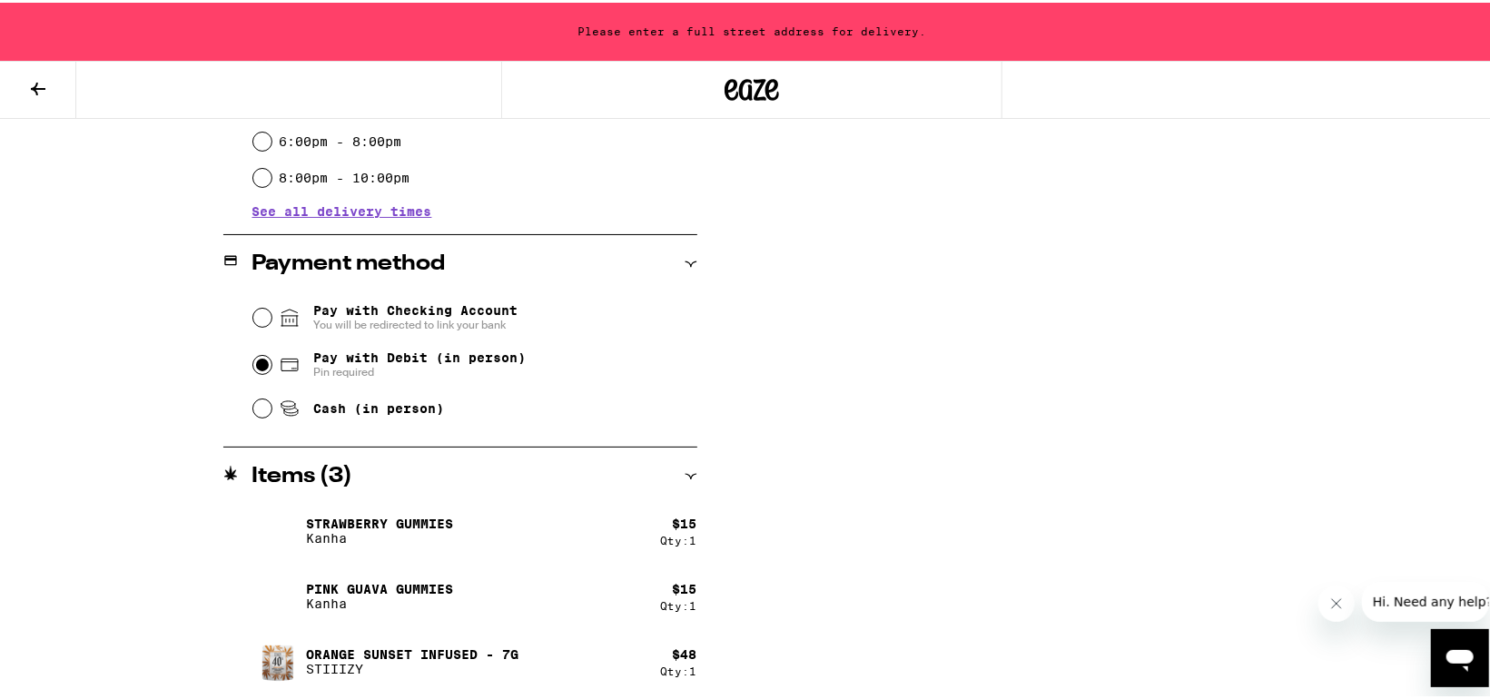
click at [255, 364] on input "Pay with Debit (in person) Pin required" at bounding box center [262, 362] width 18 height 18
radio input "true"
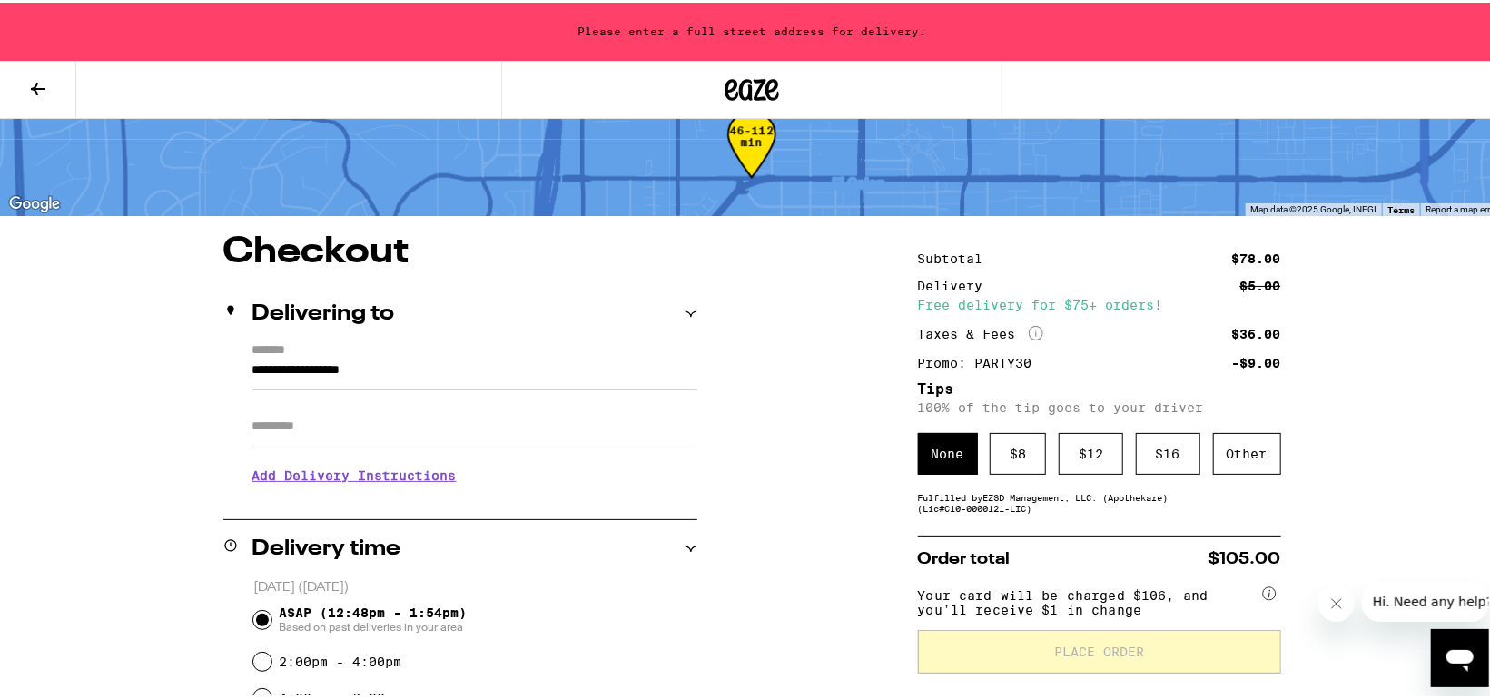
scroll to position [34, 0]
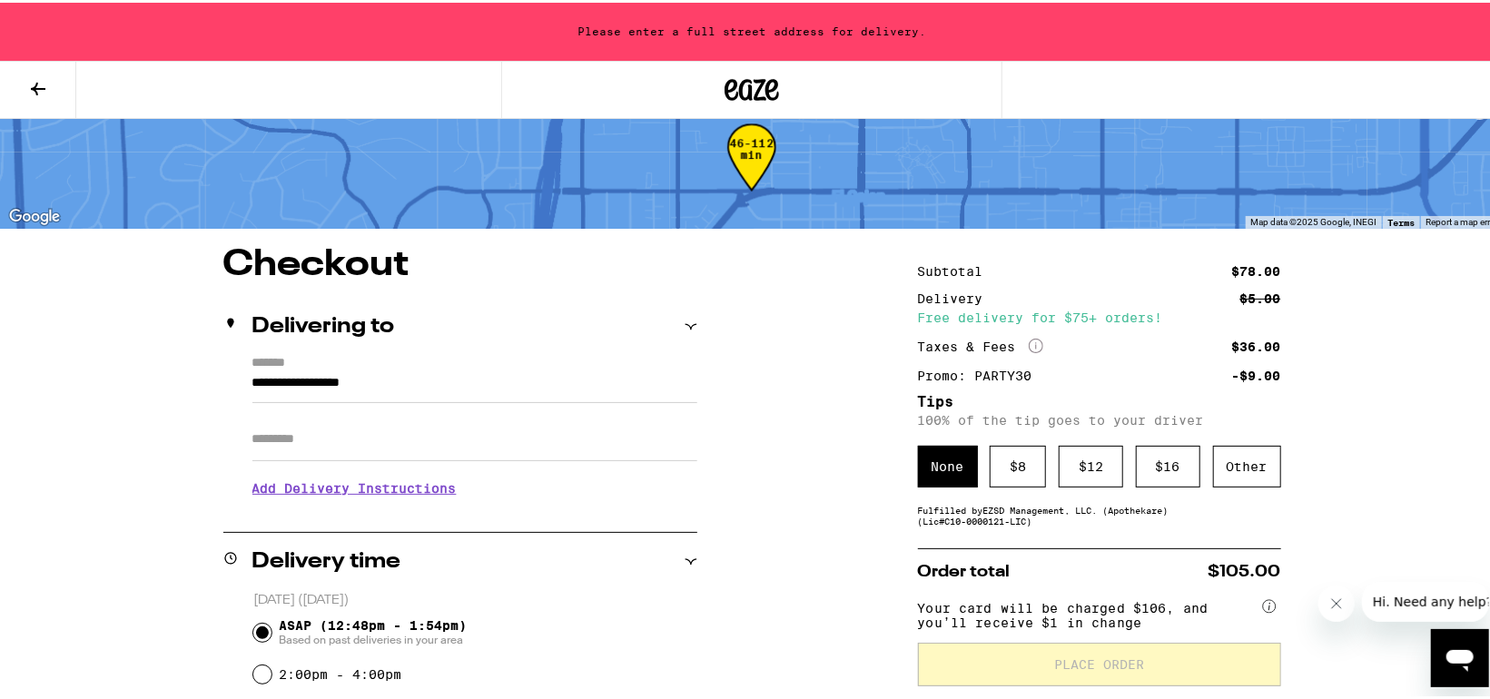
click at [278, 433] on input "Apt/Suite" at bounding box center [474, 437] width 445 height 44
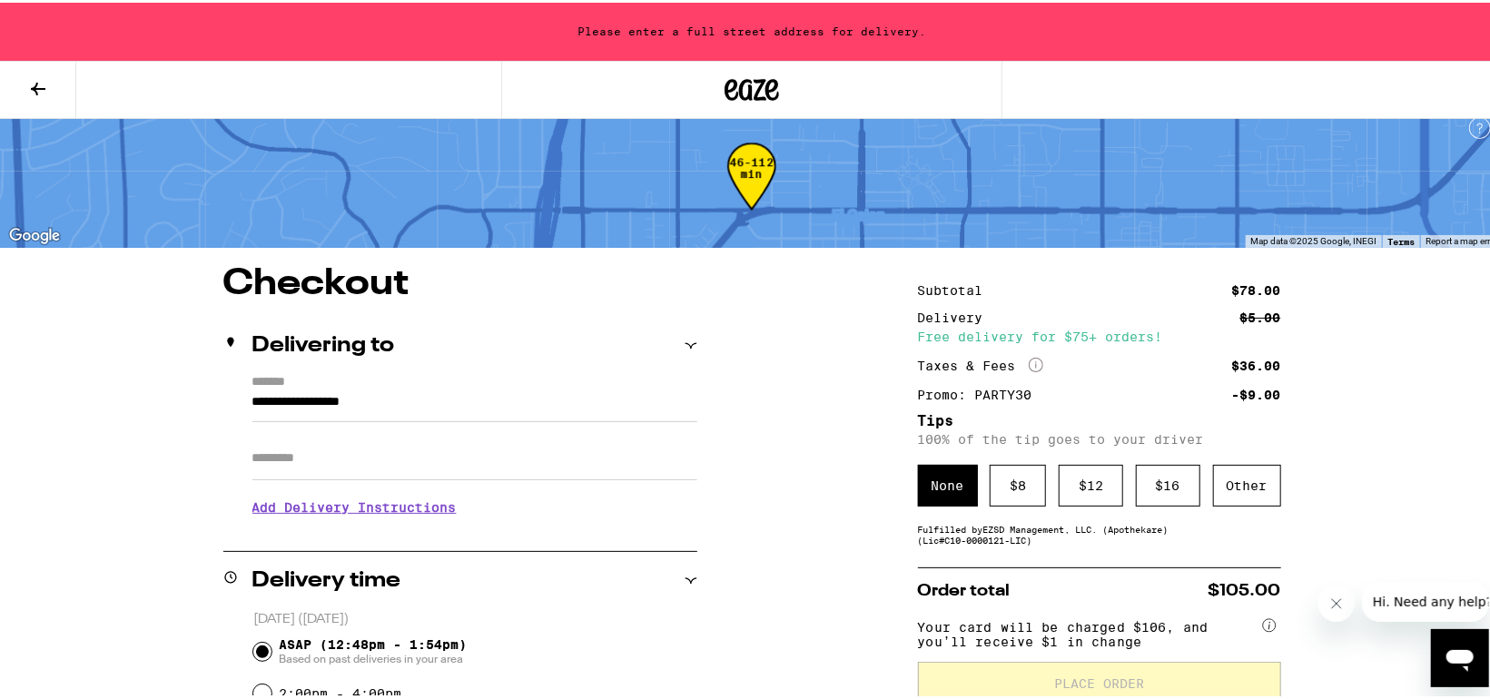
scroll to position [0, 0]
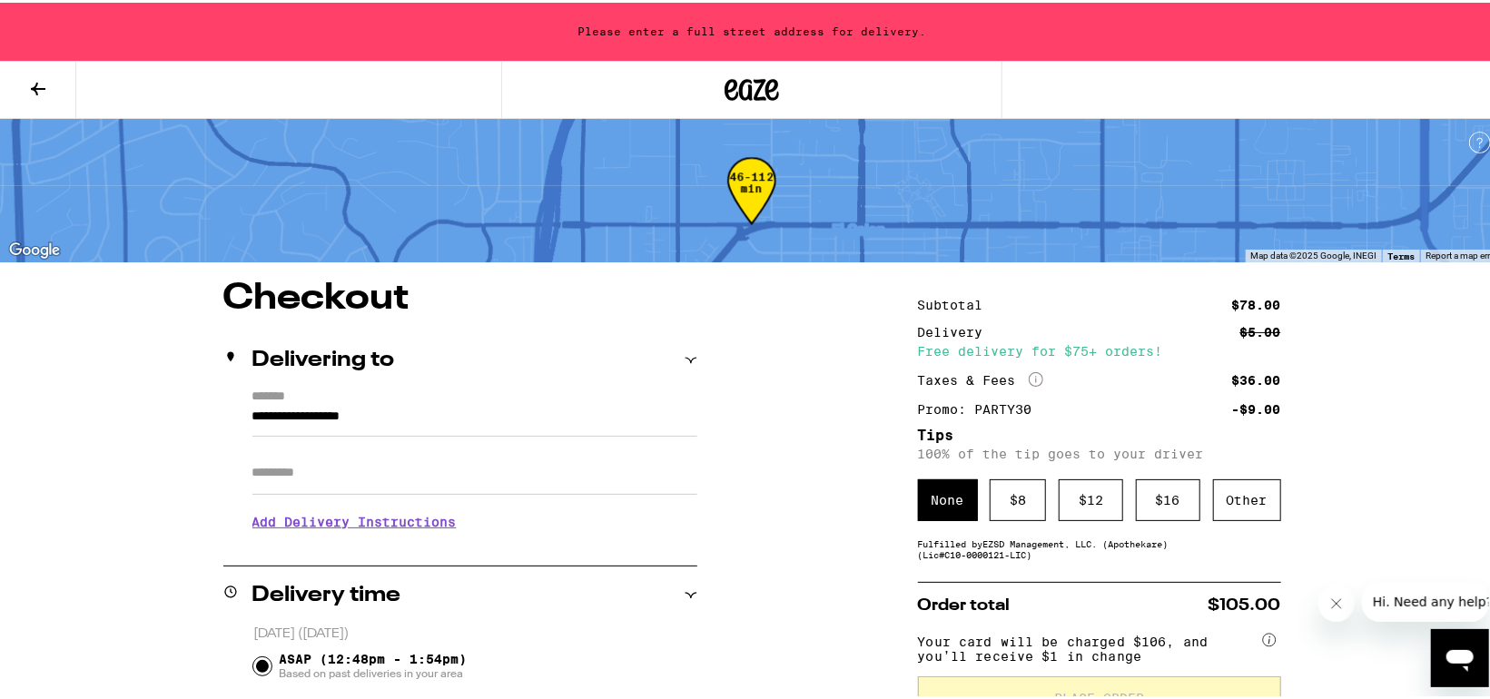
click at [685, 353] on icon at bounding box center [691, 357] width 13 height 13
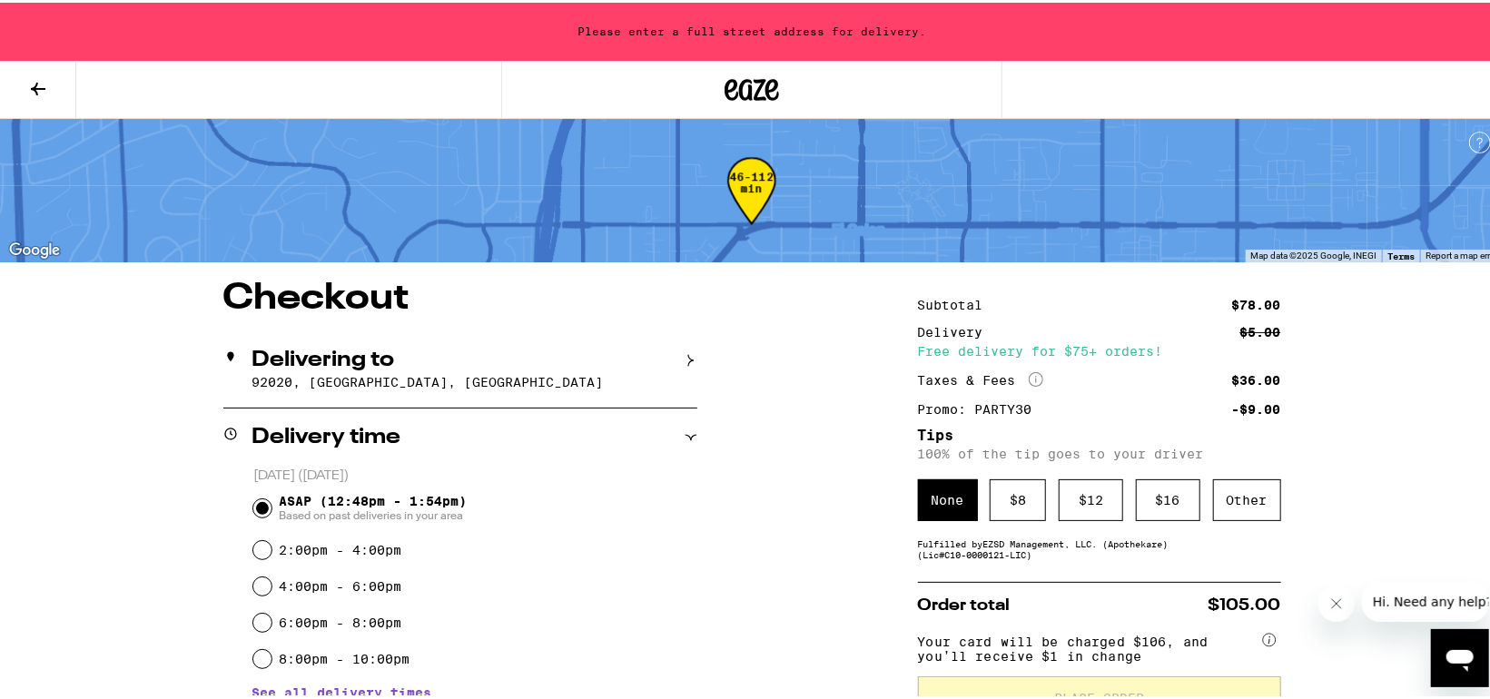
click at [685, 357] on icon at bounding box center [691, 357] width 13 height 13
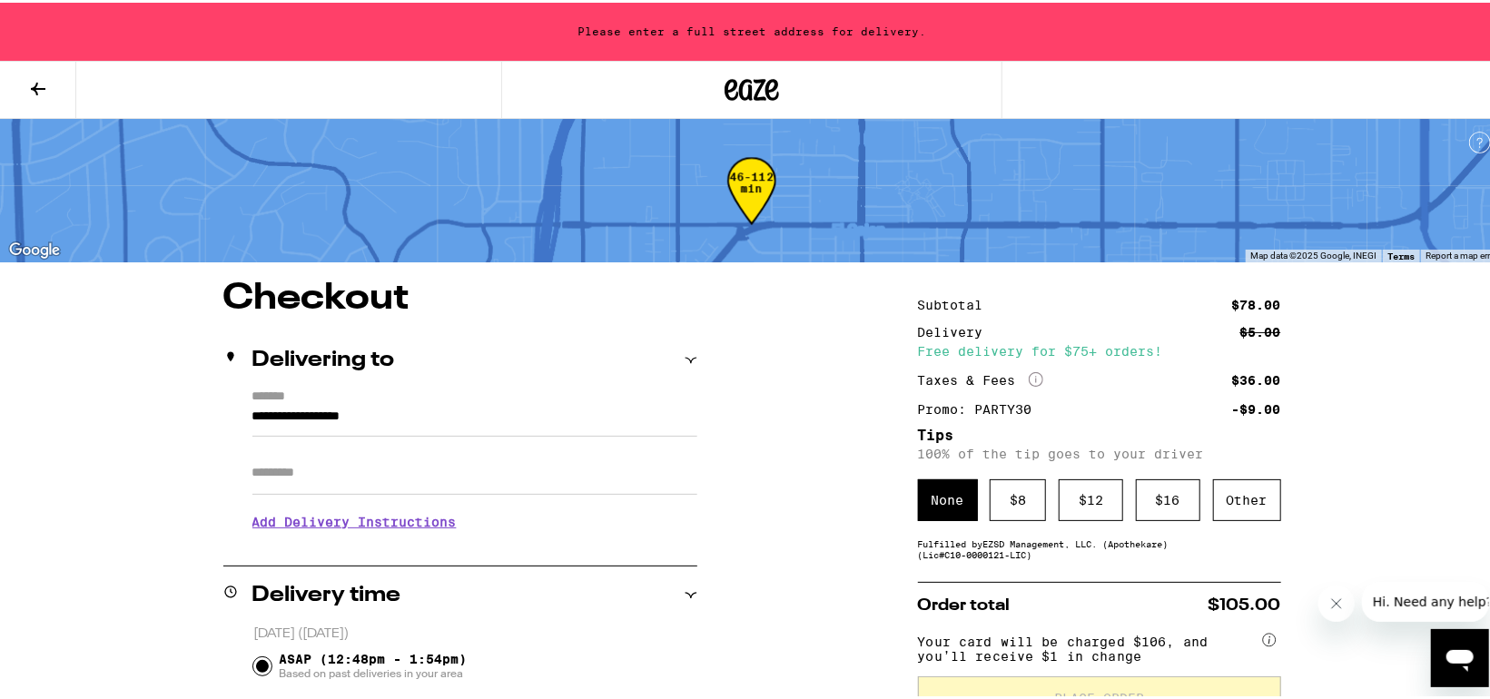
click at [252, 416] on input "**********" at bounding box center [474, 418] width 445 height 31
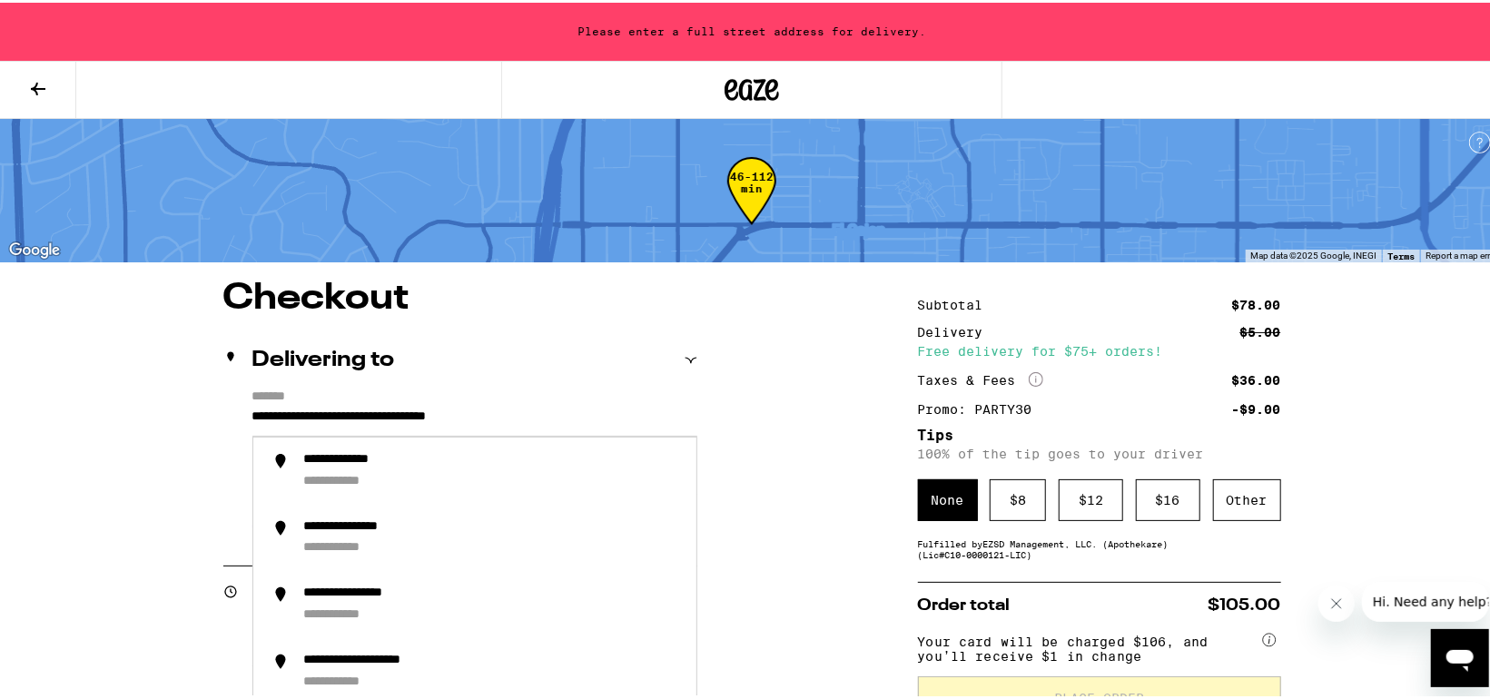
drag, startPoint x: 453, startPoint y: 416, endPoint x: 391, endPoint y: 415, distance: 61.8
click at [391, 415] on input "**********" at bounding box center [474, 418] width 445 height 31
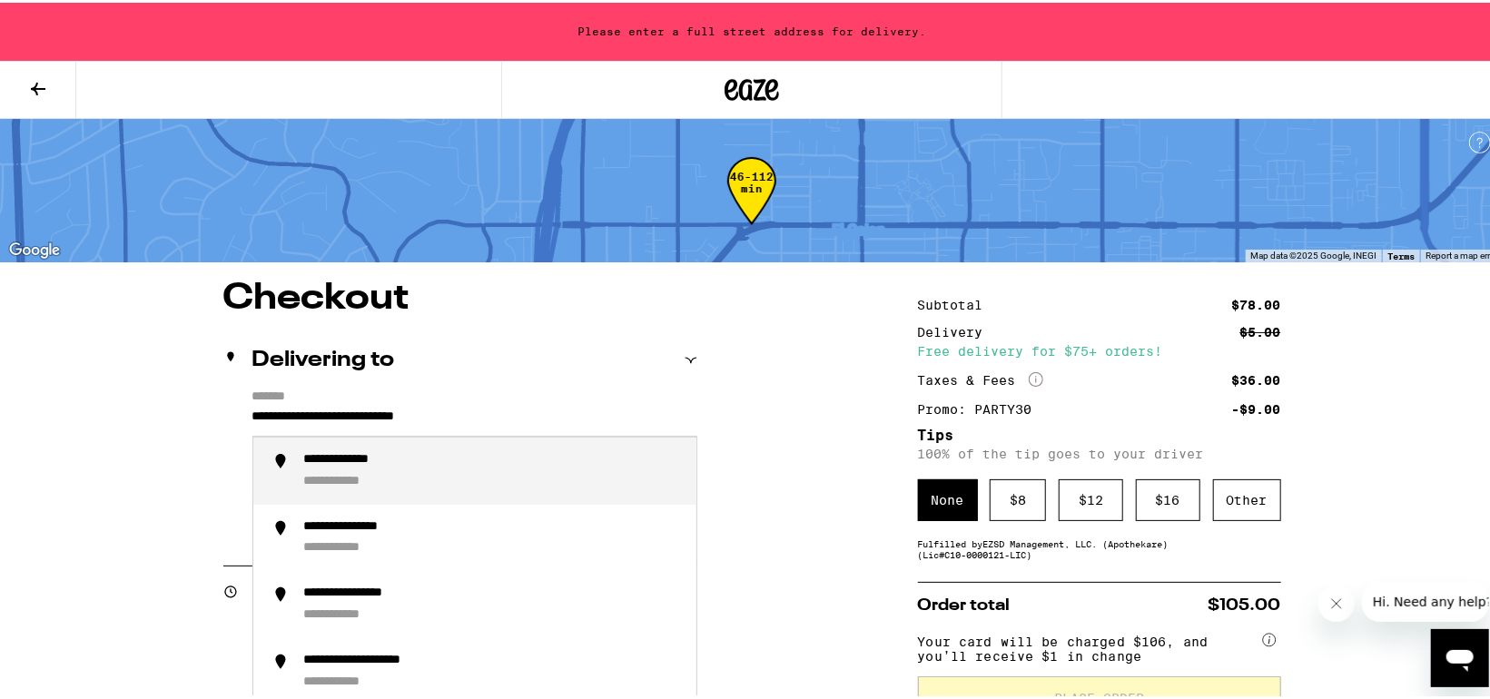
click at [344, 470] on div "**********" at bounding box center [493, 468] width 378 height 38
type input "**********"
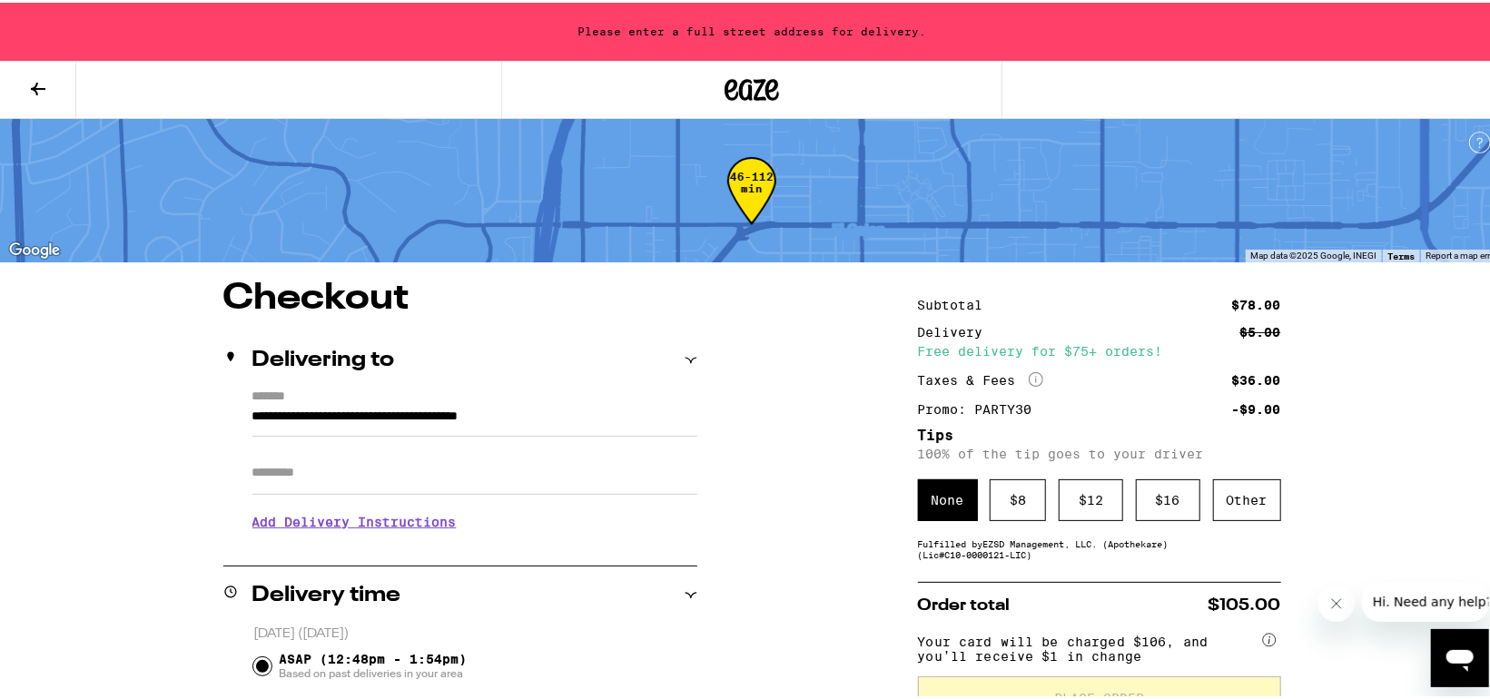
click at [275, 469] on input "Apt/Suite" at bounding box center [474, 471] width 445 height 44
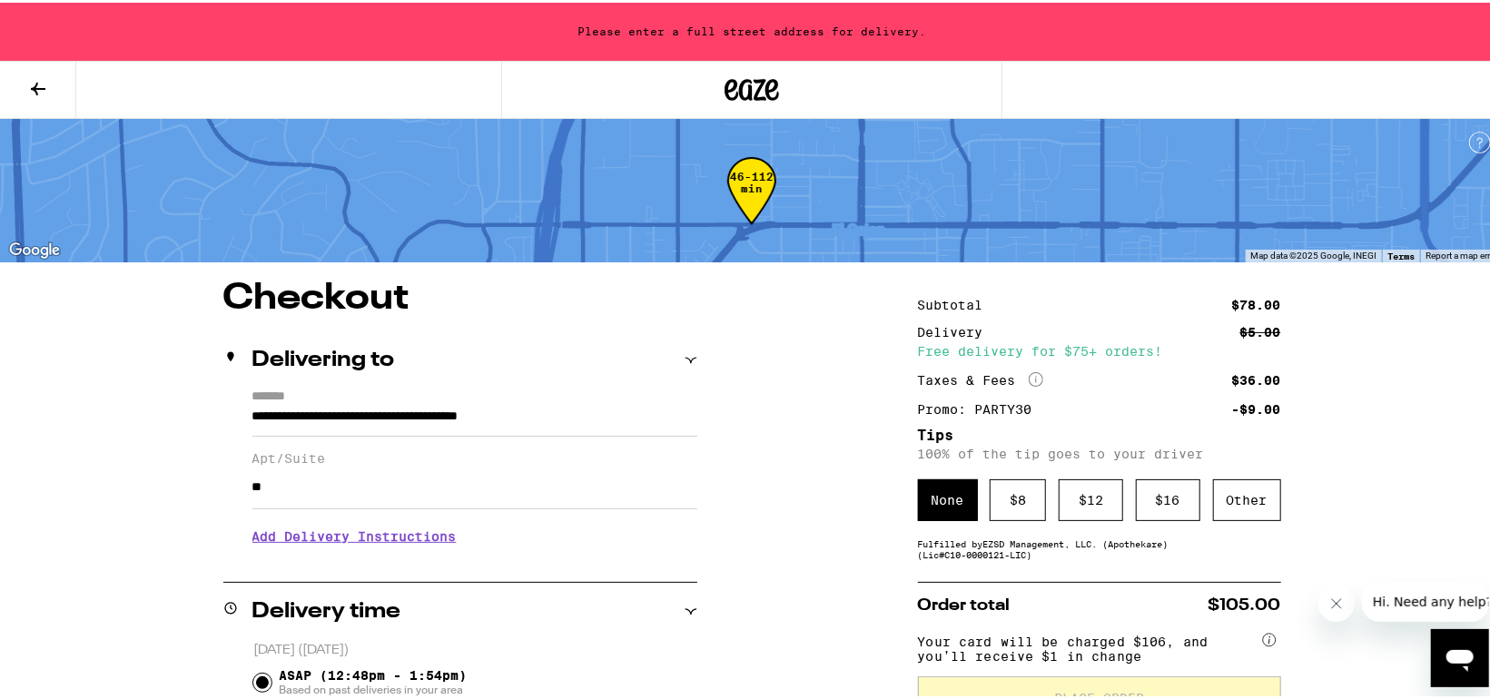
scroll to position [151, 0]
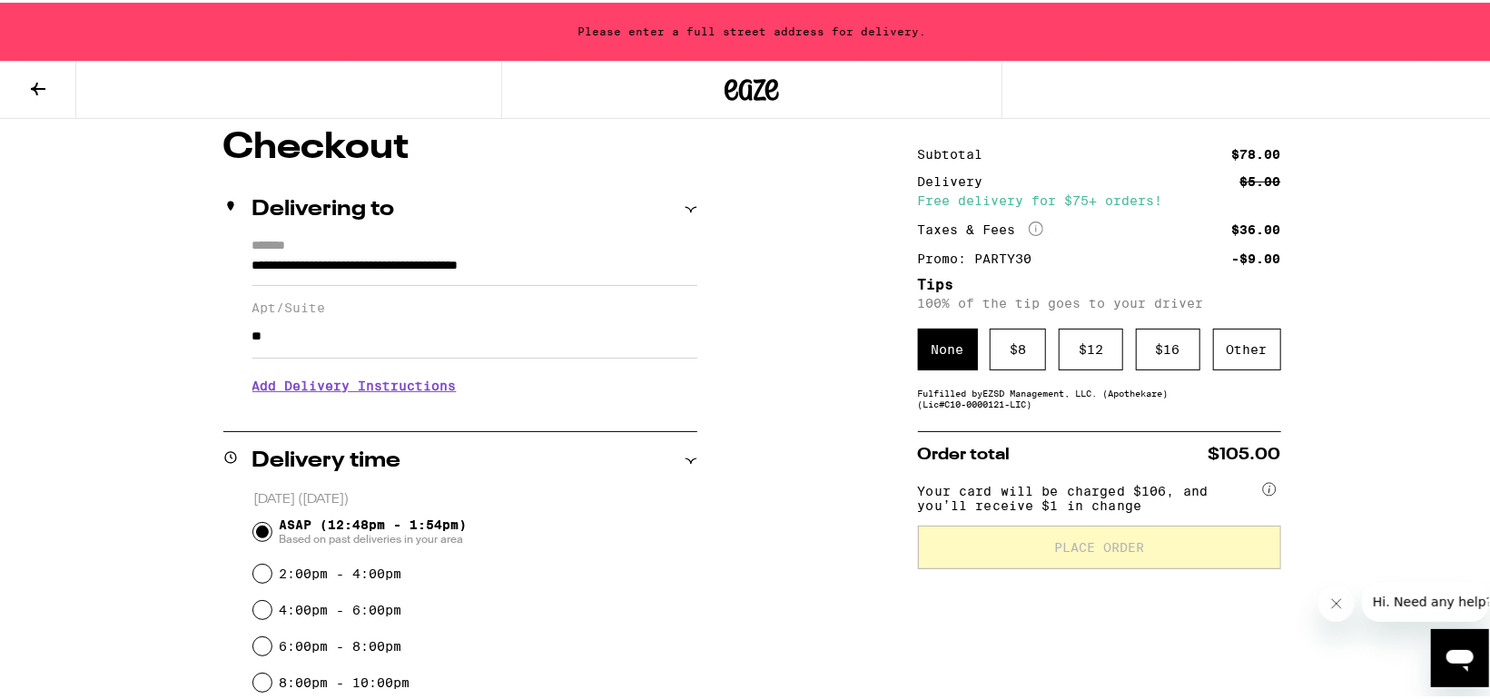
type input "**"
click at [308, 386] on h3 "Add Delivery Instructions" at bounding box center [474, 383] width 445 height 42
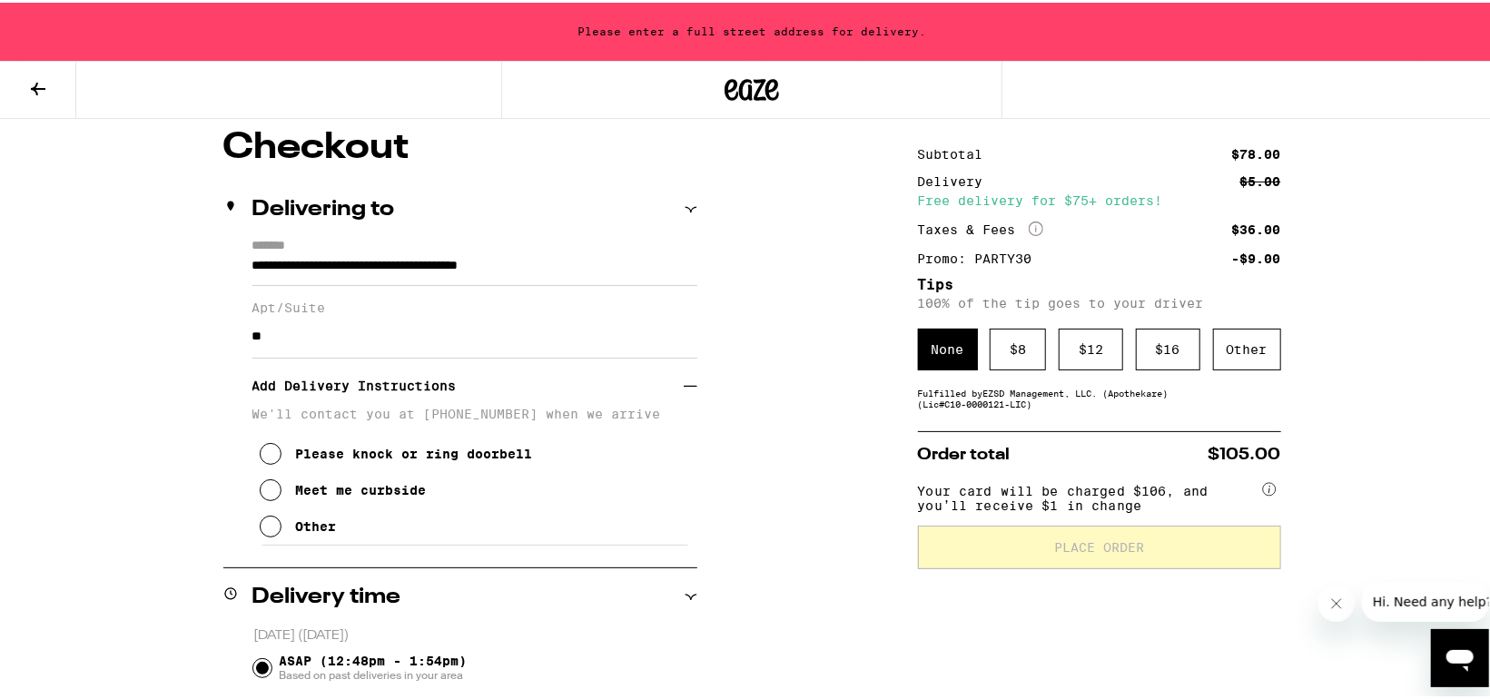
click at [263, 459] on icon at bounding box center [271, 451] width 22 height 22
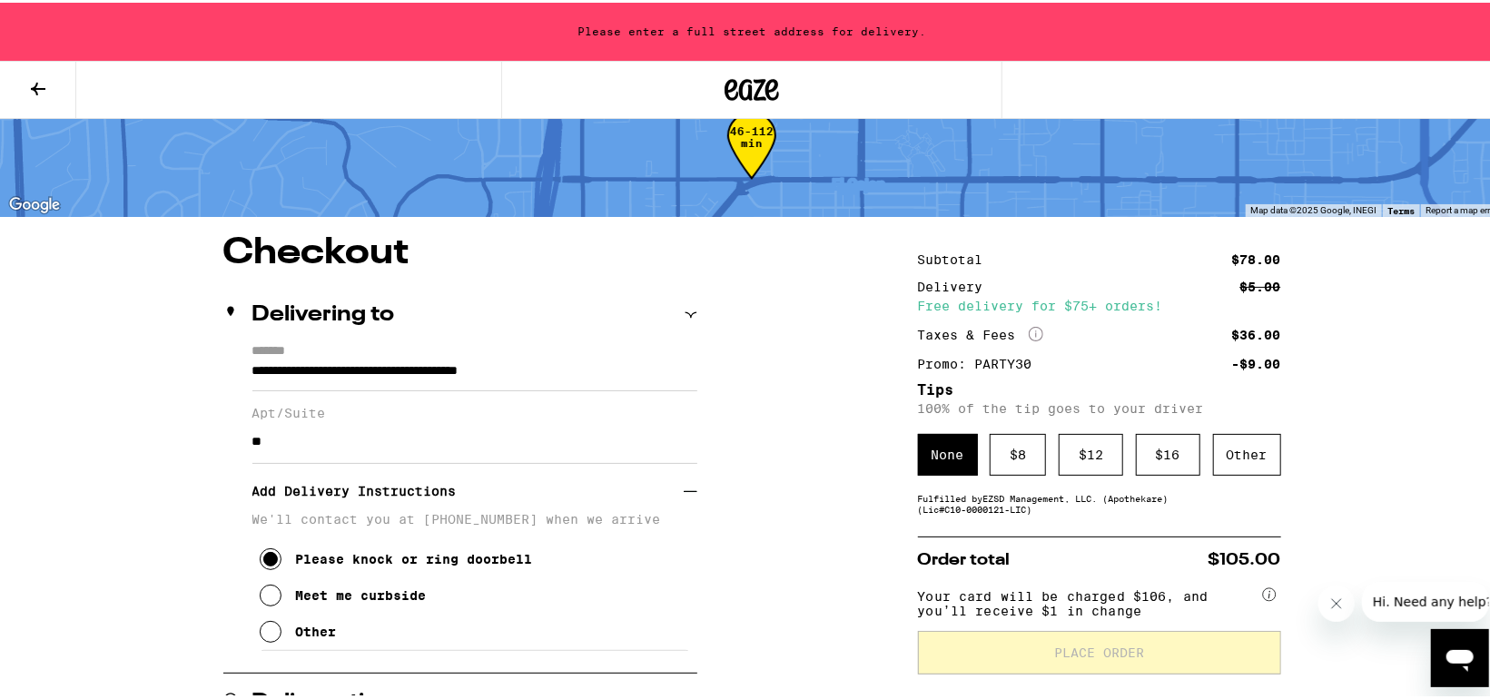
scroll to position [35, 0]
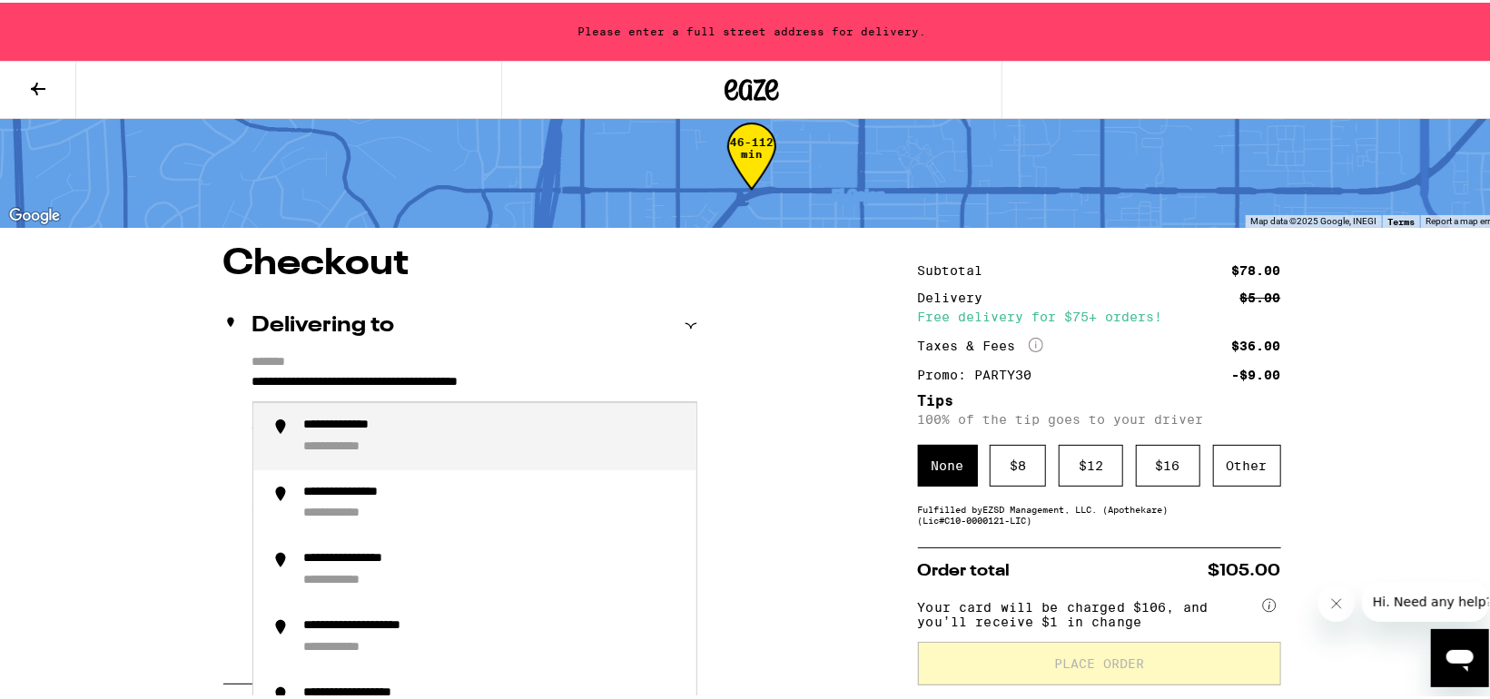
drag, startPoint x: 385, startPoint y: 380, endPoint x: 360, endPoint y: 380, distance: 25.4
click at [360, 380] on input "**********" at bounding box center [474, 384] width 445 height 31
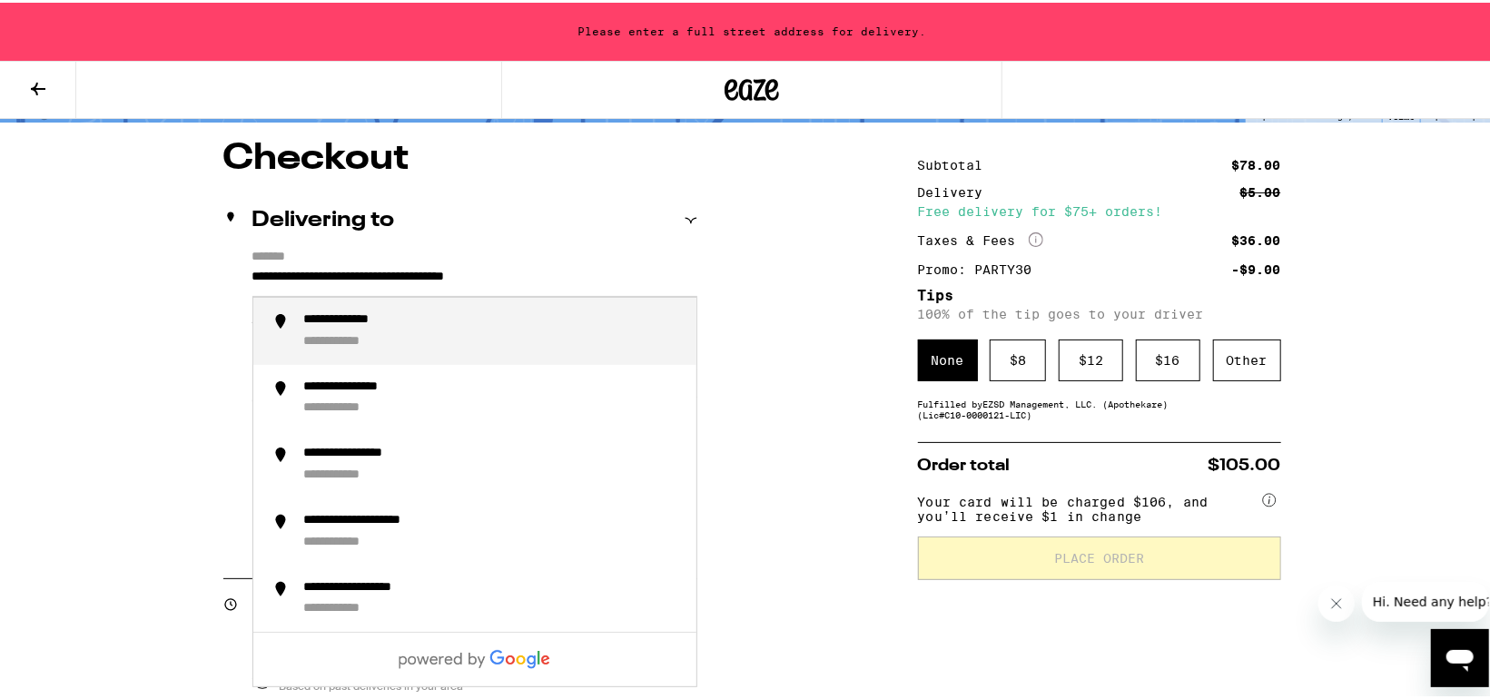
scroll to position [187, 0]
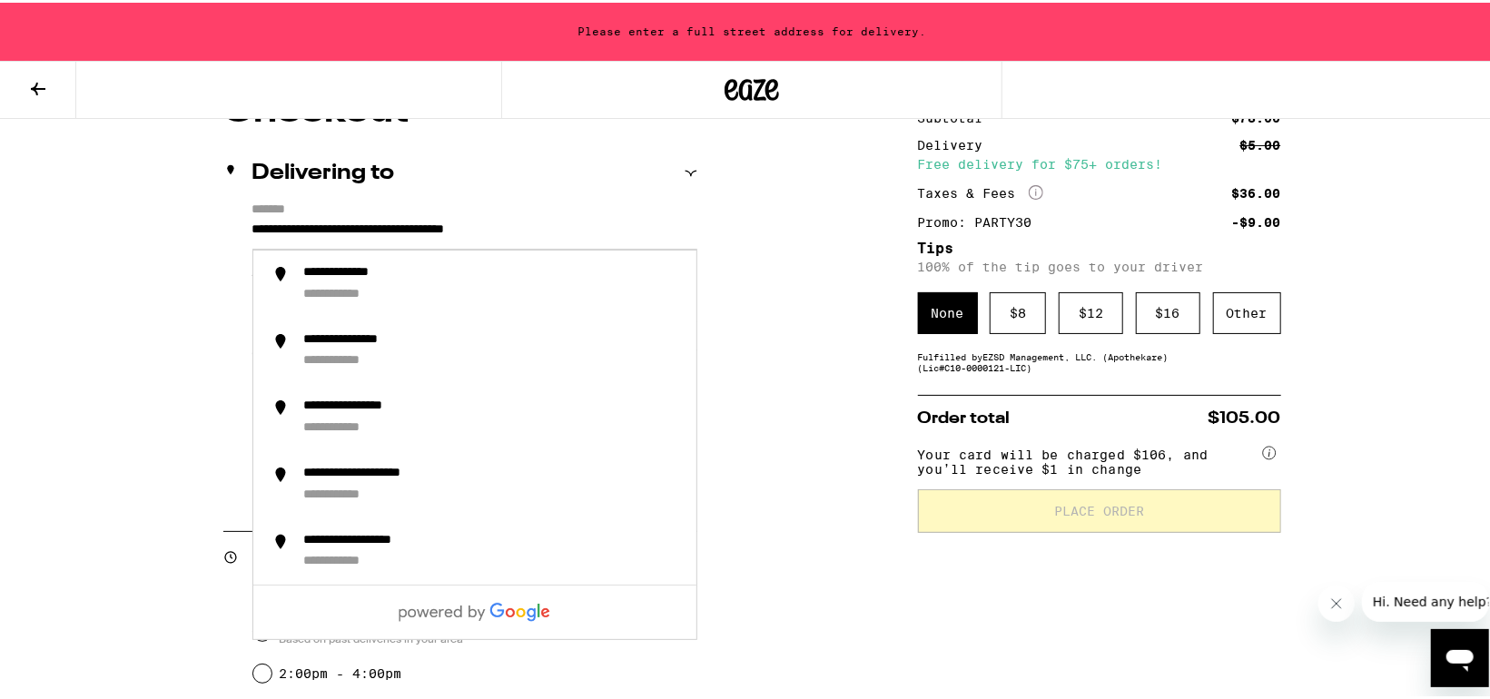
type input "**********"
click at [779, 400] on div "**********" at bounding box center [752, 698] width 1308 height 1214
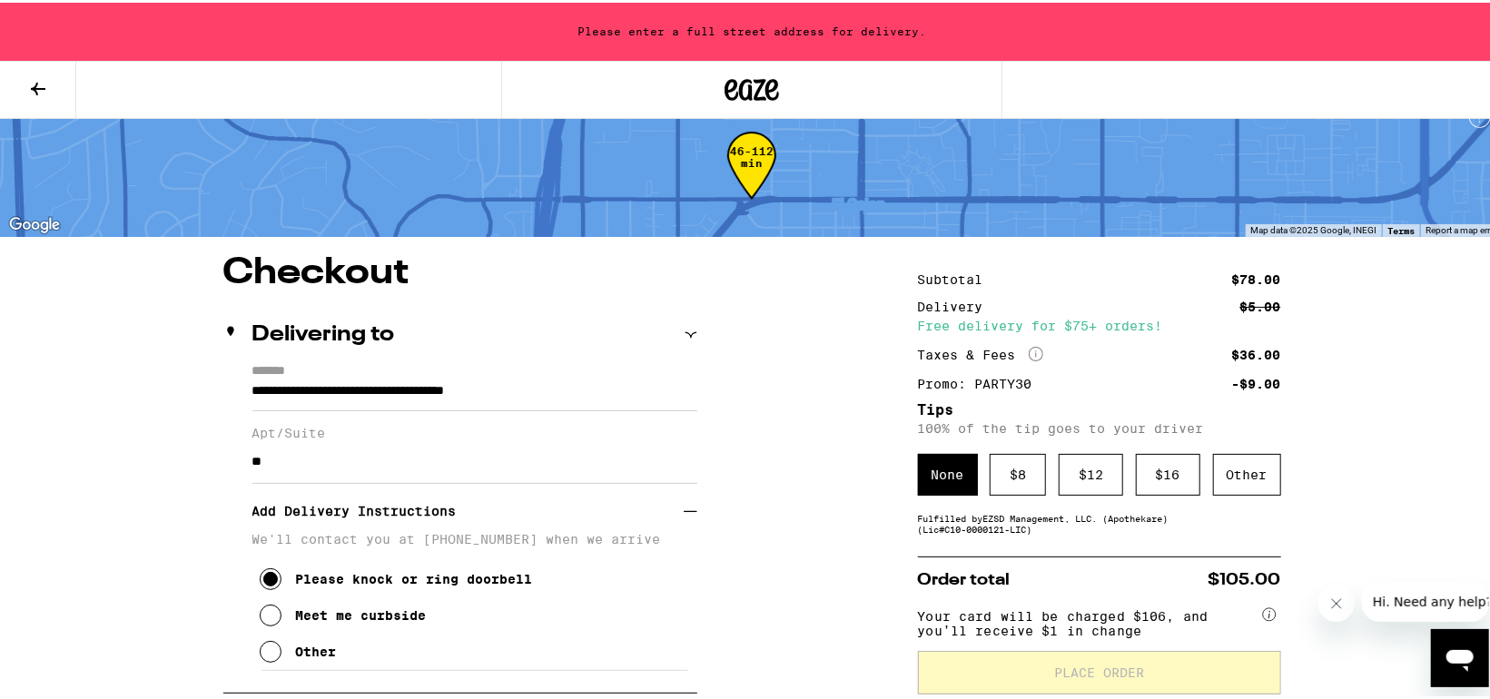
scroll to position [0, 0]
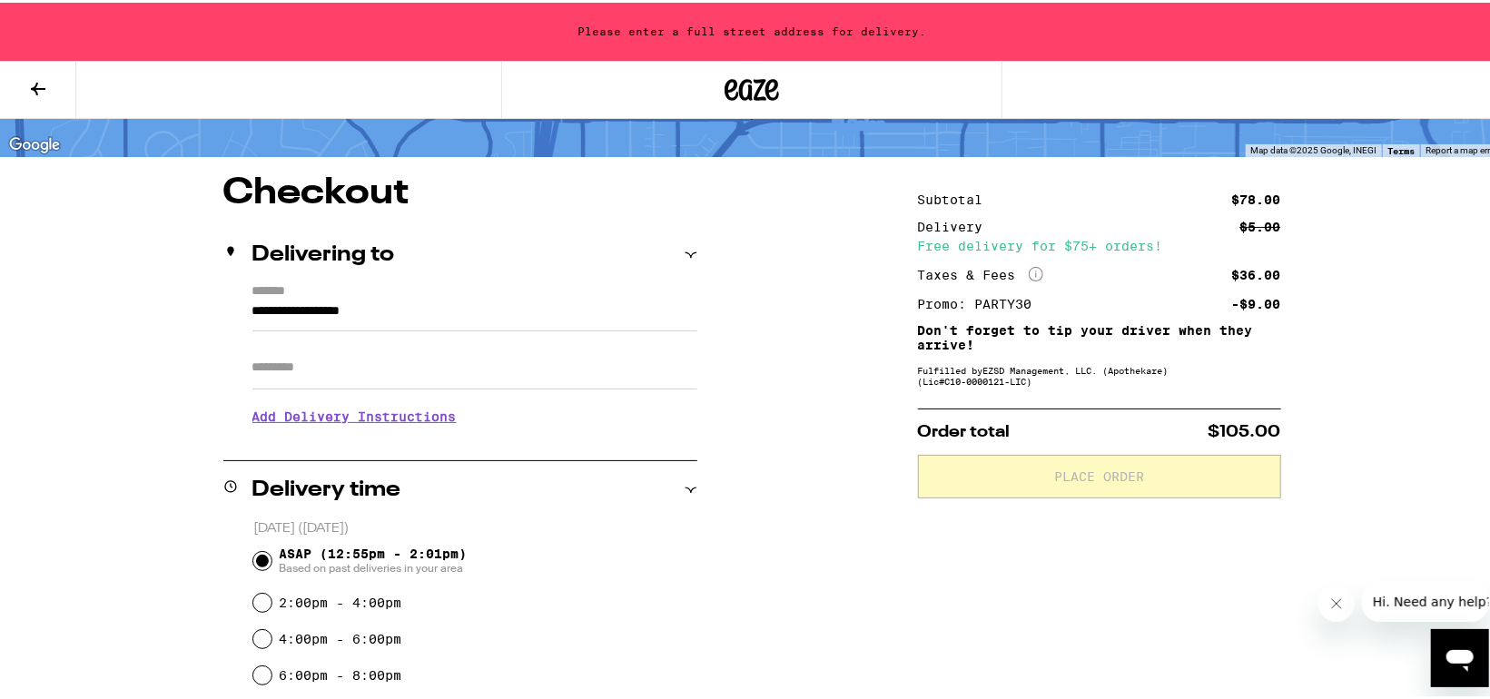
scroll to position [151, 0]
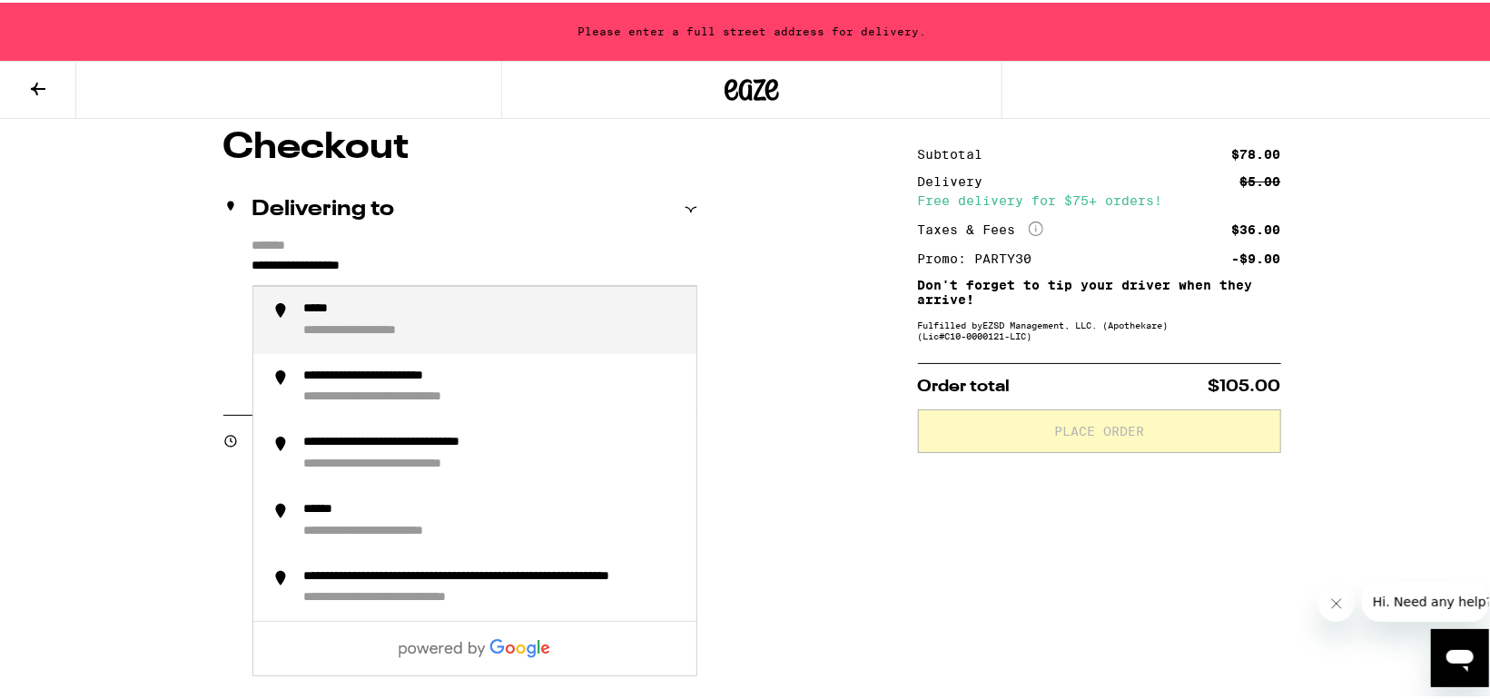
drag, startPoint x: 420, startPoint y: 259, endPoint x: 183, endPoint y: 273, distance: 236.5
click at [183, 273] on div "**********" at bounding box center [752, 658] width 1308 height 1062
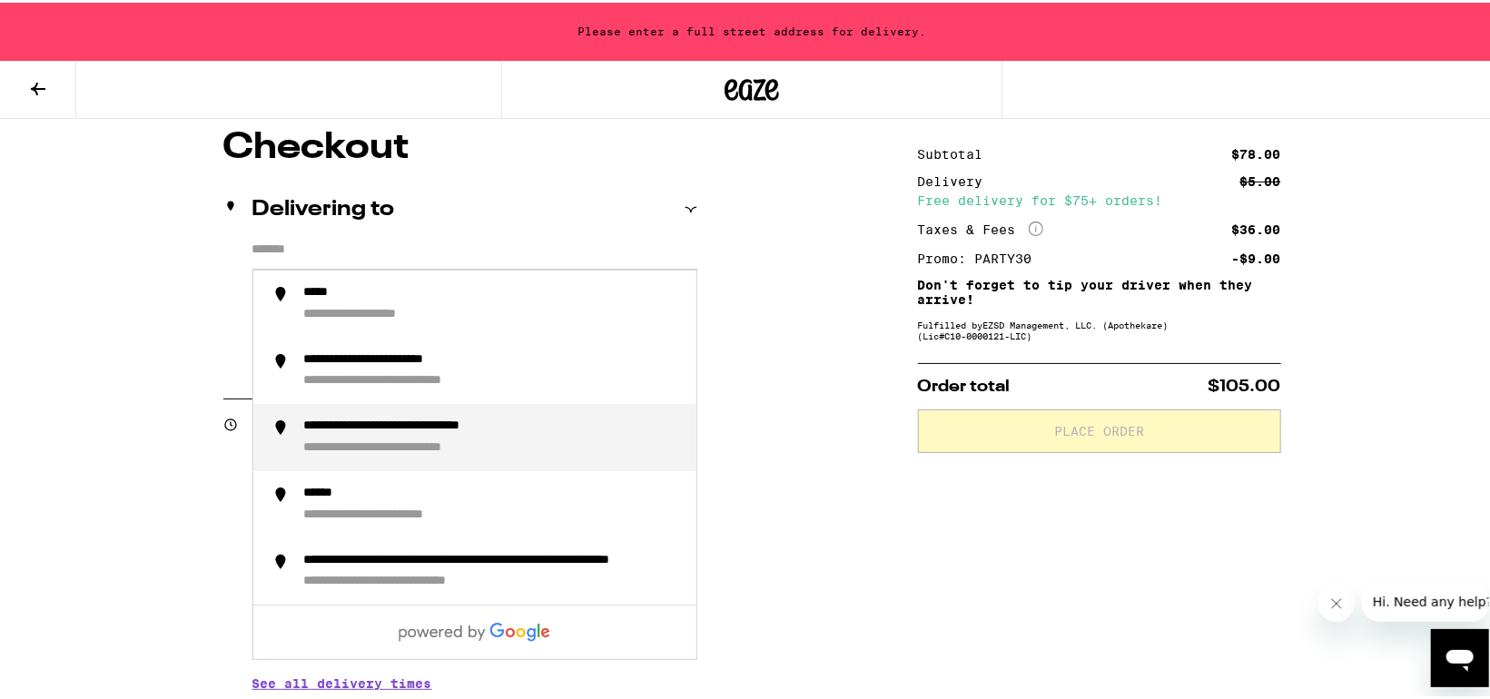
scroll to position [0, 0]
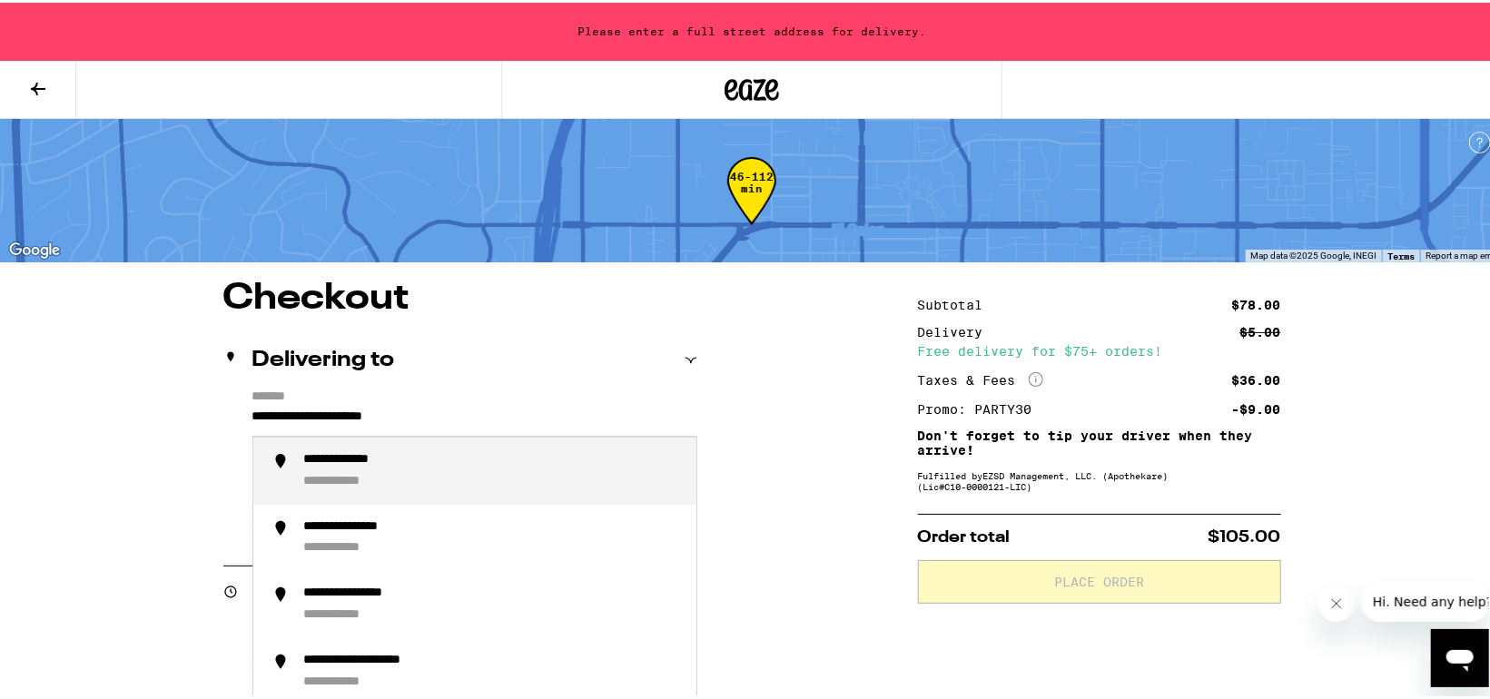
click at [357, 466] on div "**********" at bounding box center [361, 457] width 115 height 16
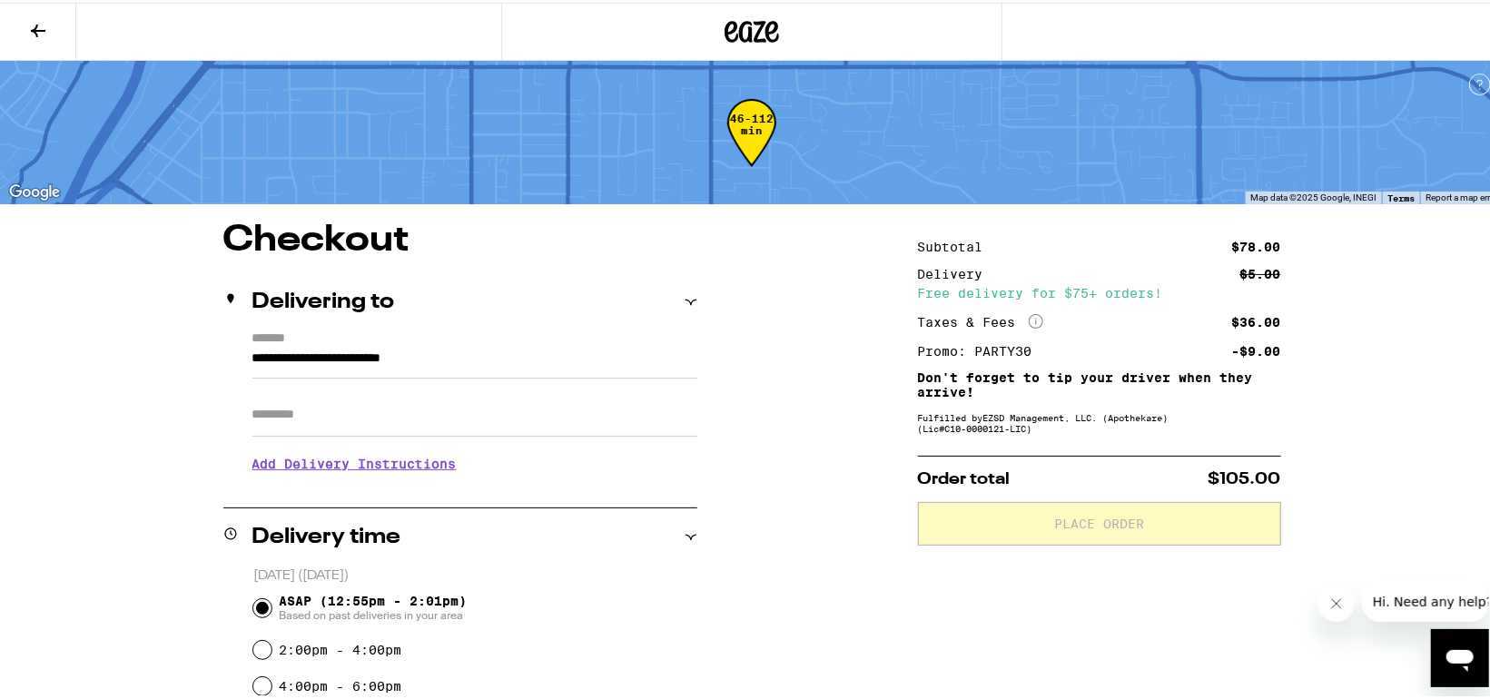
click at [478, 356] on input "**********" at bounding box center [474, 360] width 445 height 31
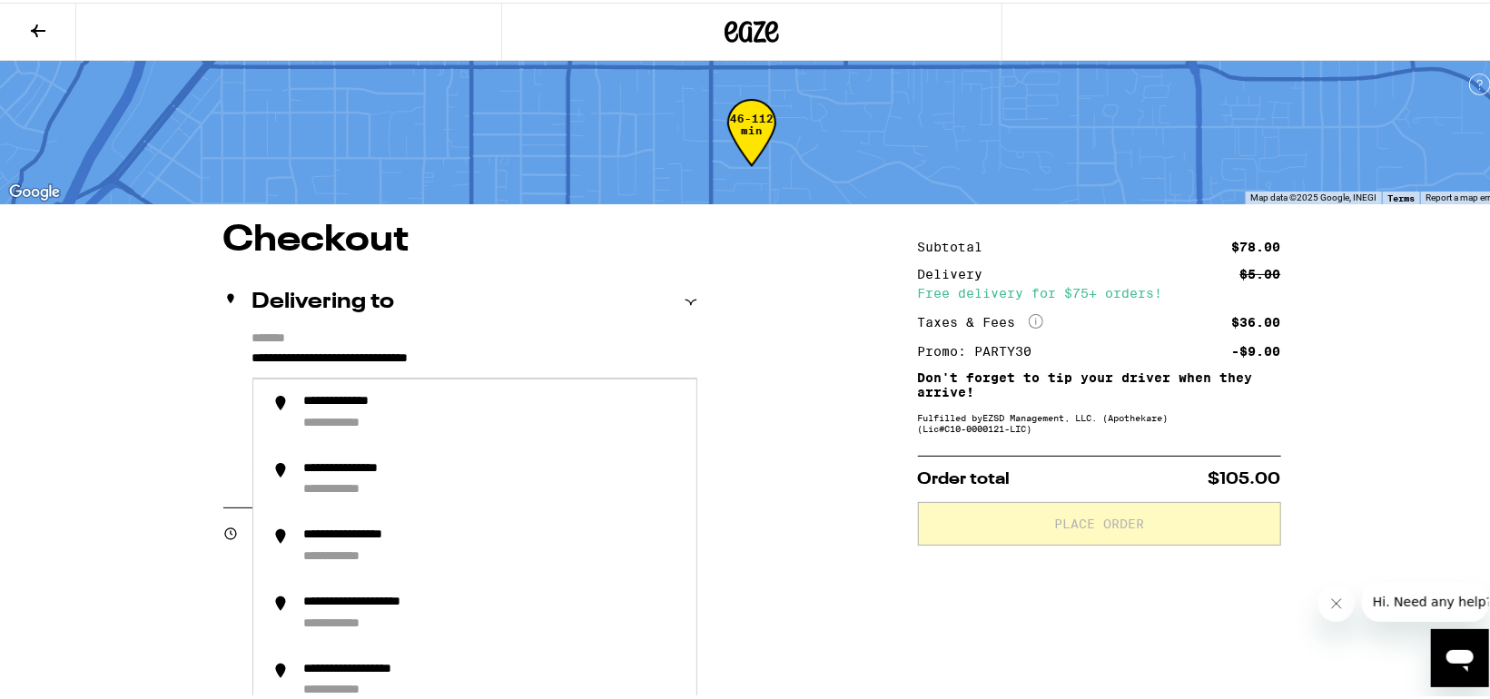
type input "**********"
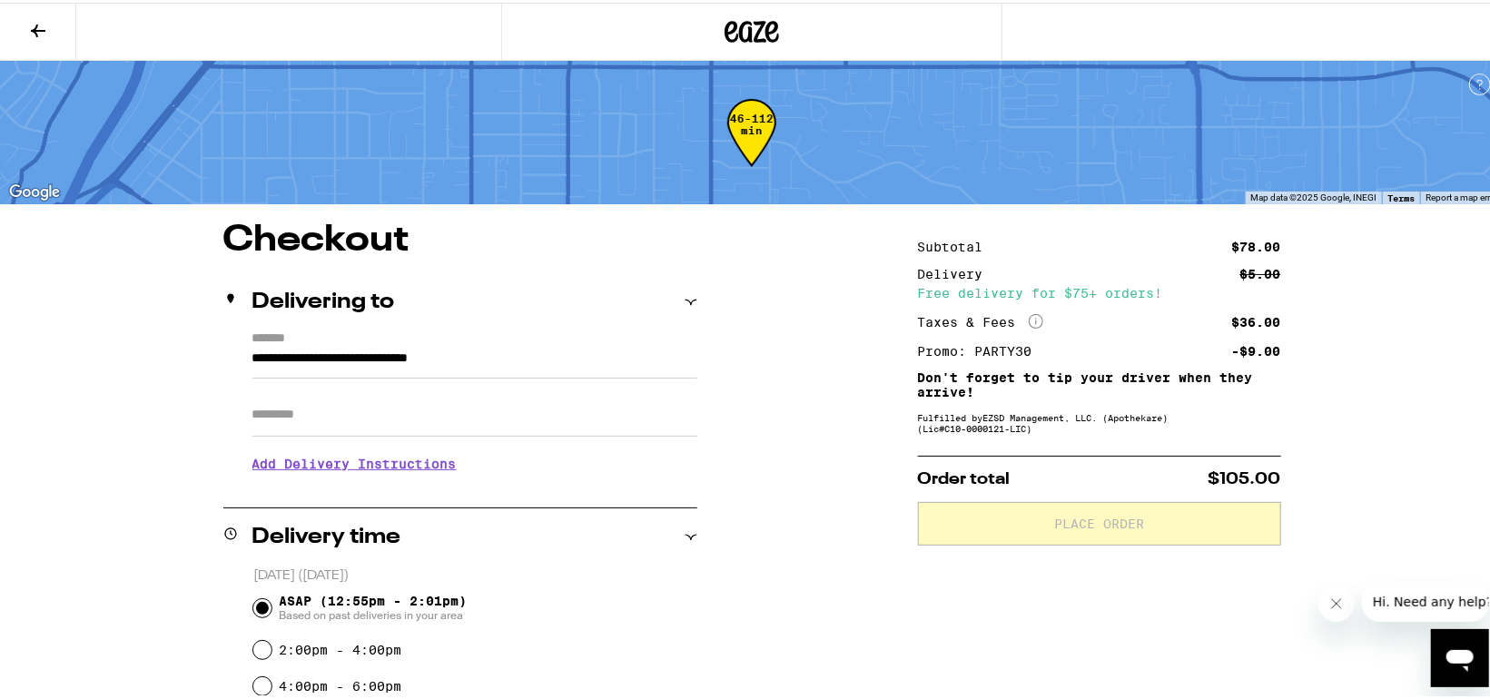
click at [272, 411] on input "Apt/Suite" at bounding box center [474, 412] width 445 height 44
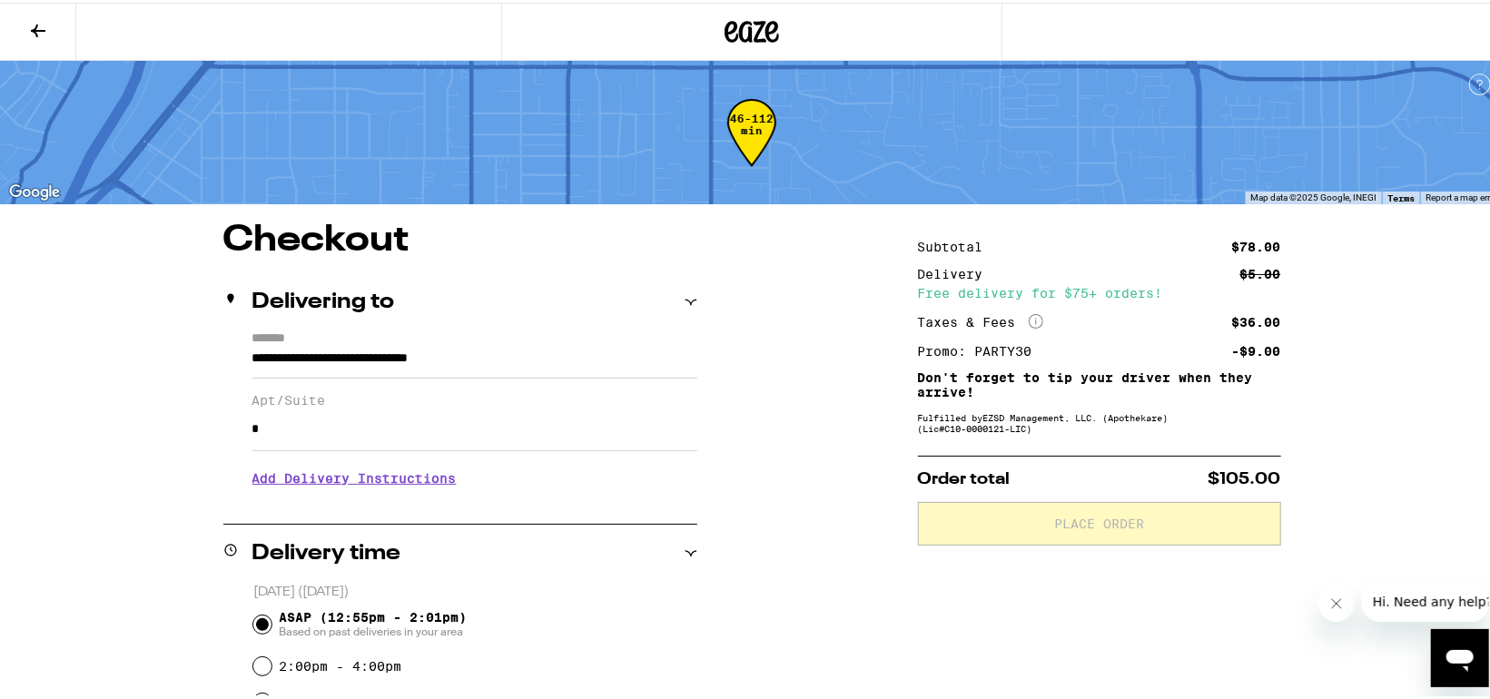
type input "*"
click at [388, 476] on h3 "Add Delivery Instructions" at bounding box center [474, 476] width 445 height 42
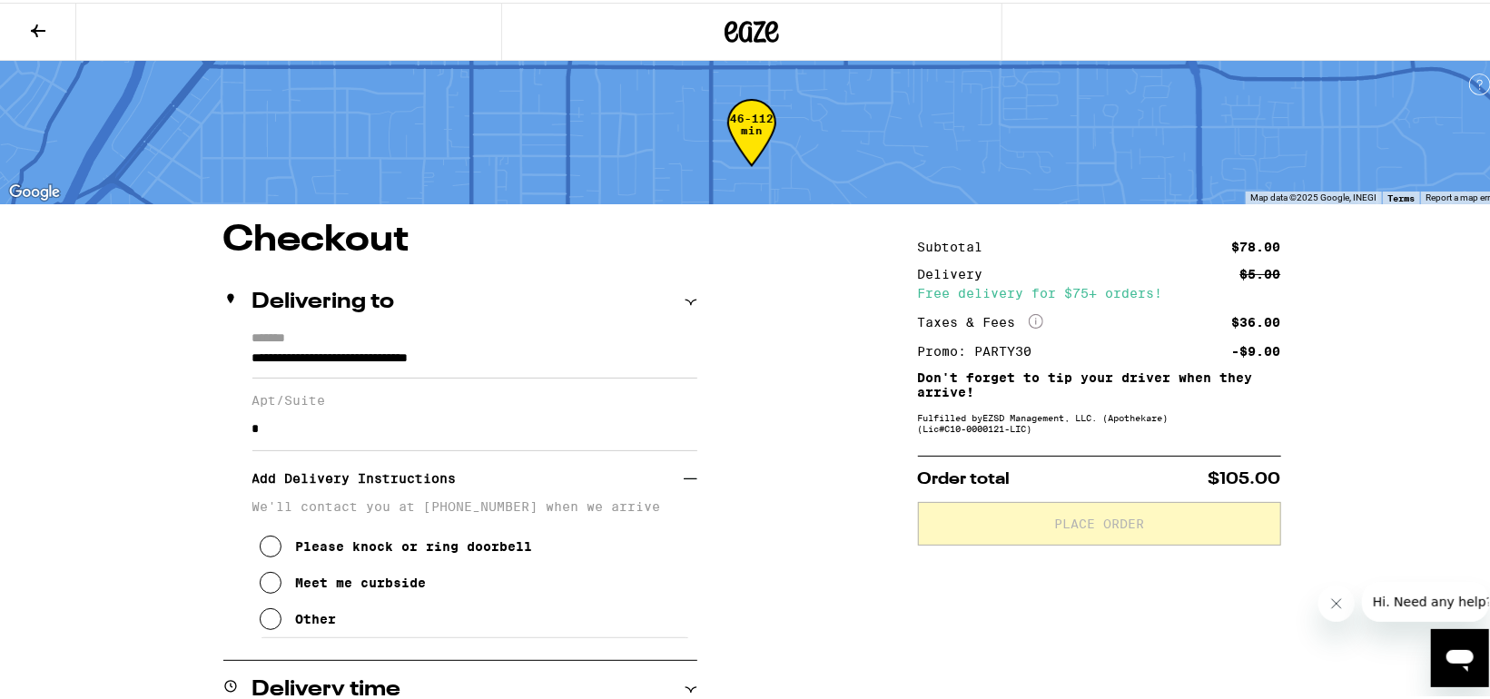
scroll to position [151, 0]
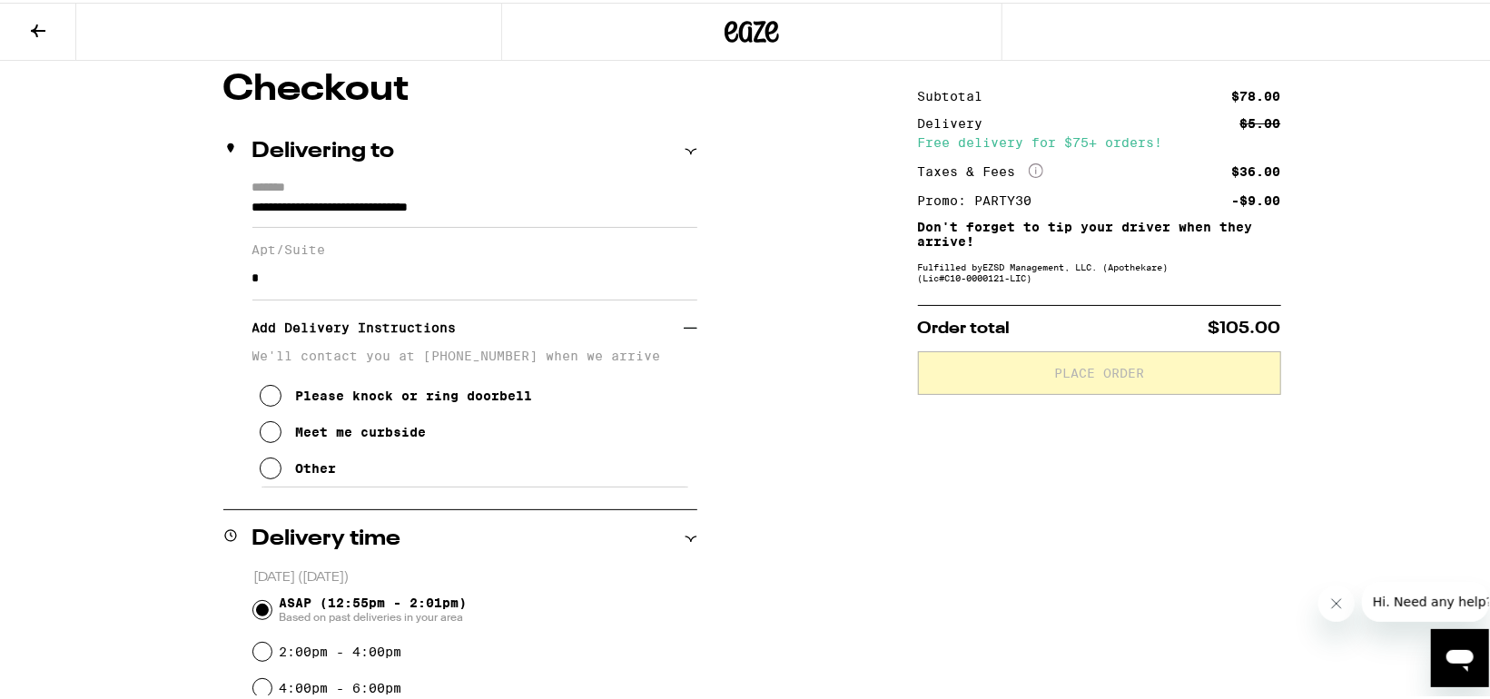
click at [260, 400] on icon at bounding box center [271, 393] width 22 height 22
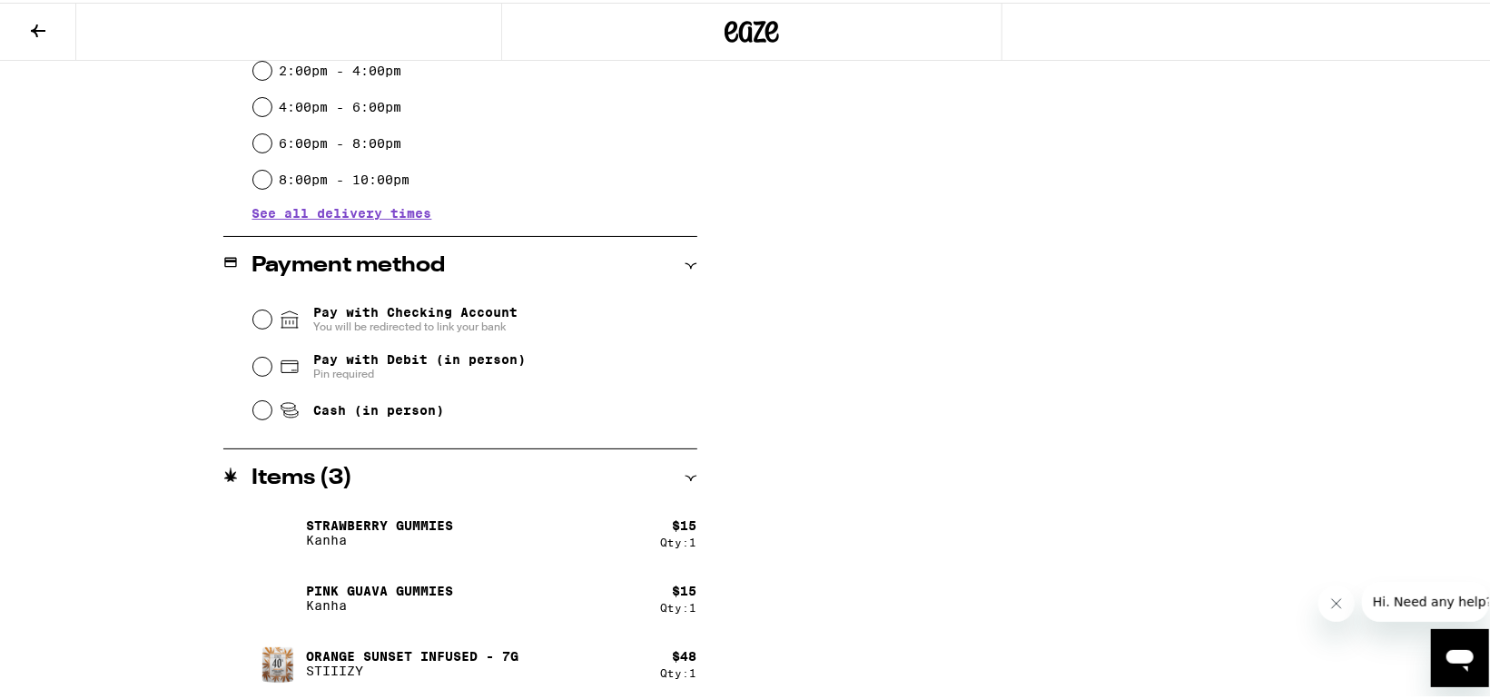
scroll to position [734, 0]
click at [259, 363] on input "Pay with Debit (in person) Pin required" at bounding box center [262, 362] width 18 height 18
radio input "true"
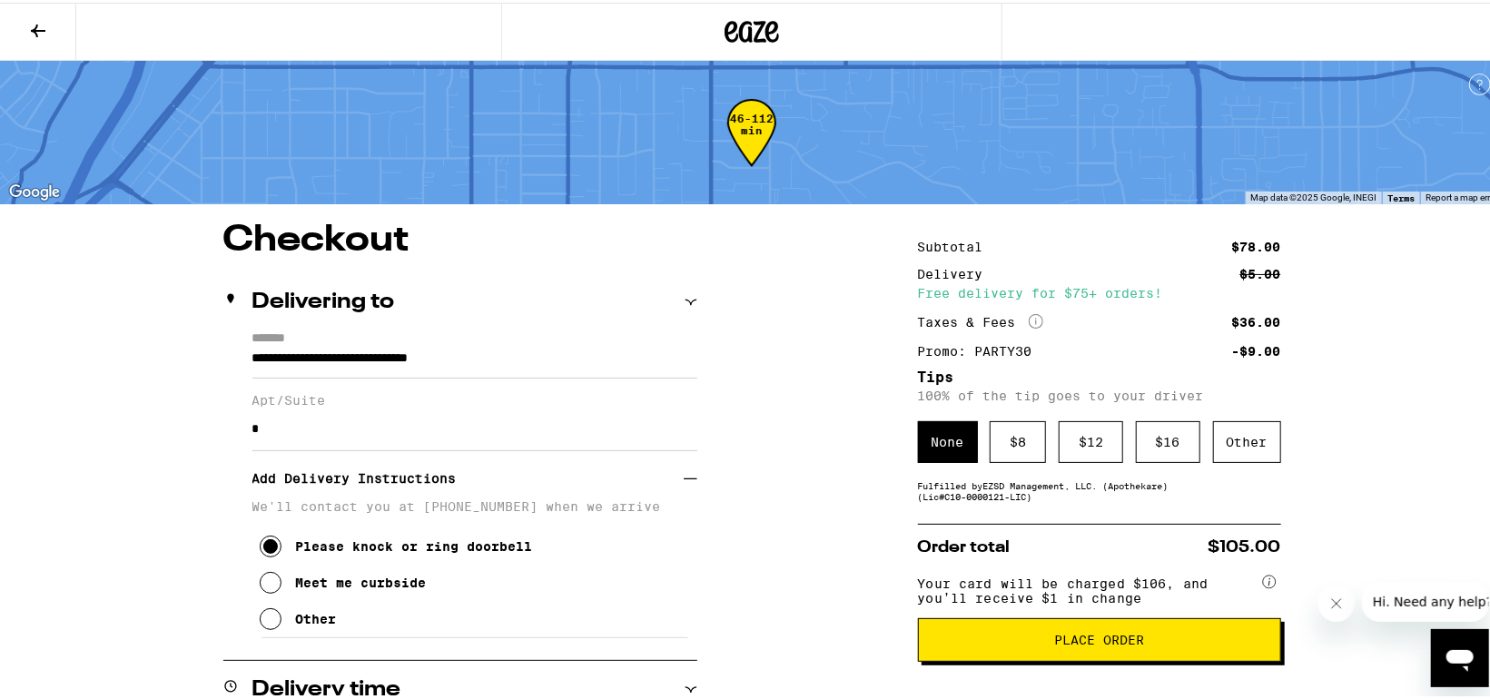
scroll to position [151, 0]
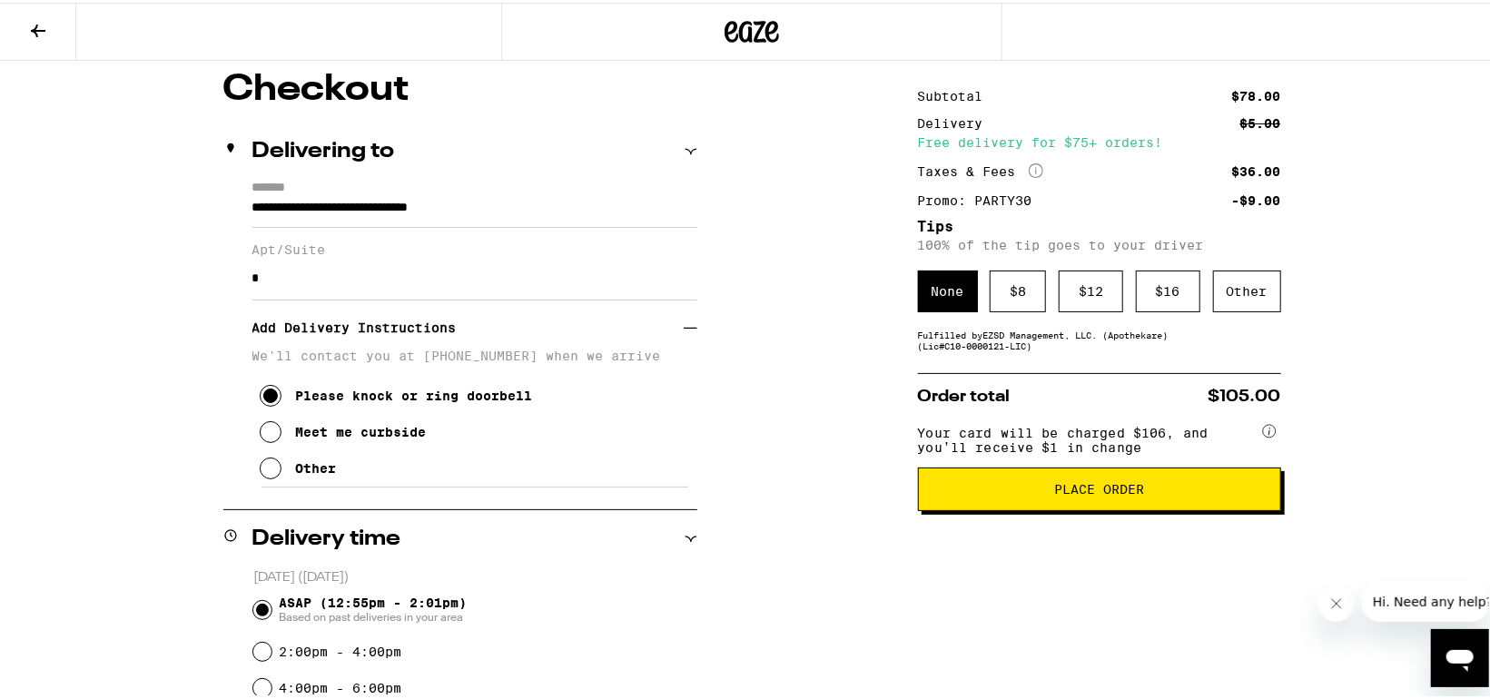
click at [1076, 491] on span "Place Order" at bounding box center [1099, 486] width 90 height 13
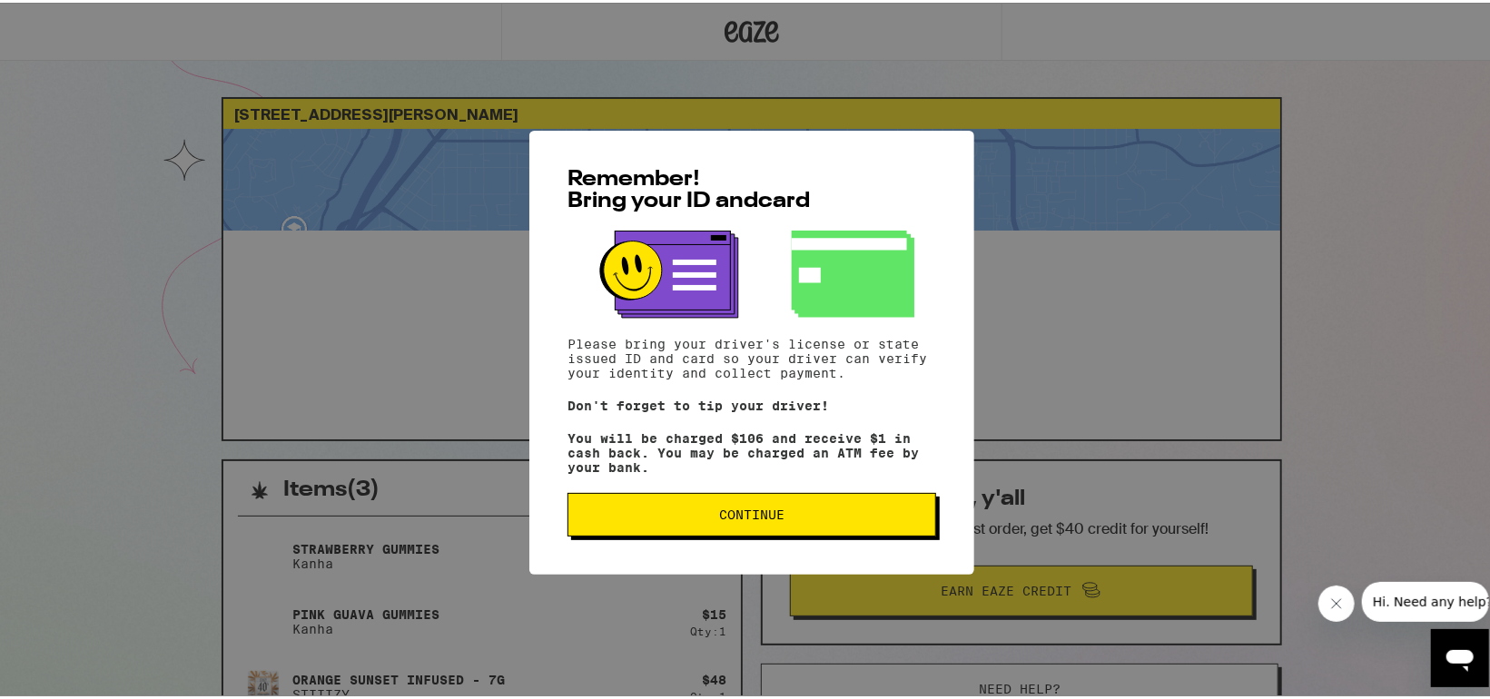
click at [726, 518] on span "Continue" at bounding box center [751, 512] width 65 height 13
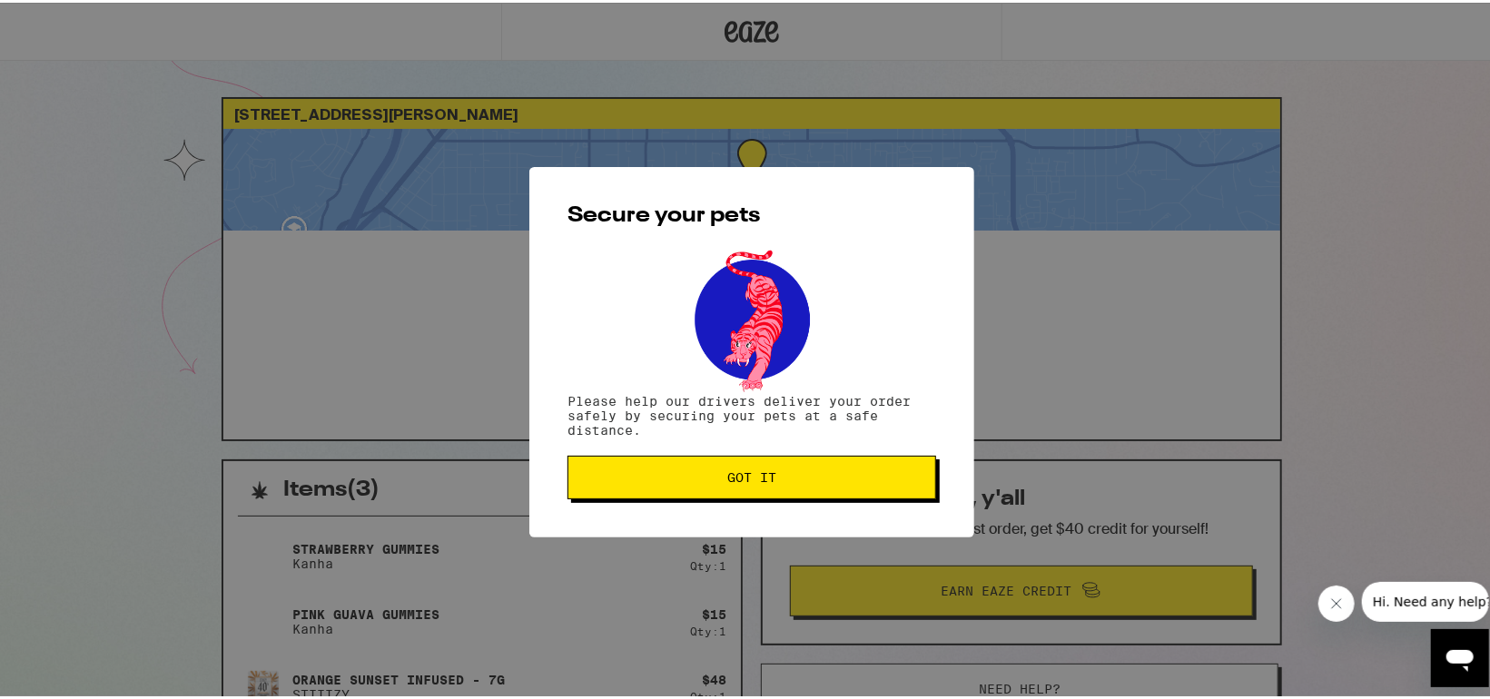
click at [755, 480] on span "Got it" at bounding box center [751, 475] width 49 height 13
